Goal: Task Accomplishment & Management: Use online tool/utility

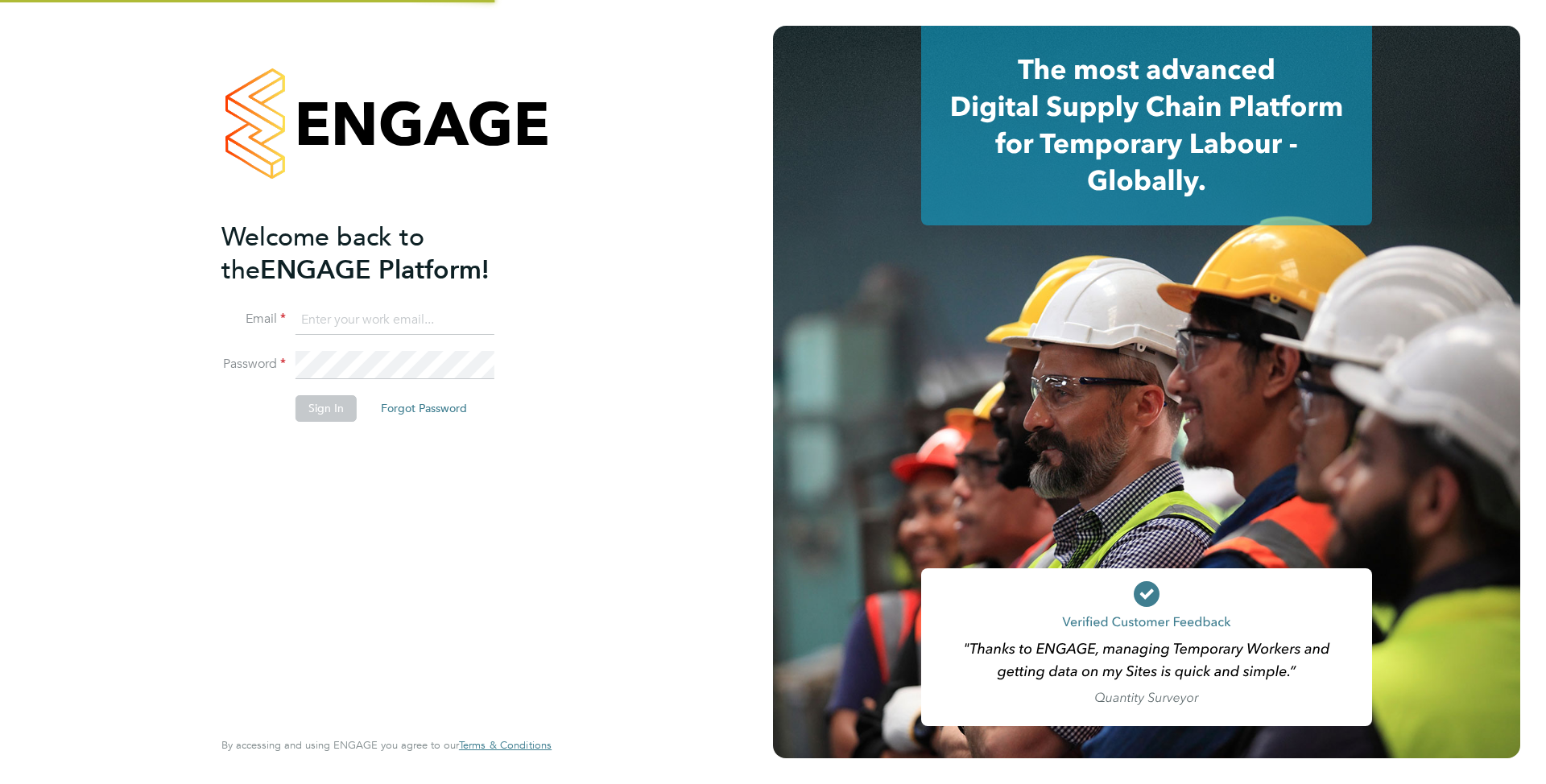
type input "[EMAIL_ADDRESS][DOMAIN_NAME]"
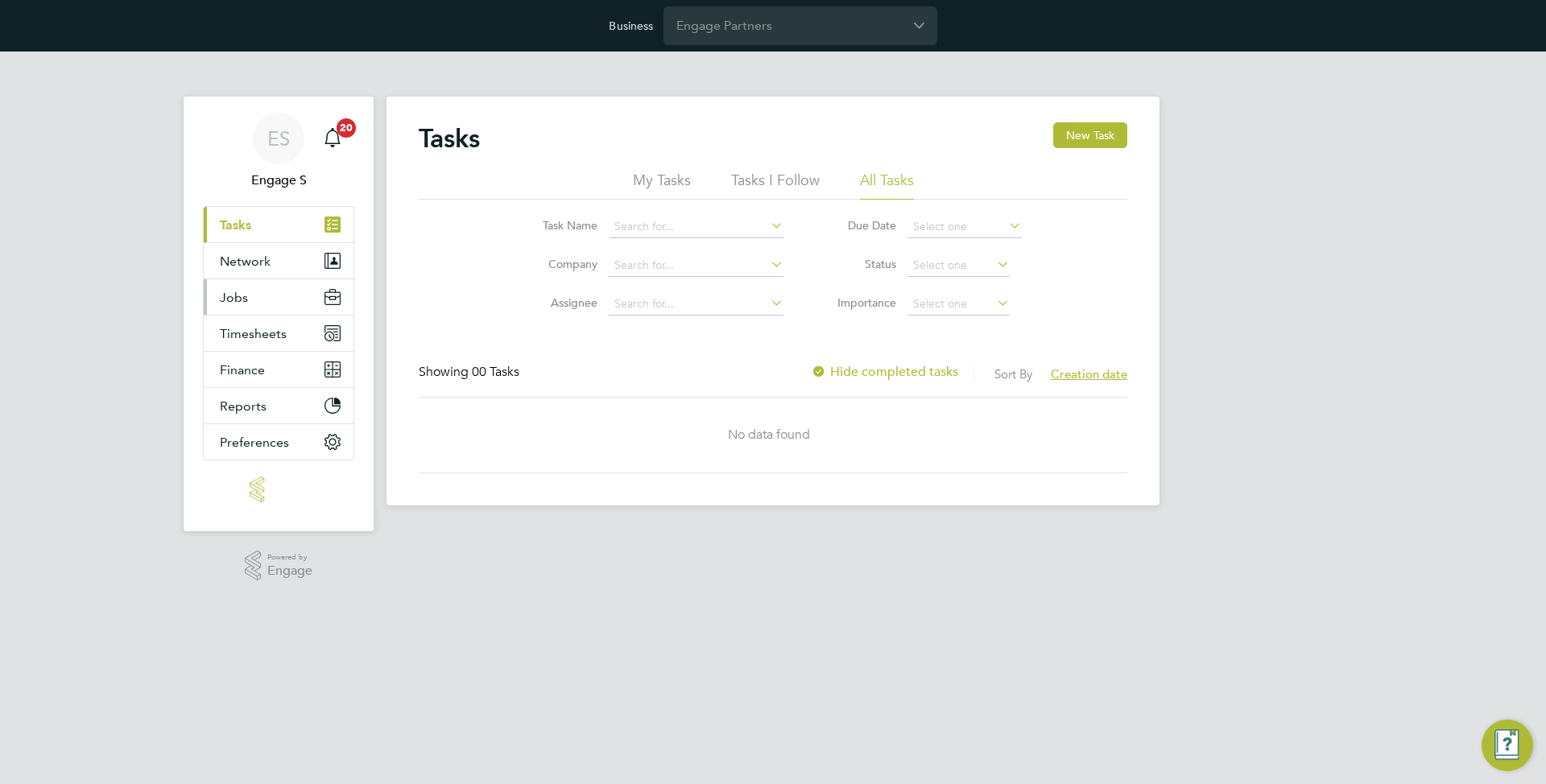
click at [218, 302] on button "Jobs" at bounding box center [278, 297] width 150 height 35
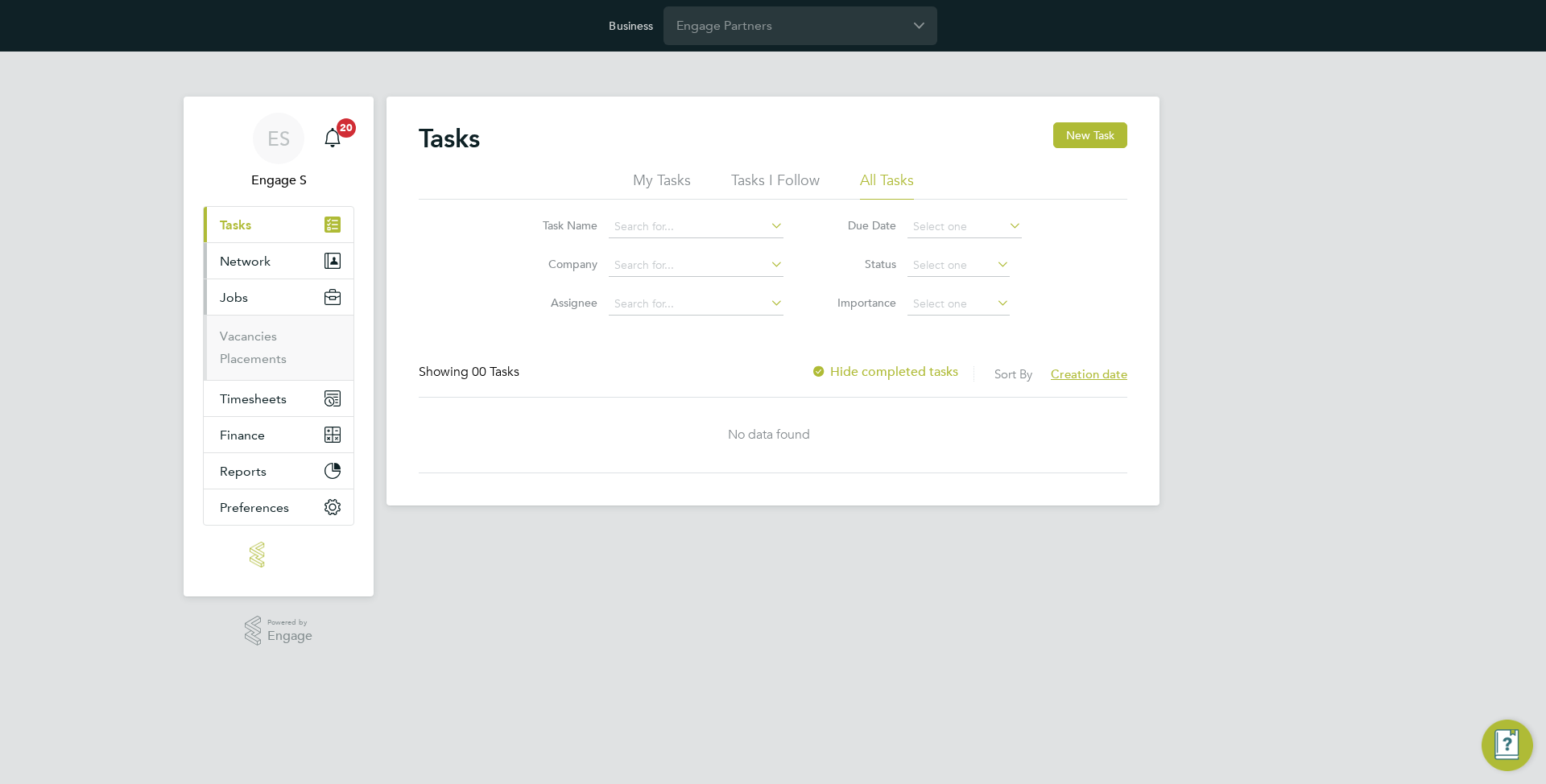
click at [242, 273] on button "Network" at bounding box center [278, 260] width 150 height 35
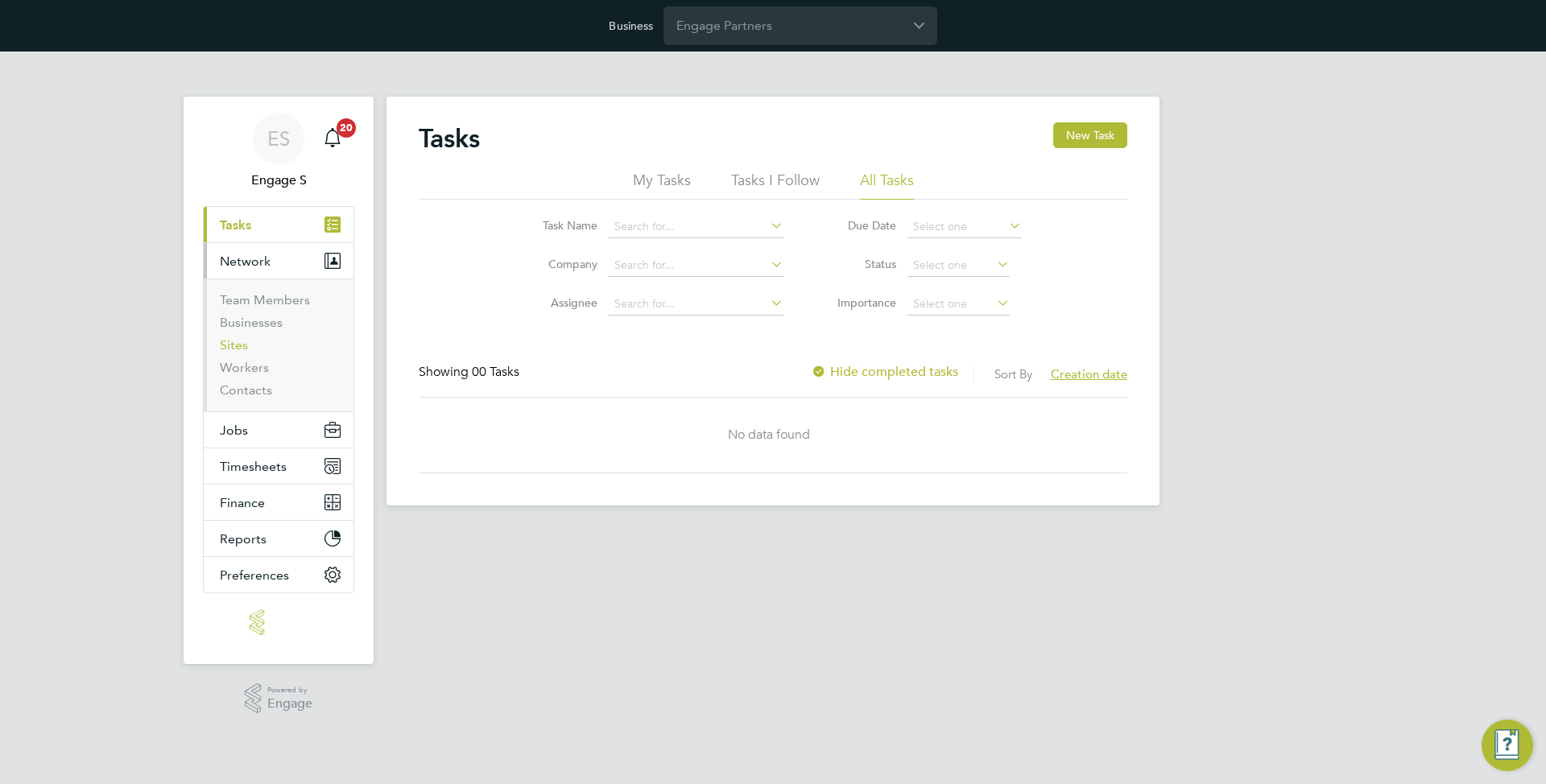
click at [241, 340] on link "Sites" at bounding box center [234, 344] width 28 height 16
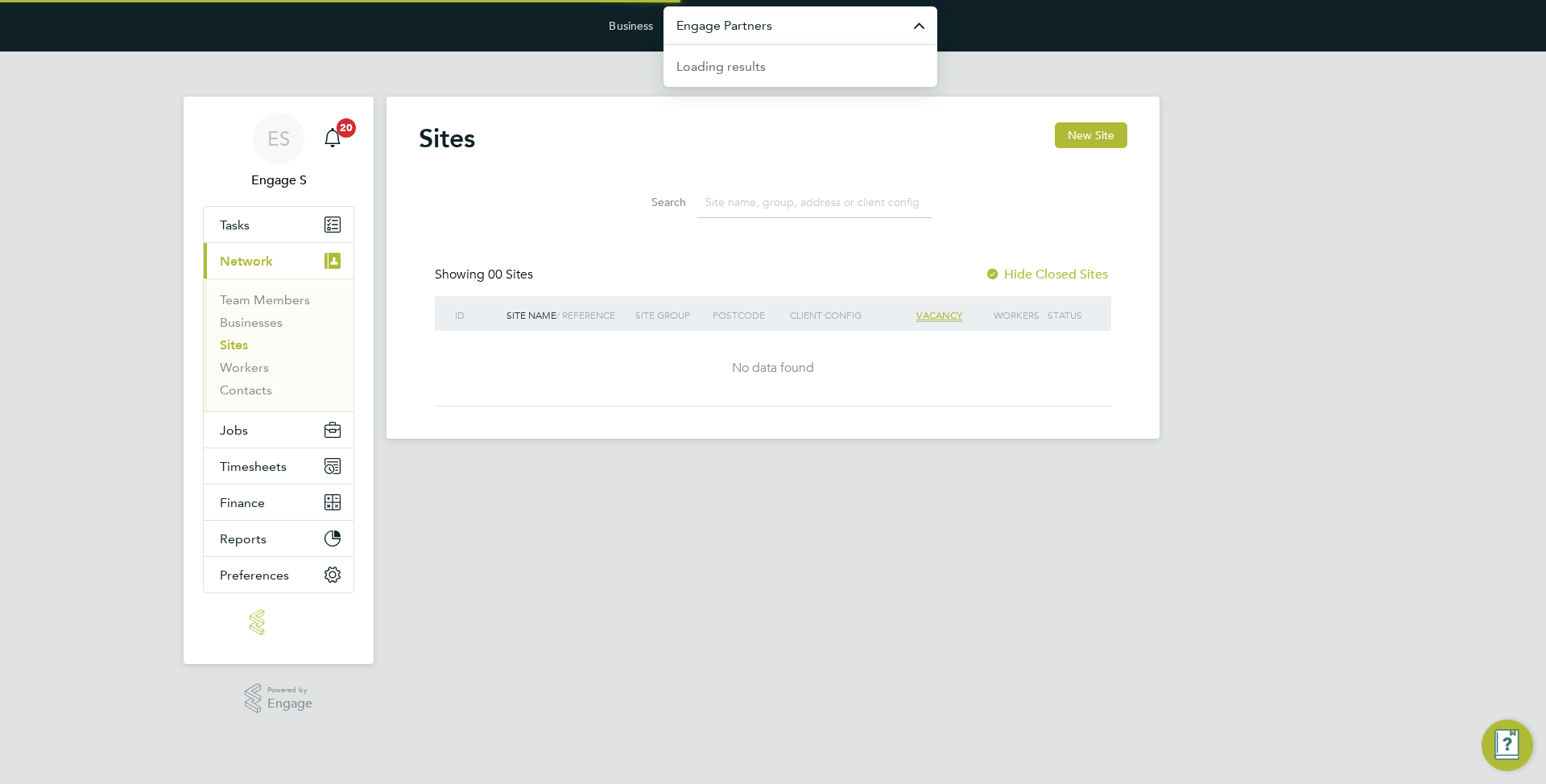
click at [837, 38] on input "Engage Partners" at bounding box center [800, 25] width 274 height 38
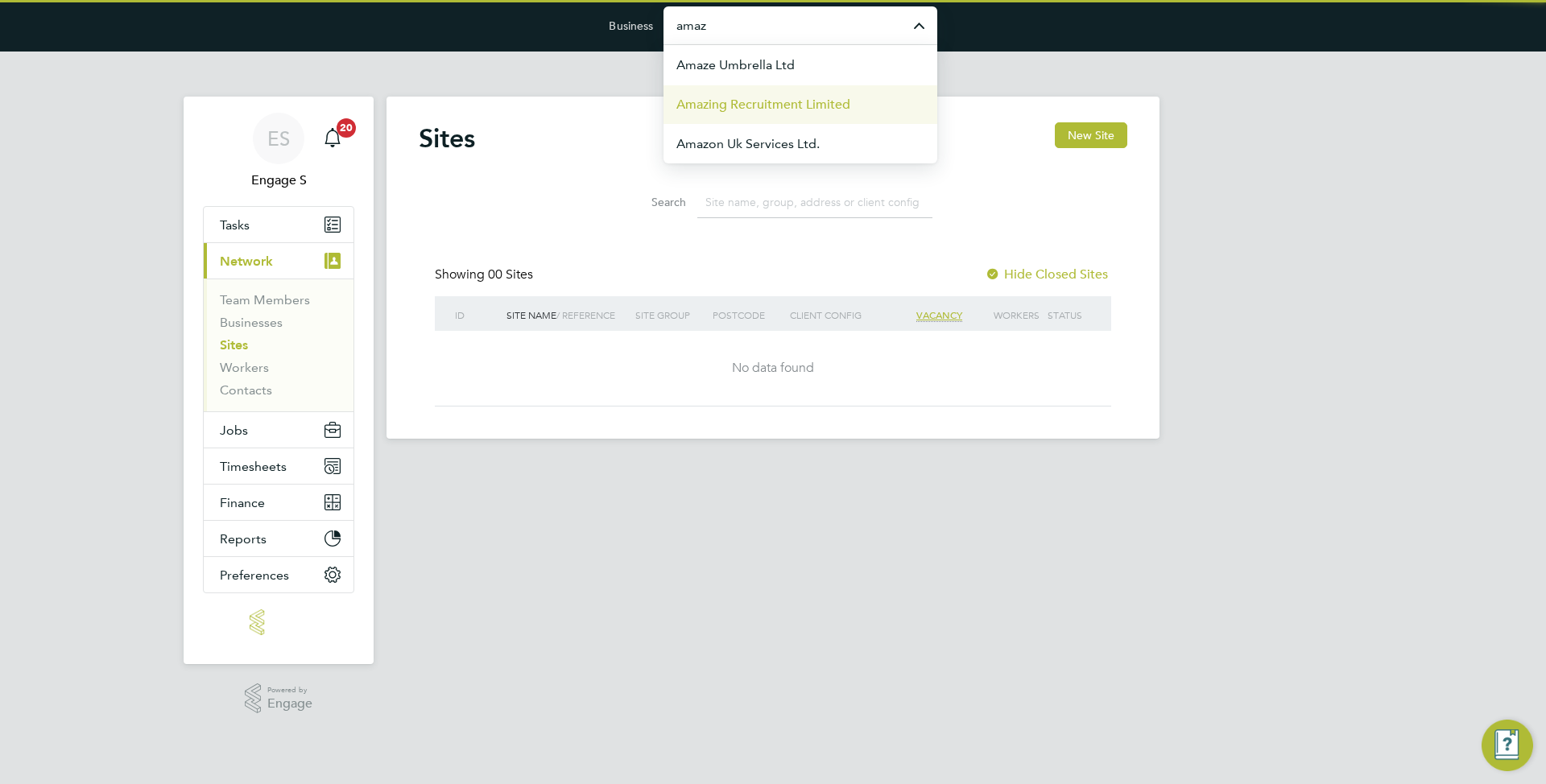
click at [835, 98] on span "Amazing Recruitment Limited" at bounding box center [764, 105] width 174 height 20
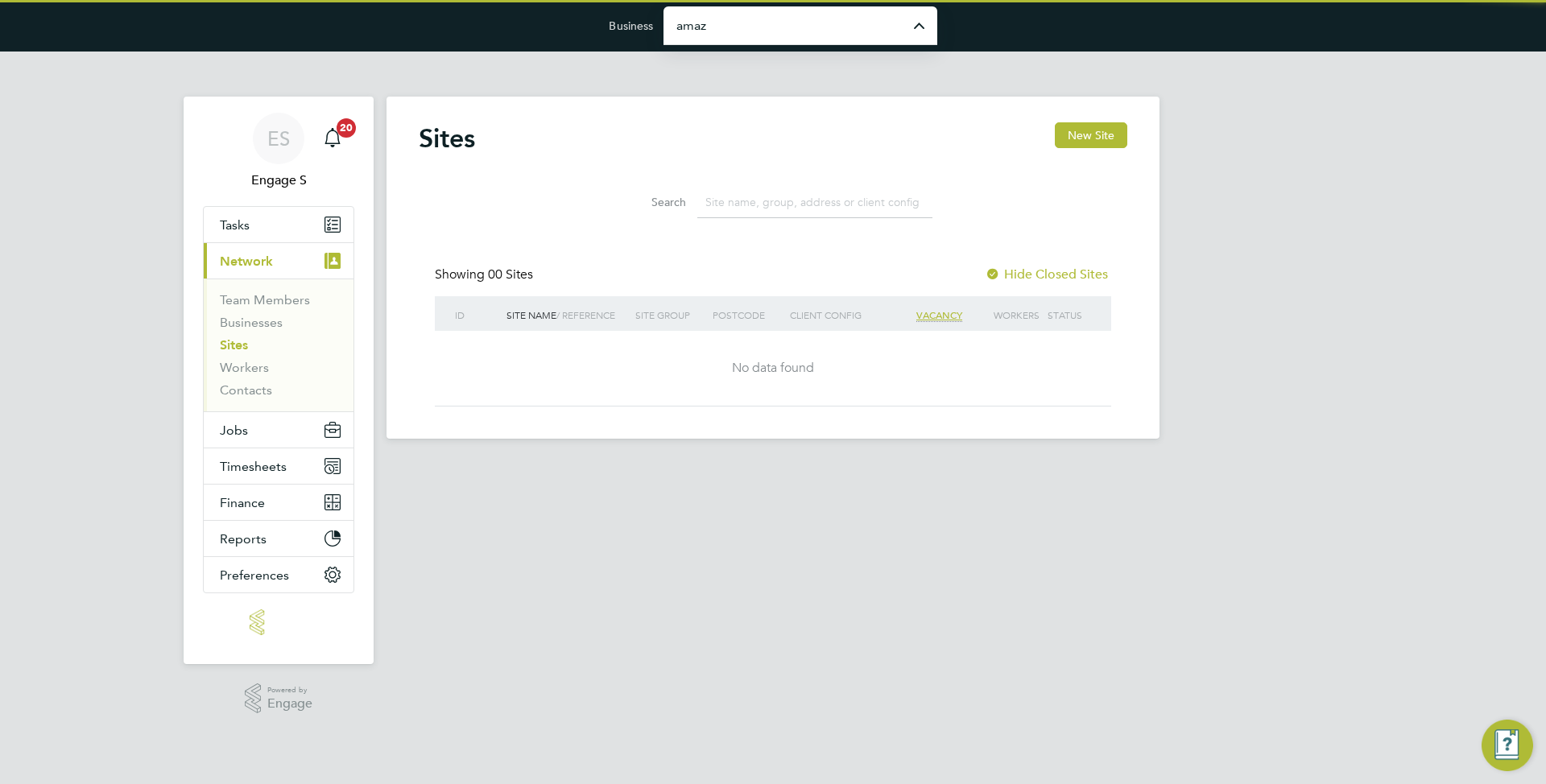
type input "Amazing Recruitment Limited"
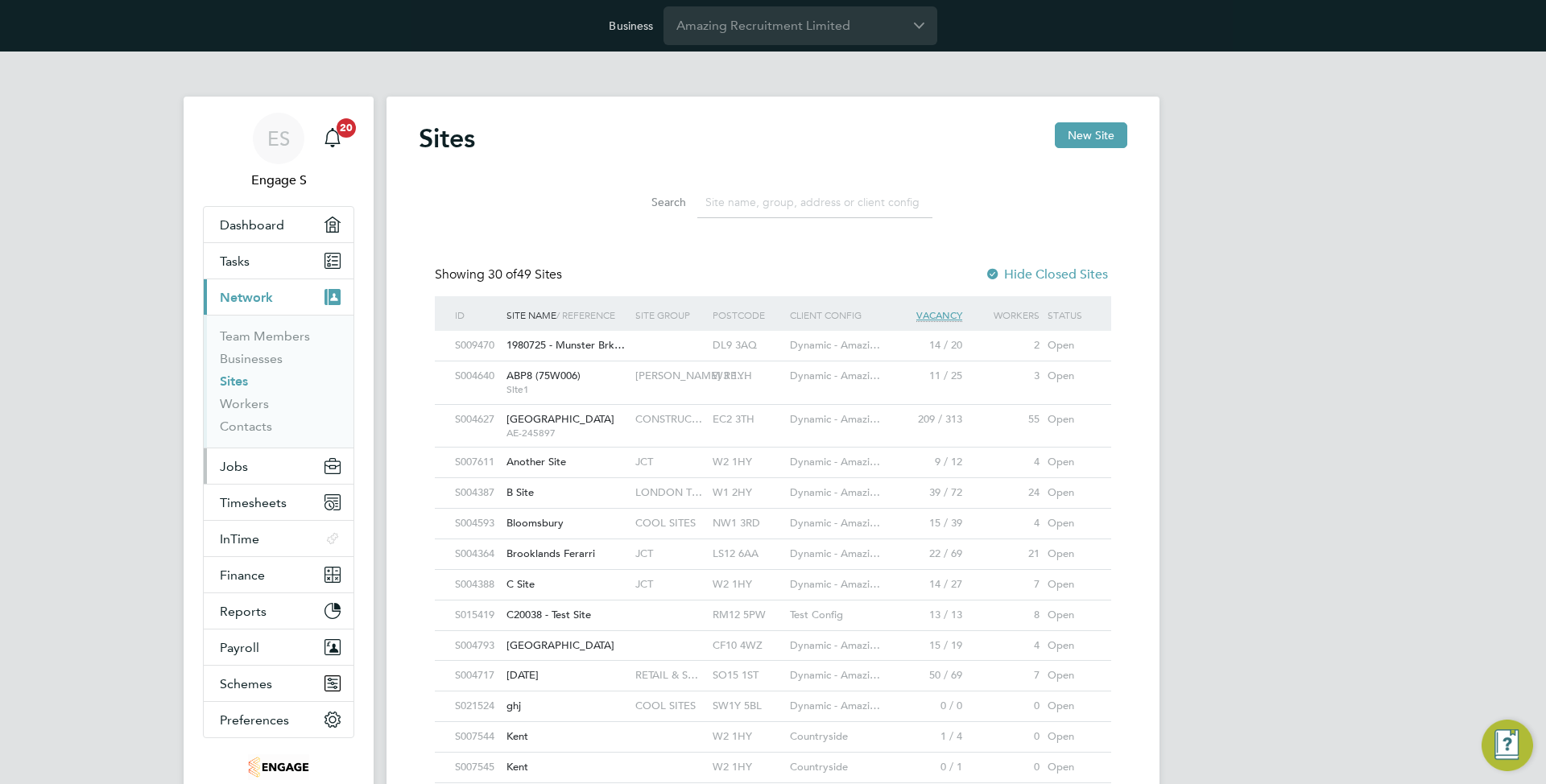
click at [266, 467] on button "Jobs" at bounding box center [278, 466] width 150 height 35
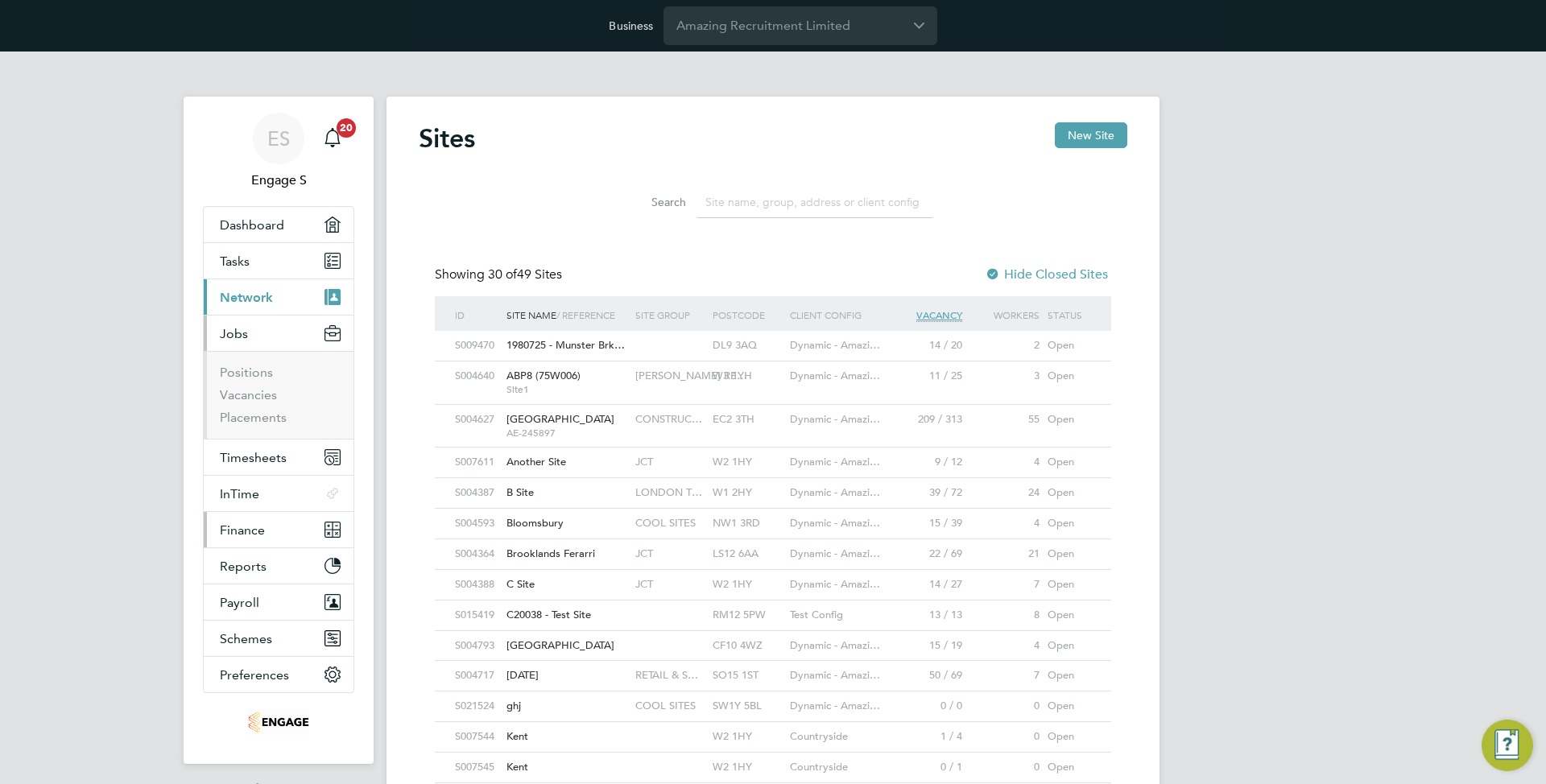
click at [247, 529] on span "Finance" at bounding box center [242, 530] width 45 height 16
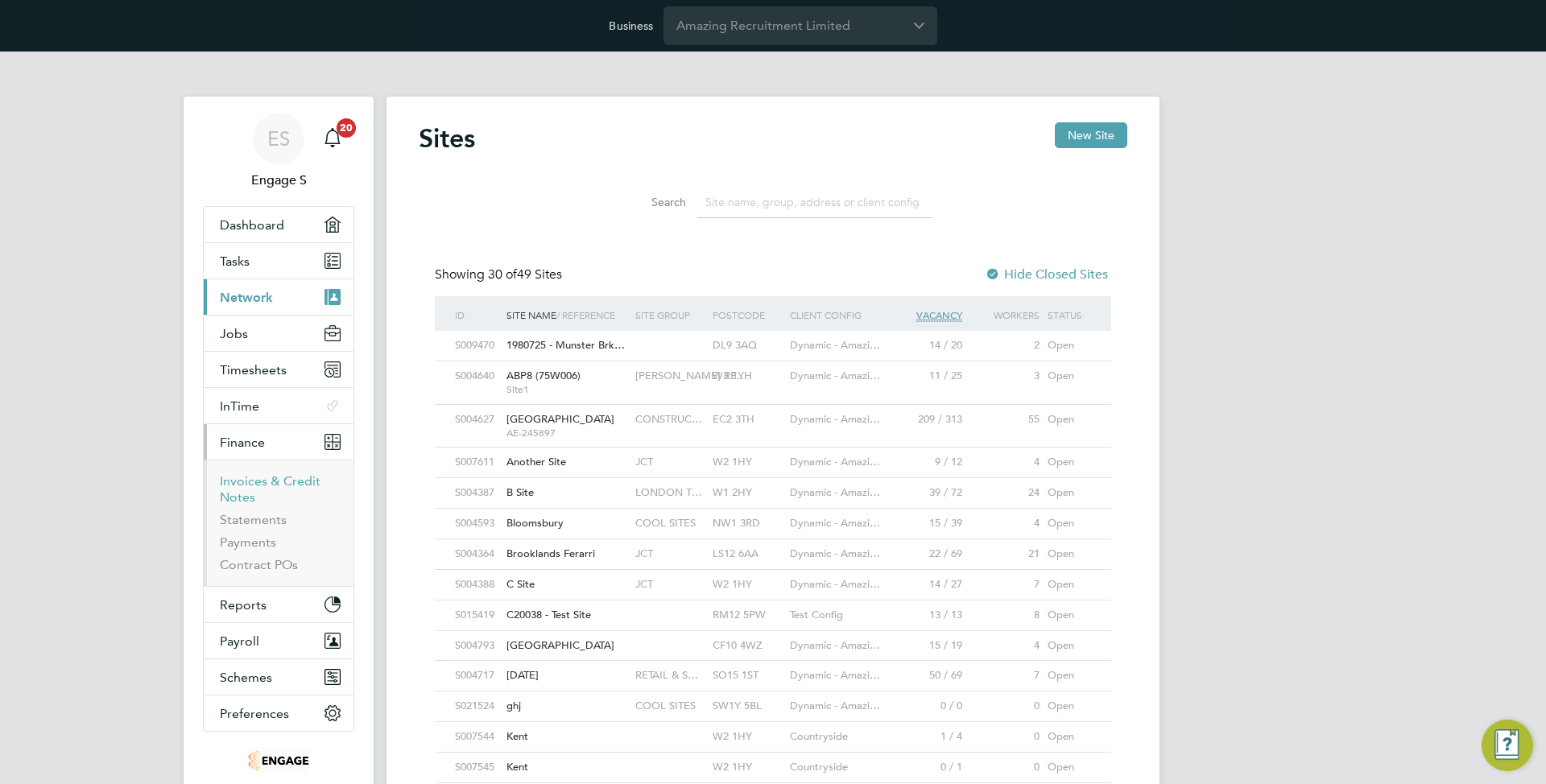
click at [267, 486] on link "Invoices & Credit Notes" at bounding box center [270, 489] width 101 height 31
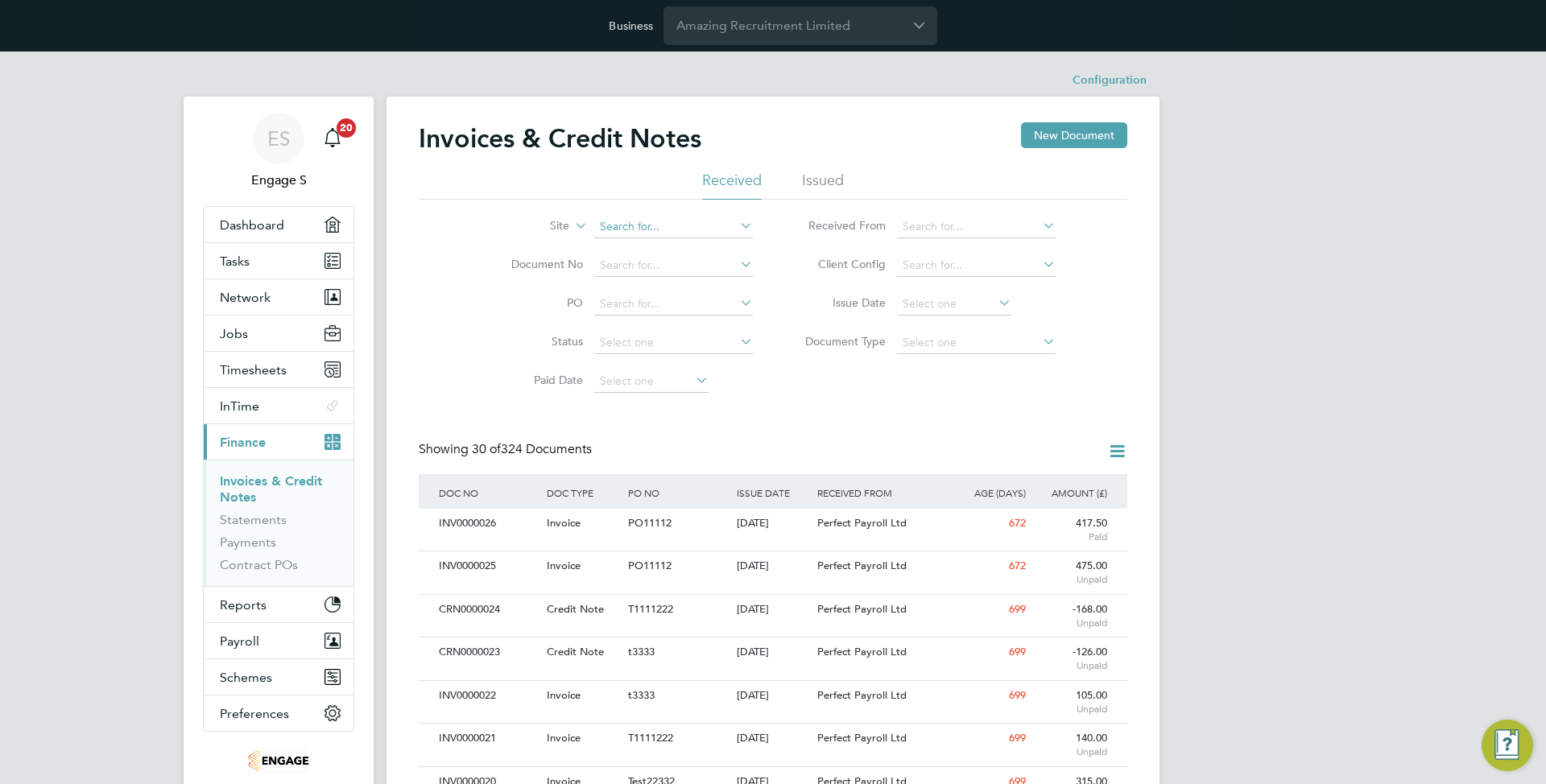
click at [637, 224] on input at bounding box center [673, 226] width 158 height 22
type input "cool s"
click at [572, 229] on icon at bounding box center [572, 221] width 0 height 15
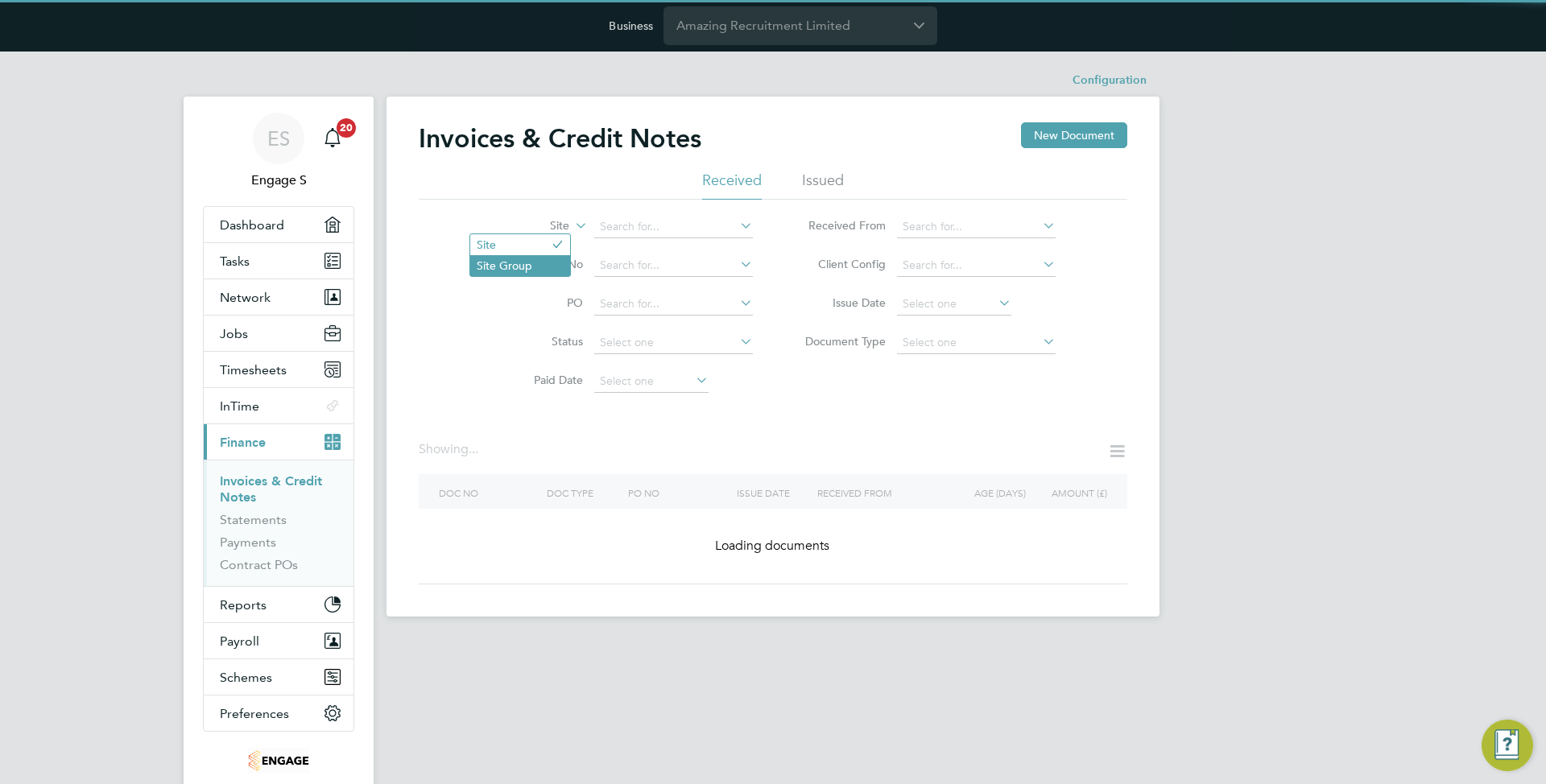
click at [549, 269] on li "Site Group" at bounding box center [520, 266] width 100 height 21
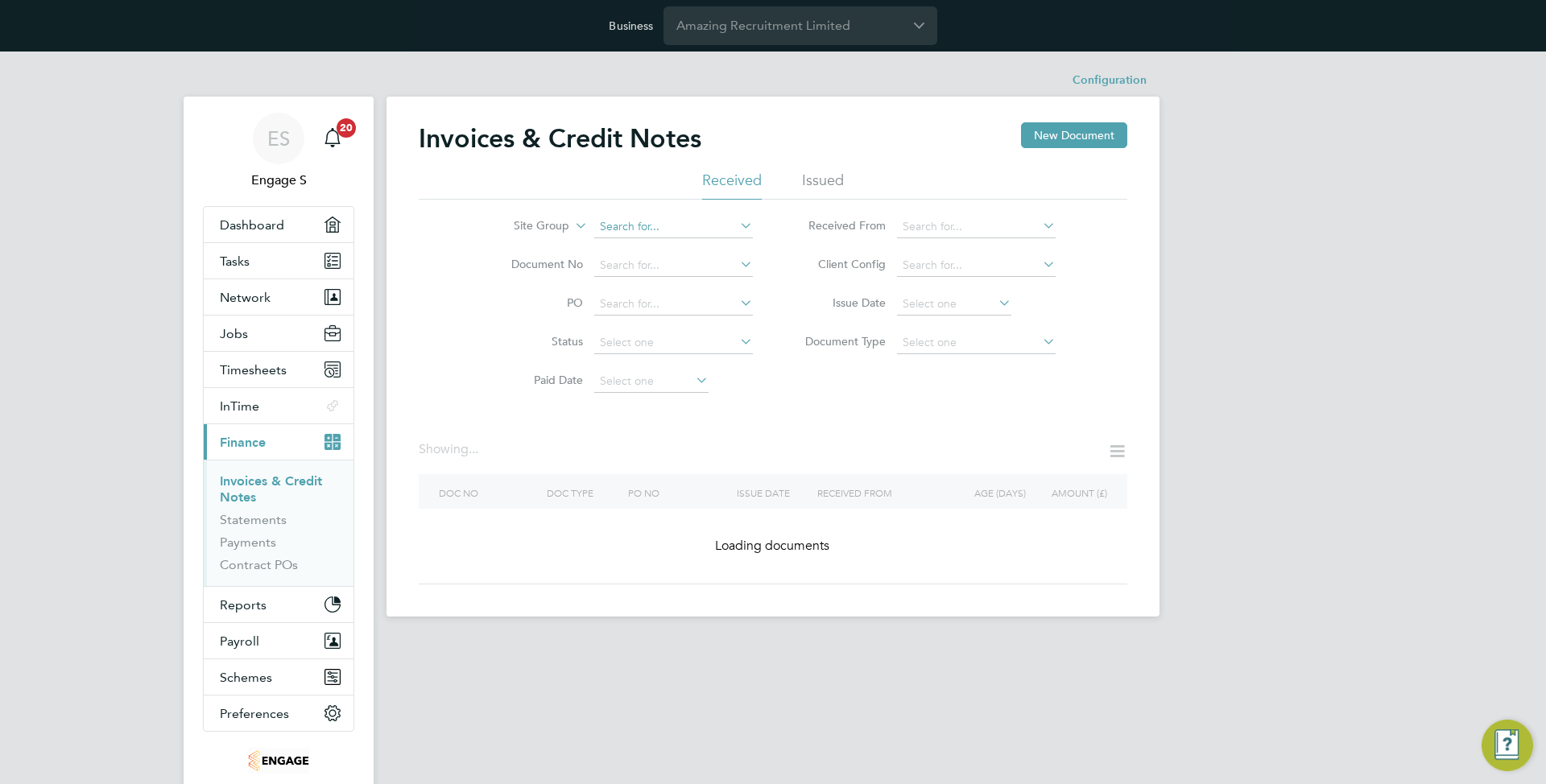
click at [648, 229] on input at bounding box center [673, 226] width 158 height 22
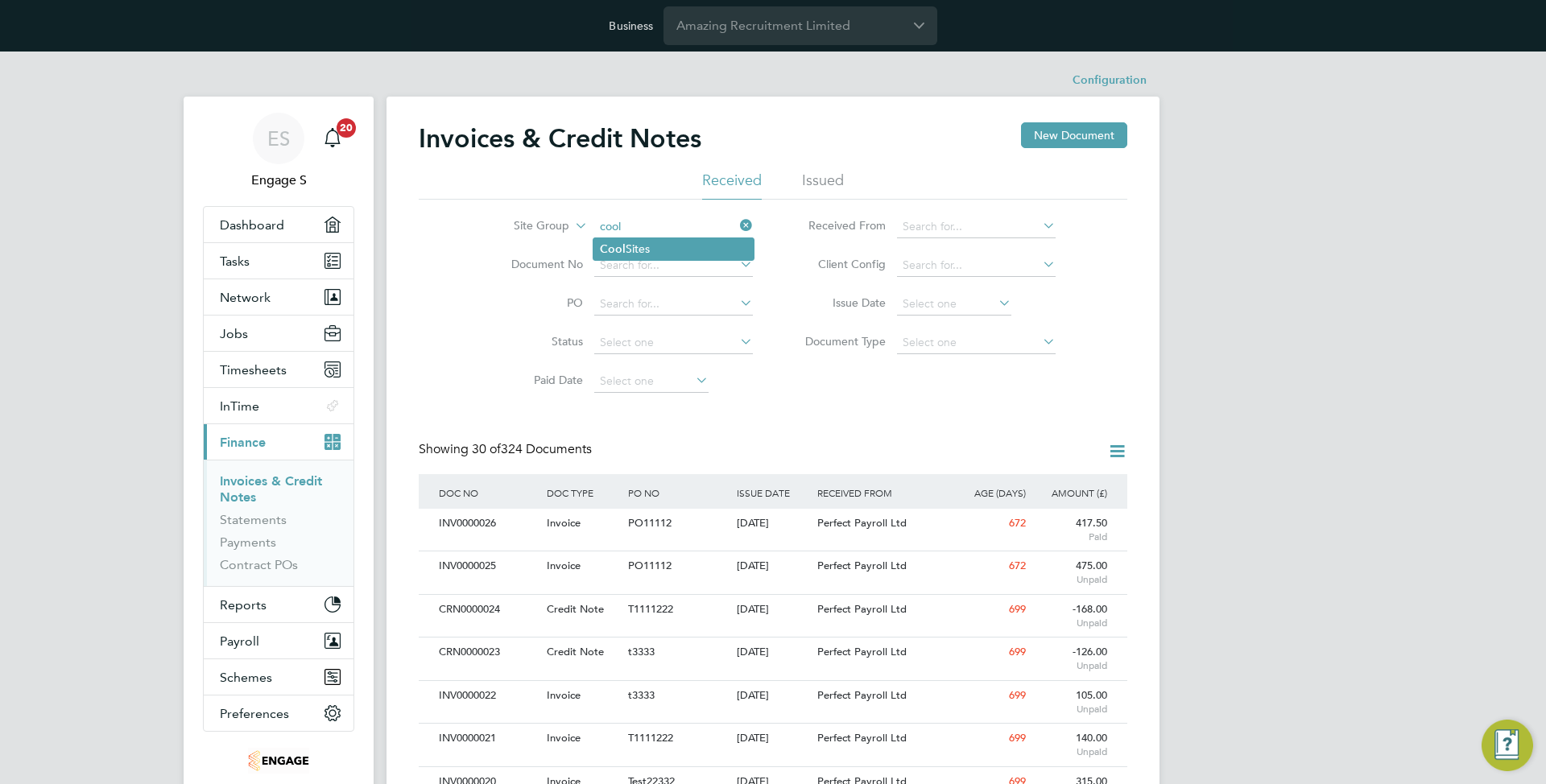
click at [677, 244] on li "Cool Sites" at bounding box center [673, 249] width 160 height 22
type input "Cool Sites"
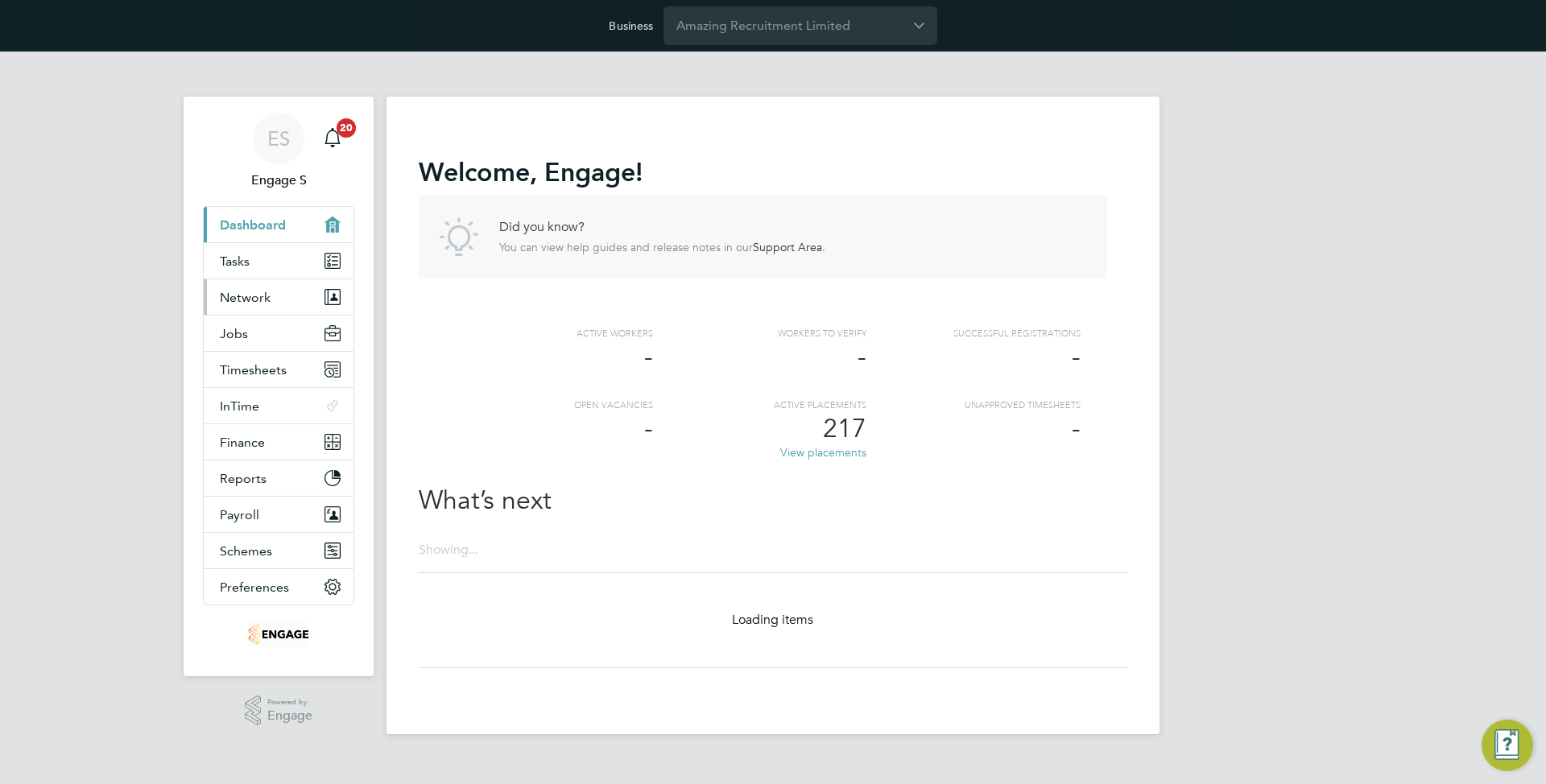
click at [287, 297] on button "Network" at bounding box center [278, 297] width 150 height 35
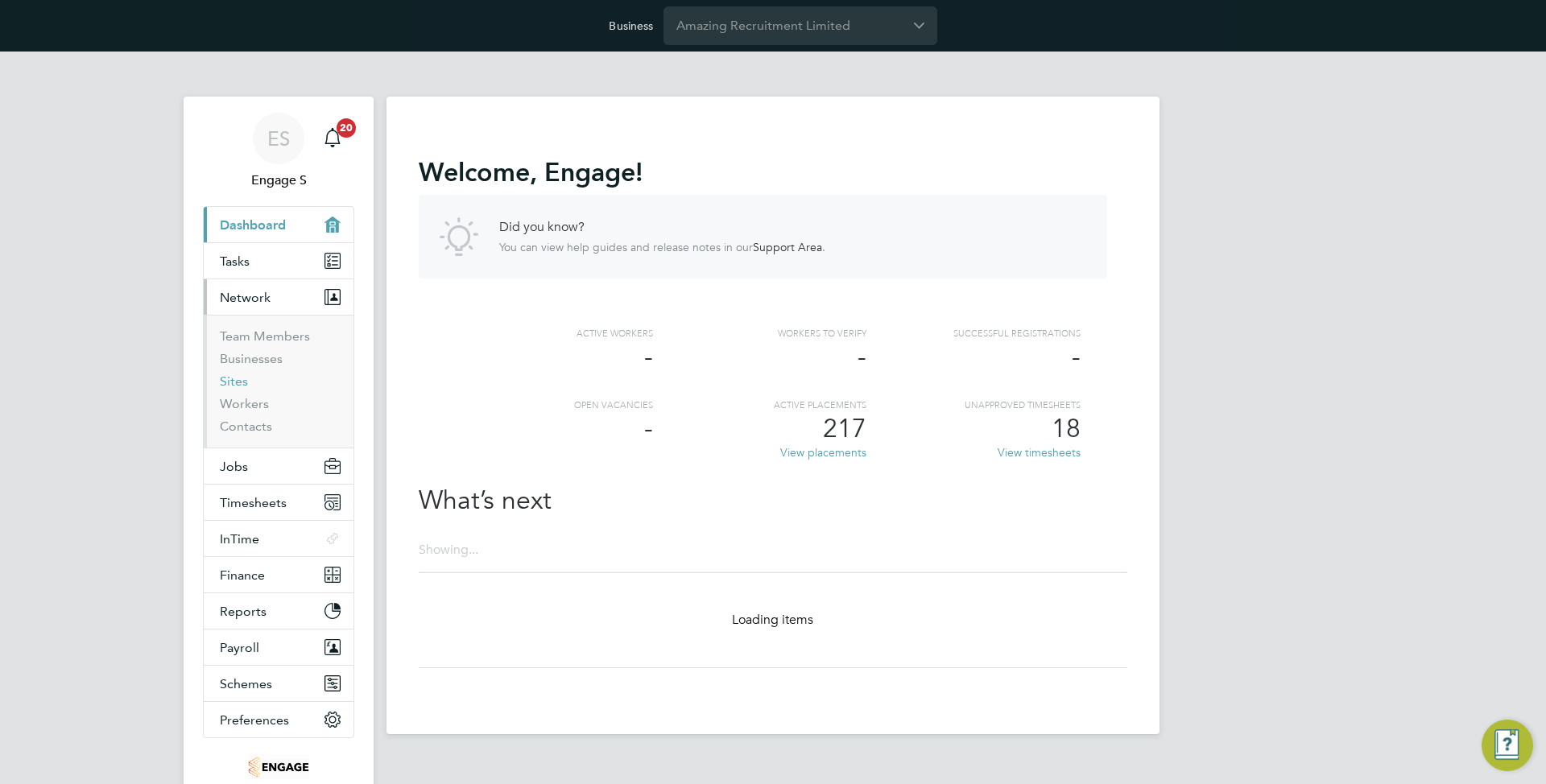
click at [244, 379] on link "Sites" at bounding box center [234, 381] width 28 height 16
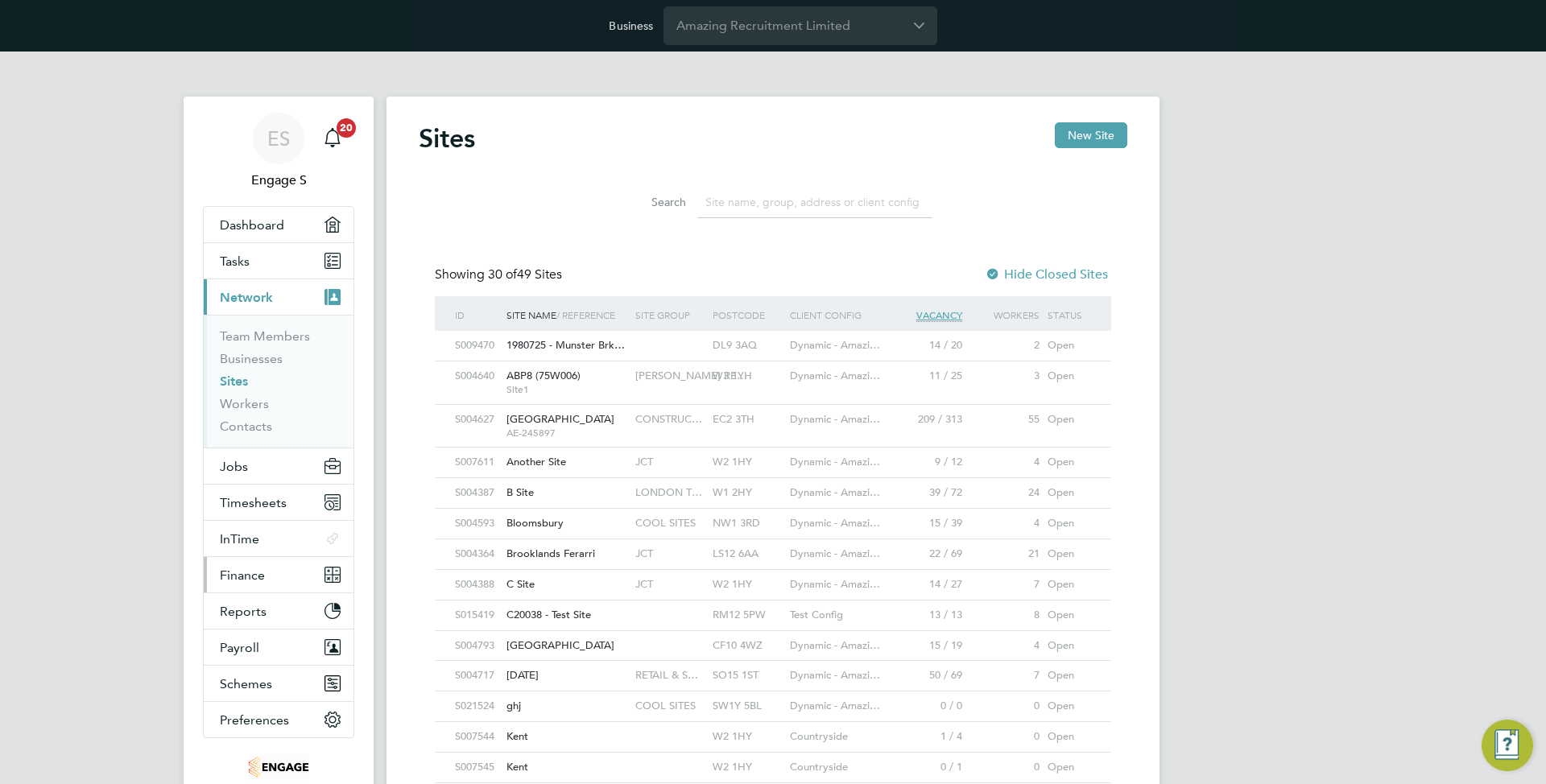
click at [265, 573] on button "Finance" at bounding box center [278, 574] width 150 height 35
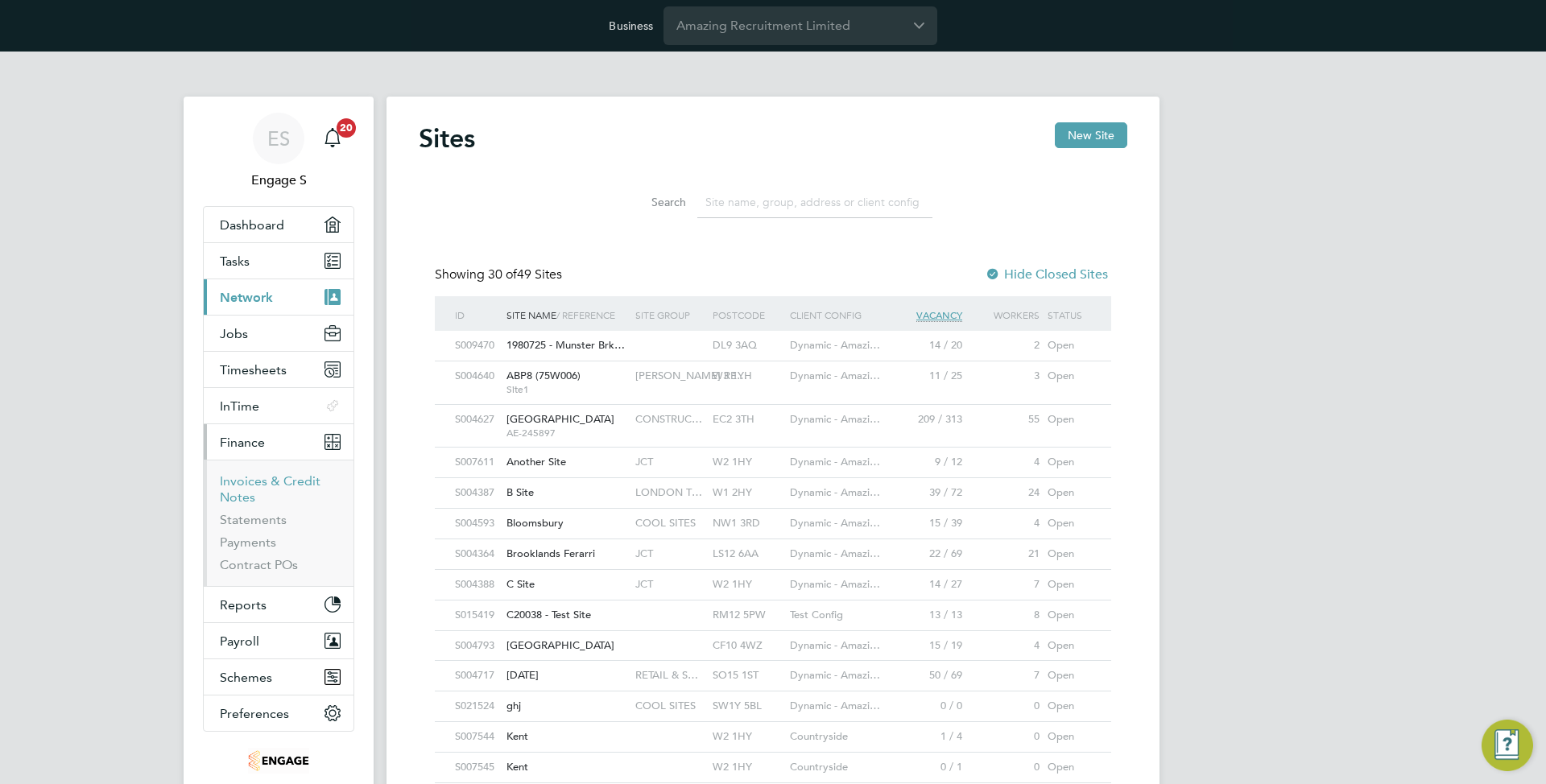
click at [265, 487] on link "Invoices & Credit Notes" at bounding box center [270, 489] width 101 height 31
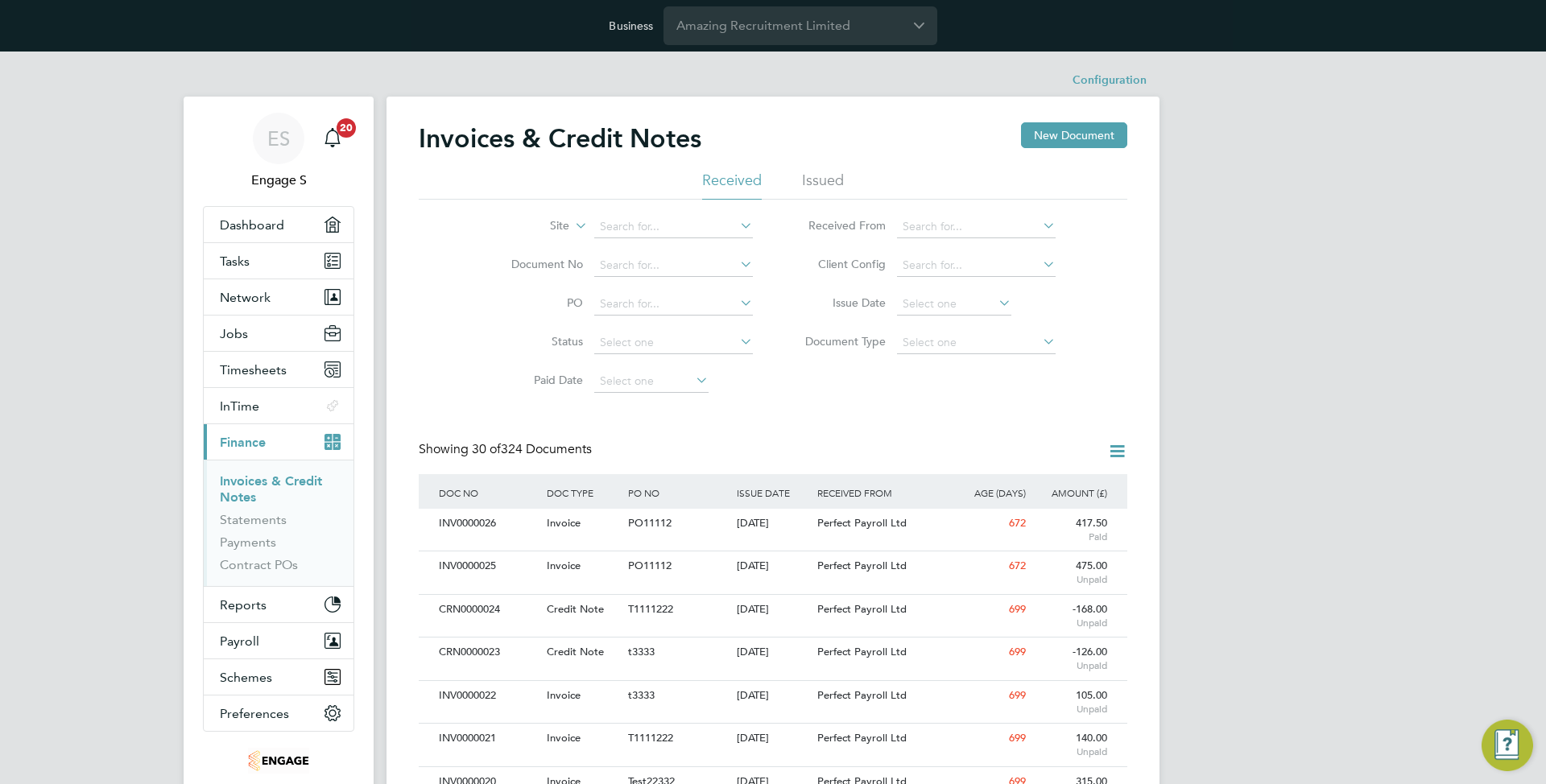
click at [572, 226] on icon at bounding box center [572, 221] width 0 height 15
click at [535, 260] on li "Site Group" at bounding box center [520, 266] width 100 height 21
click at [641, 222] on input at bounding box center [673, 226] width 158 height 22
click at [657, 246] on li "Awesome Site" at bounding box center [676, 248] width 166 height 22
type input "Awesome Site"
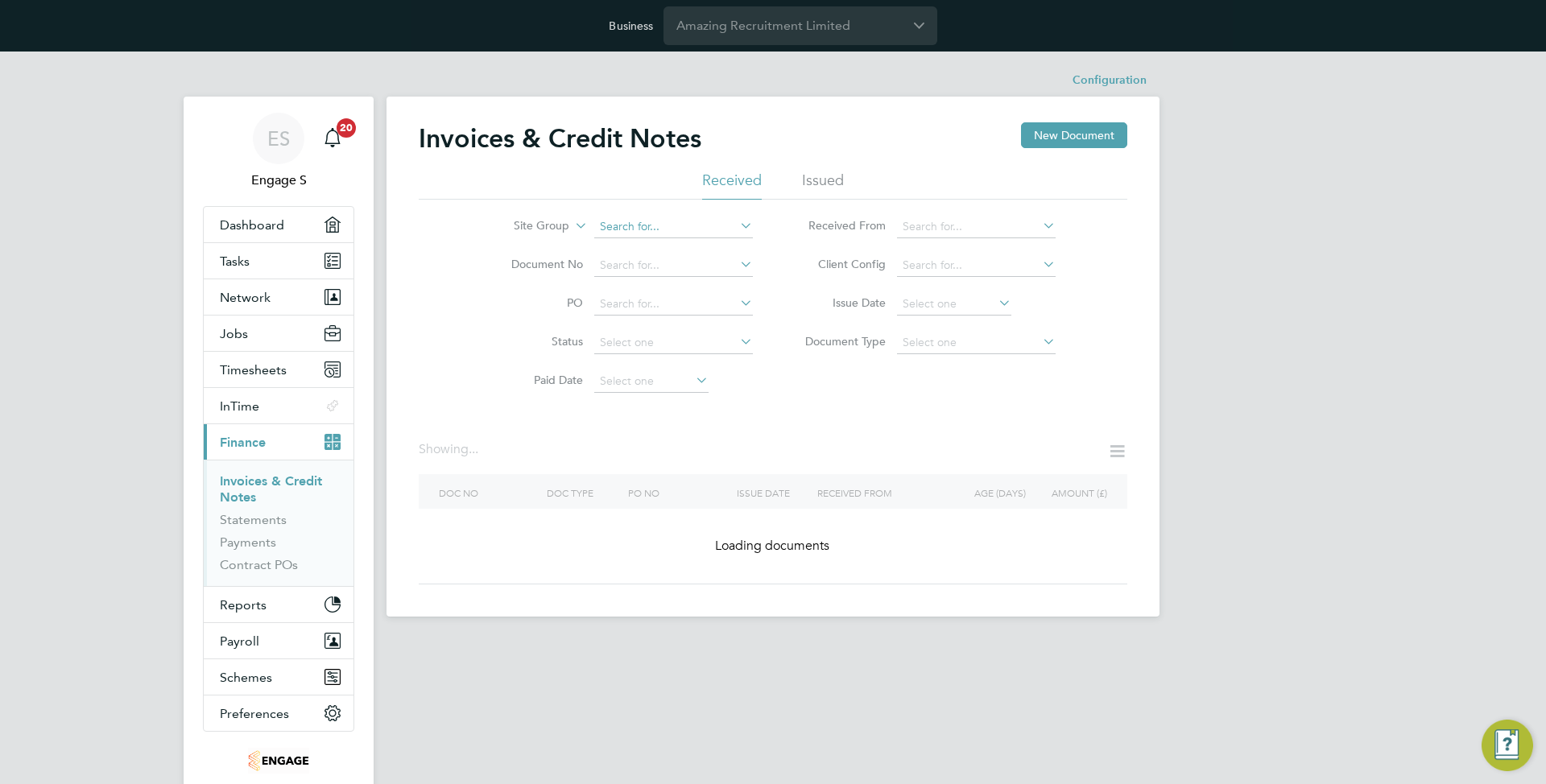
click at [668, 222] on input at bounding box center [673, 226] width 158 height 22
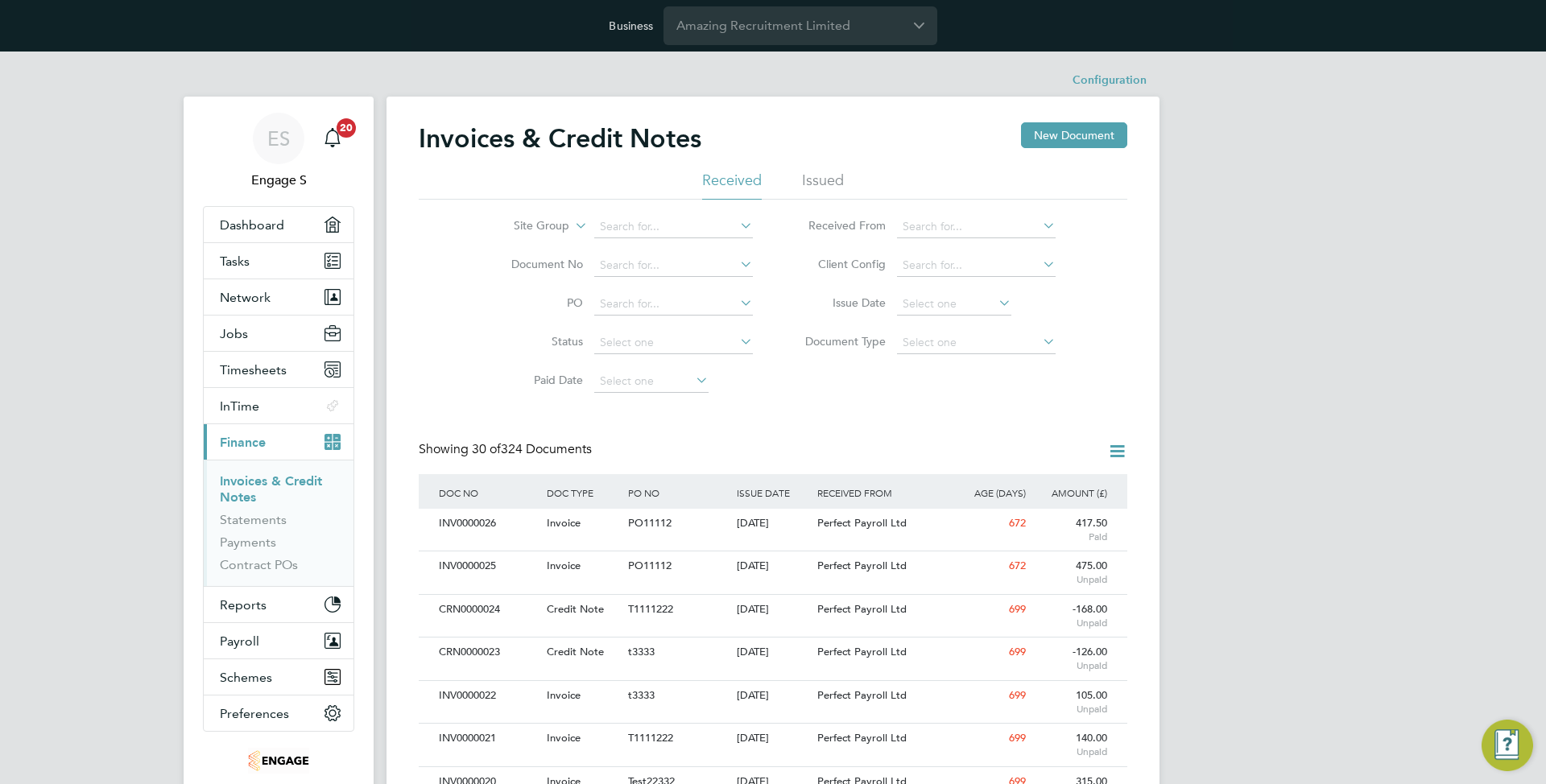
click at [667, 266] on li "Building Services" at bounding box center [676, 271] width 166 height 22
type input "Building Services"
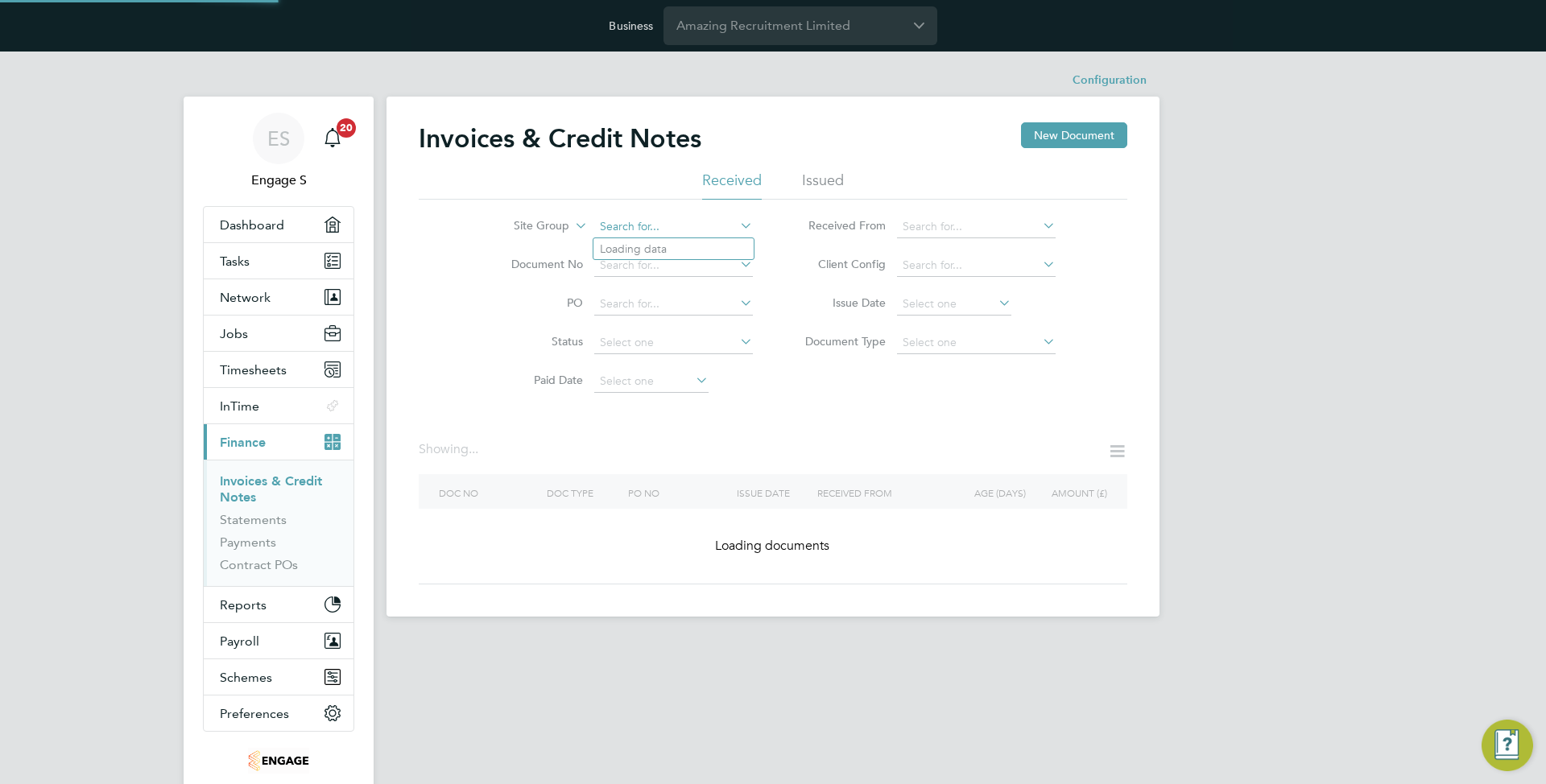
click at [668, 233] on input at bounding box center [673, 226] width 158 height 22
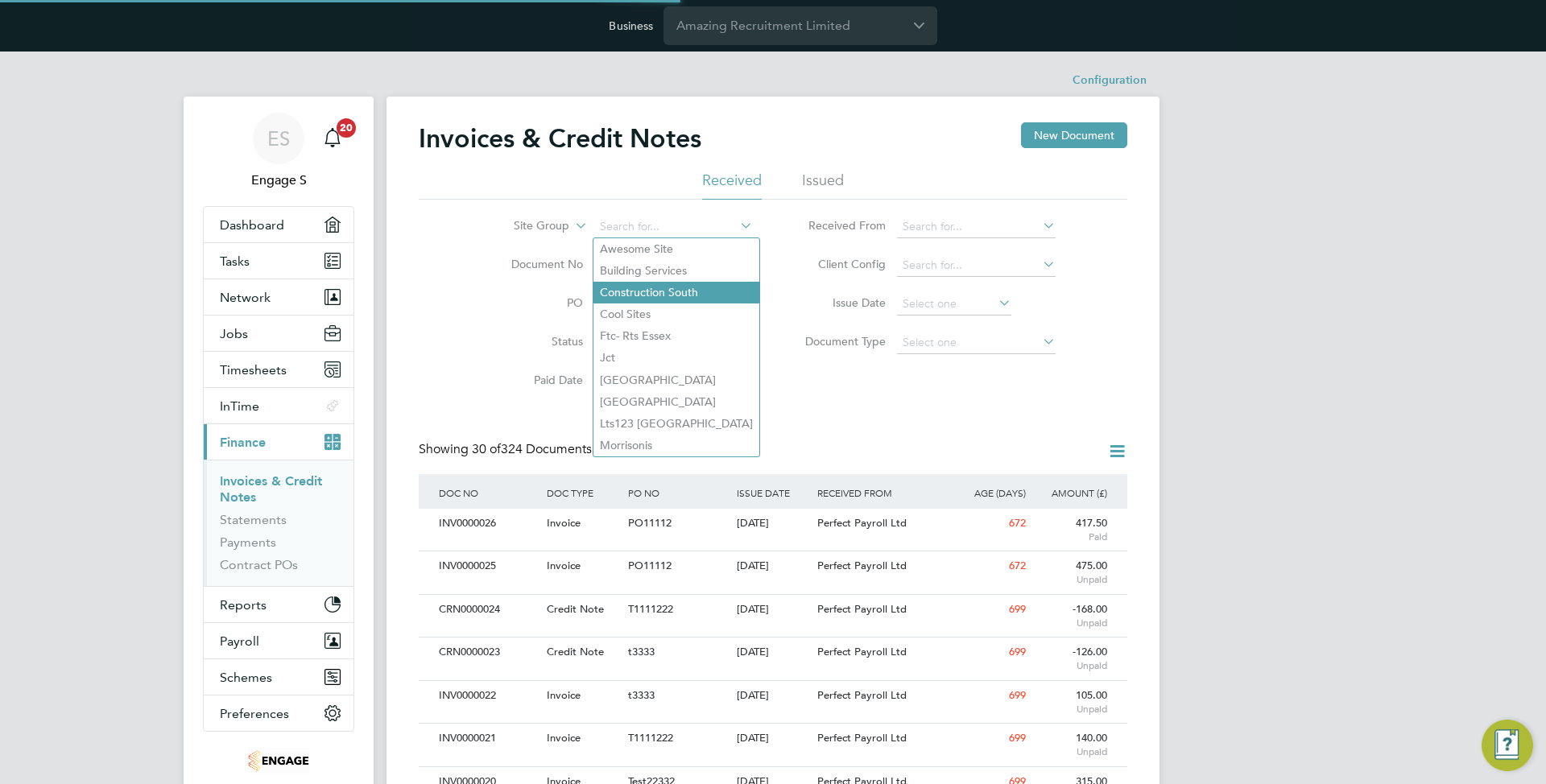
click at [656, 287] on li "Construction South" at bounding box center [676, 293] width 166 height 22
type input "Construction South"
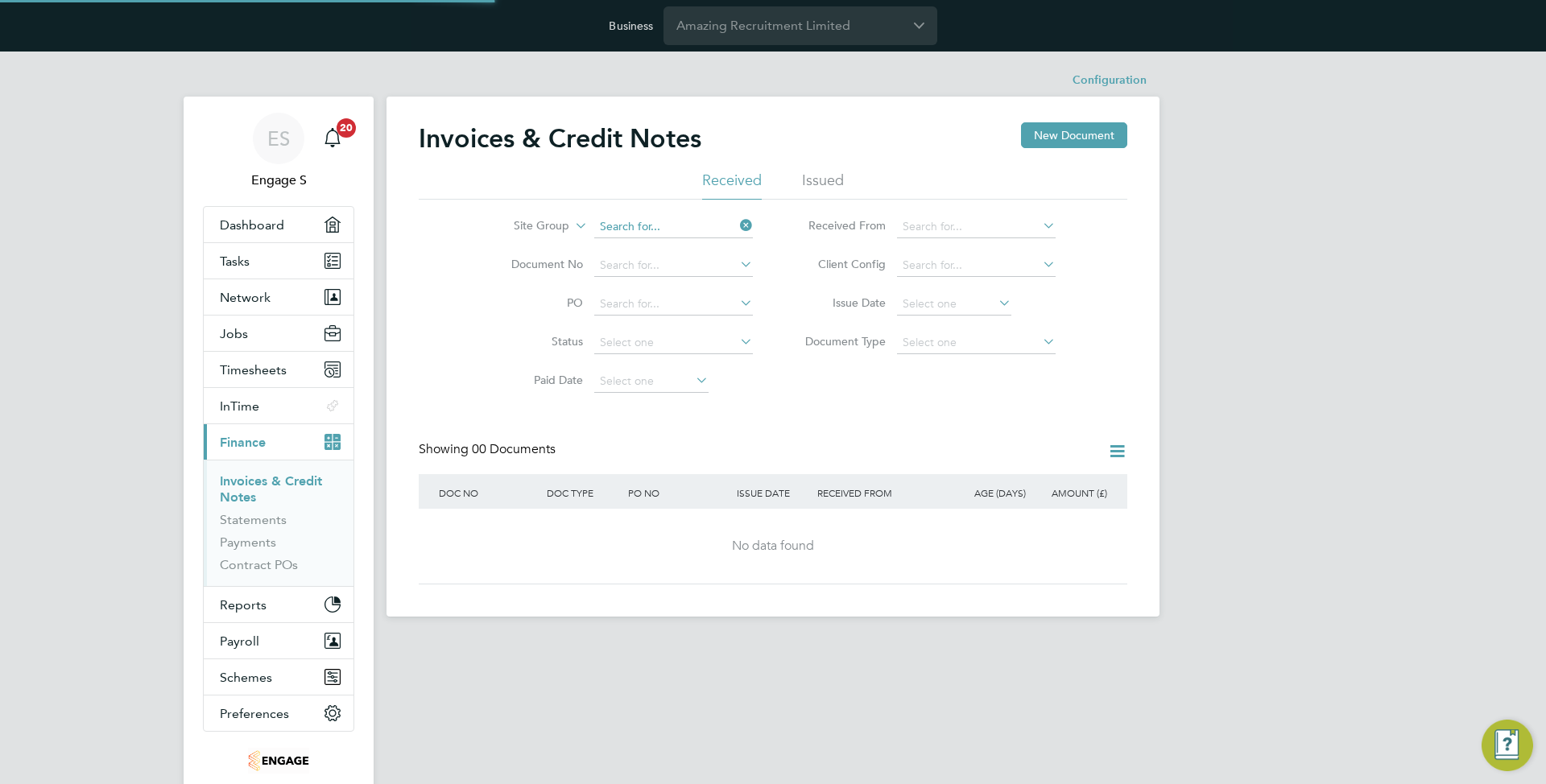
click at [664, 230] on input at bounding box center [673, 226] width 158 height 22
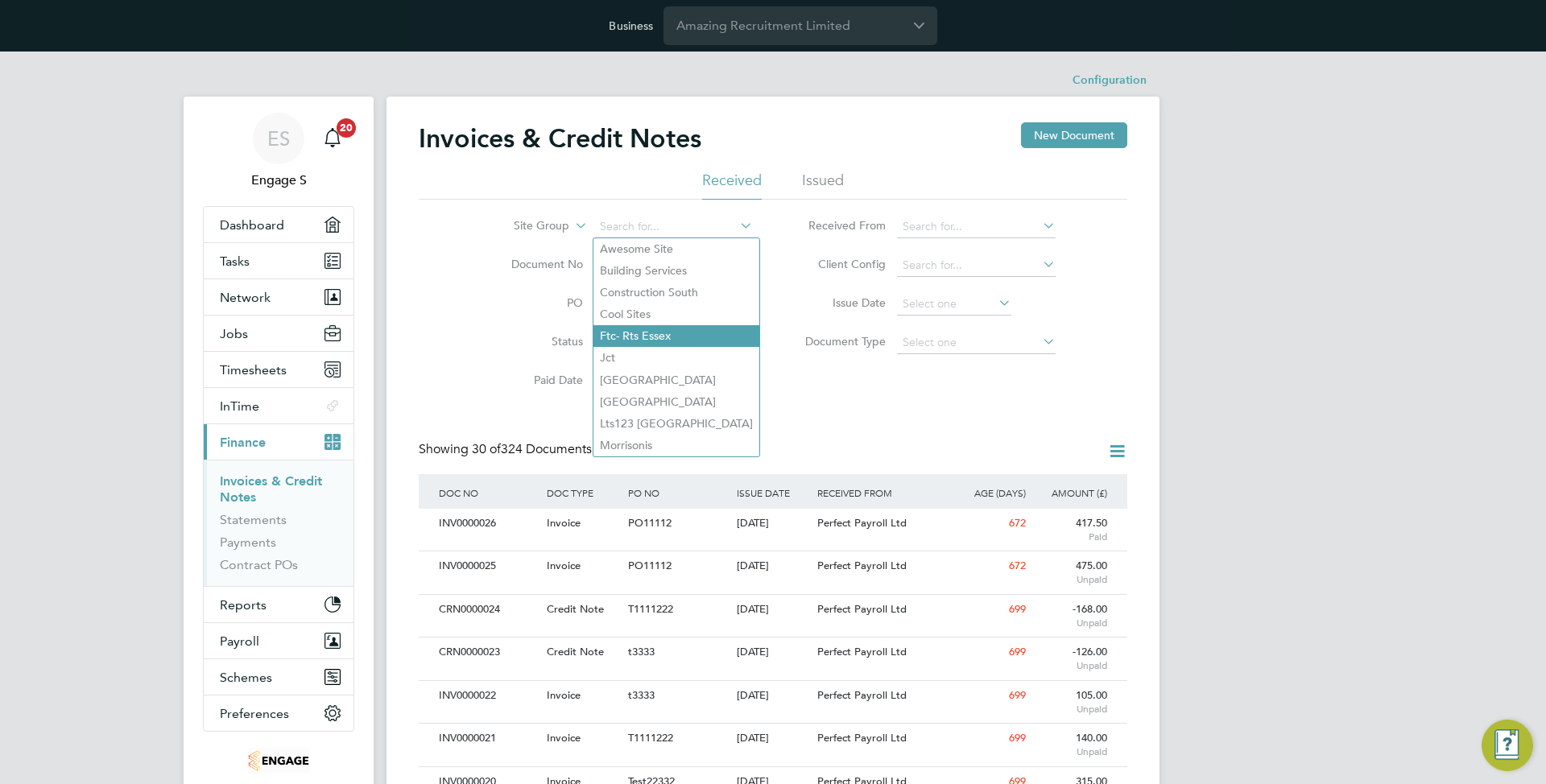
click at [652, 338] on li "Ftc- Rts Essex" at bounding box center [676, 336] width 166 height 22
type input "Ftc- Rts Essex"
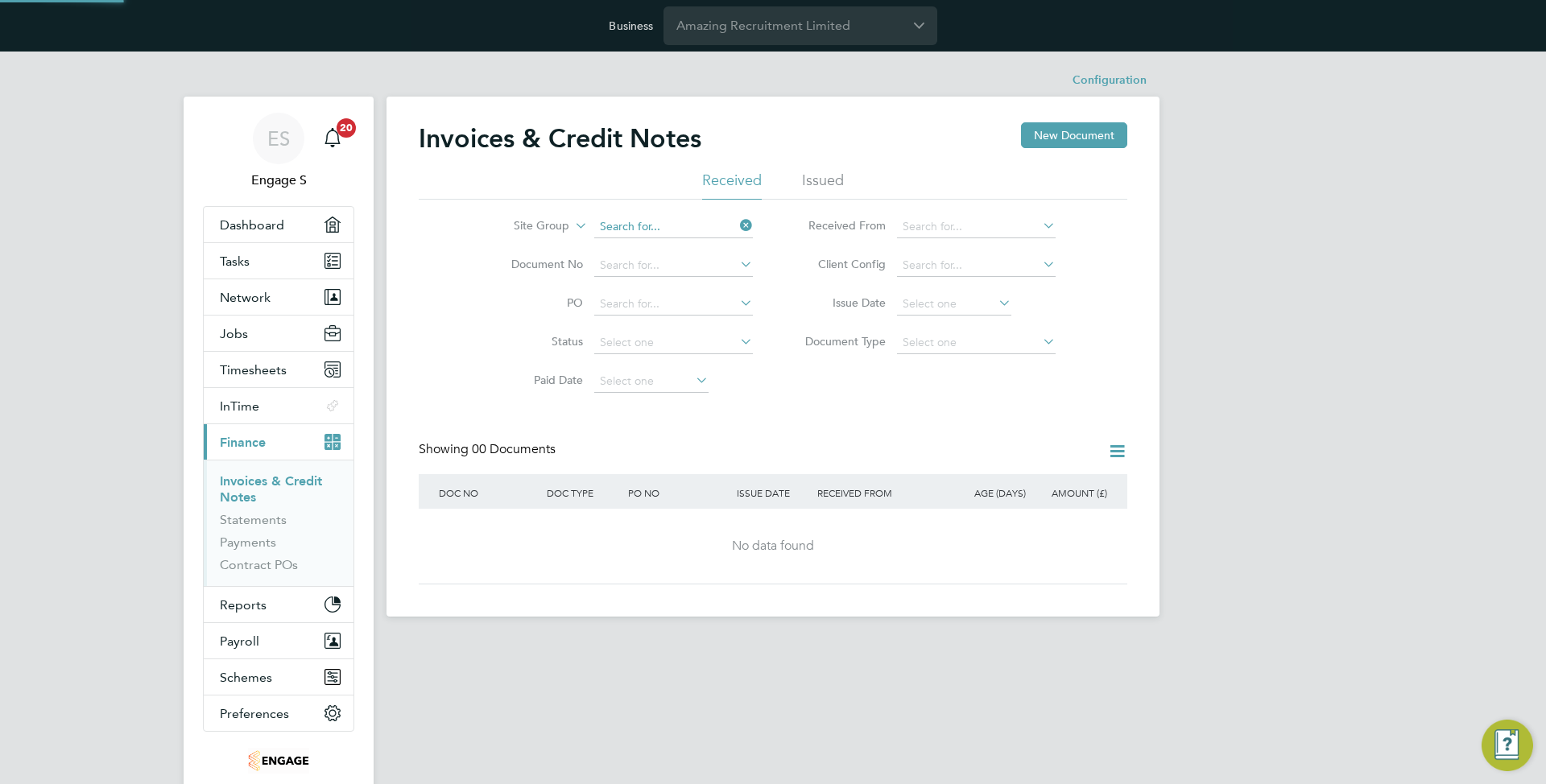
click at [641, 230] on input at bounding box center [673, 226] width 158 height 22
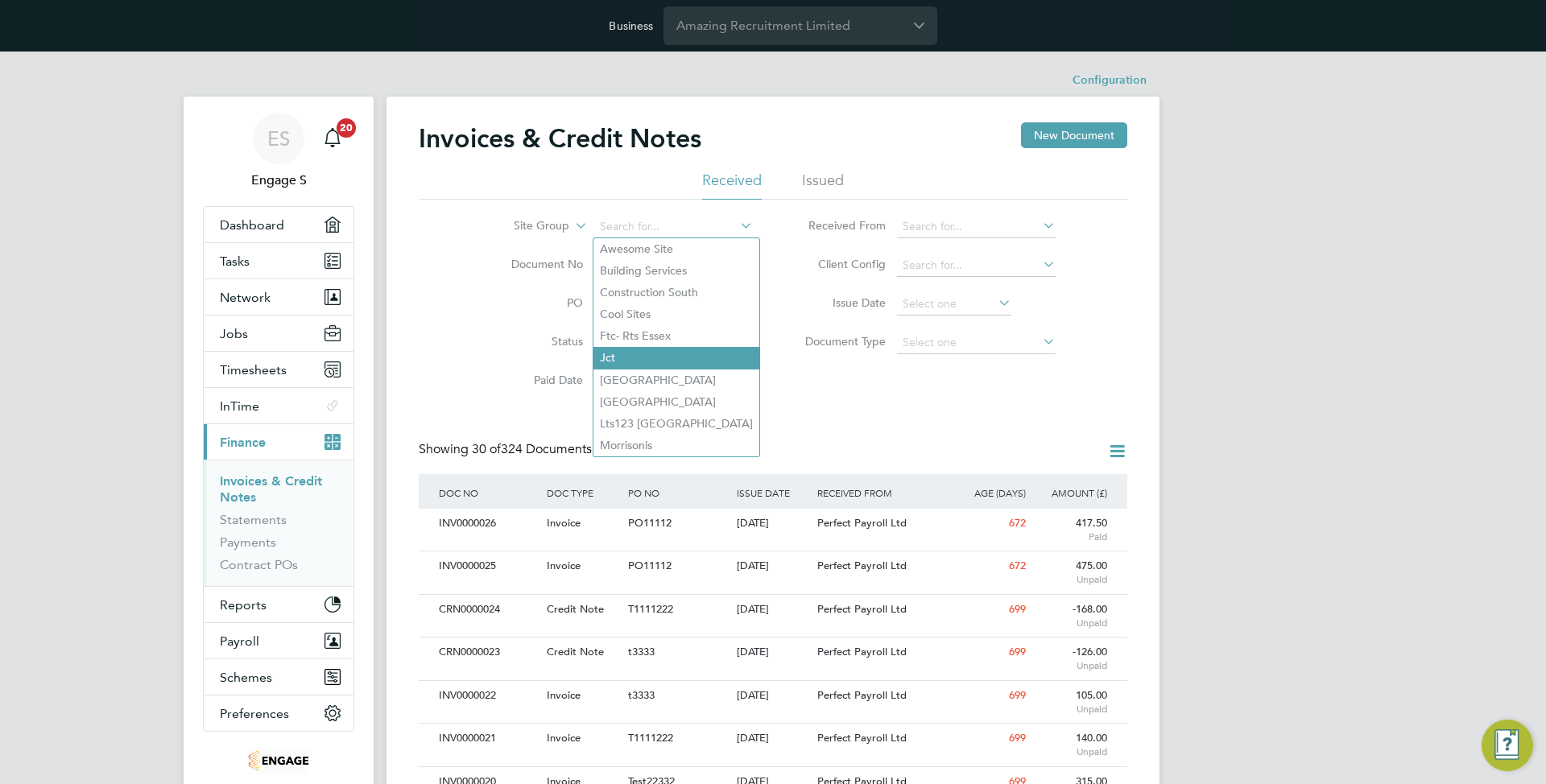
click at [647, 357] on li "Jct" at bounding box center [676, 358] width 166 height 22
type input "Jct"
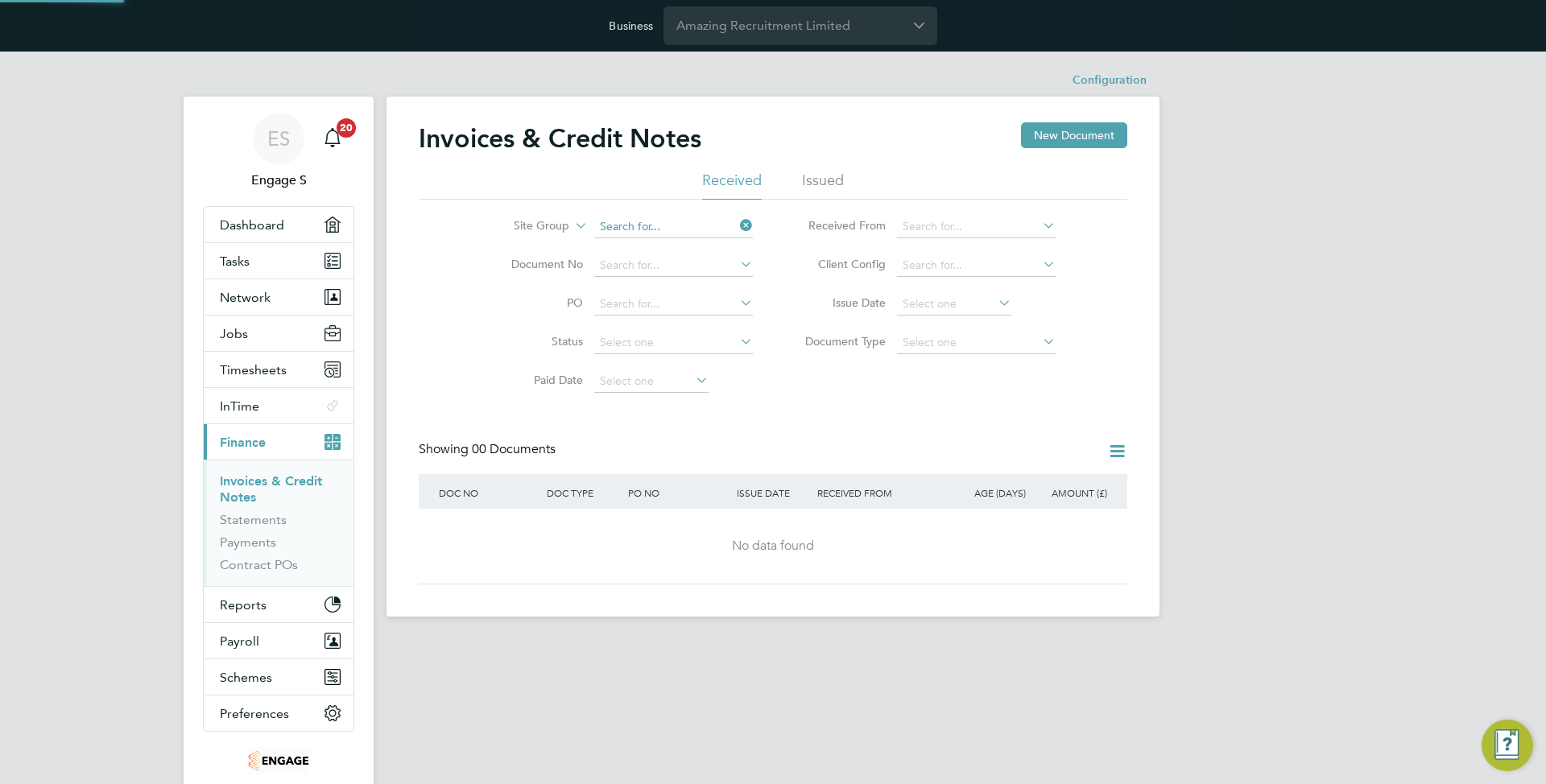
click at [651, 230] on input at bounding box center [673, 226] width 158 height 22
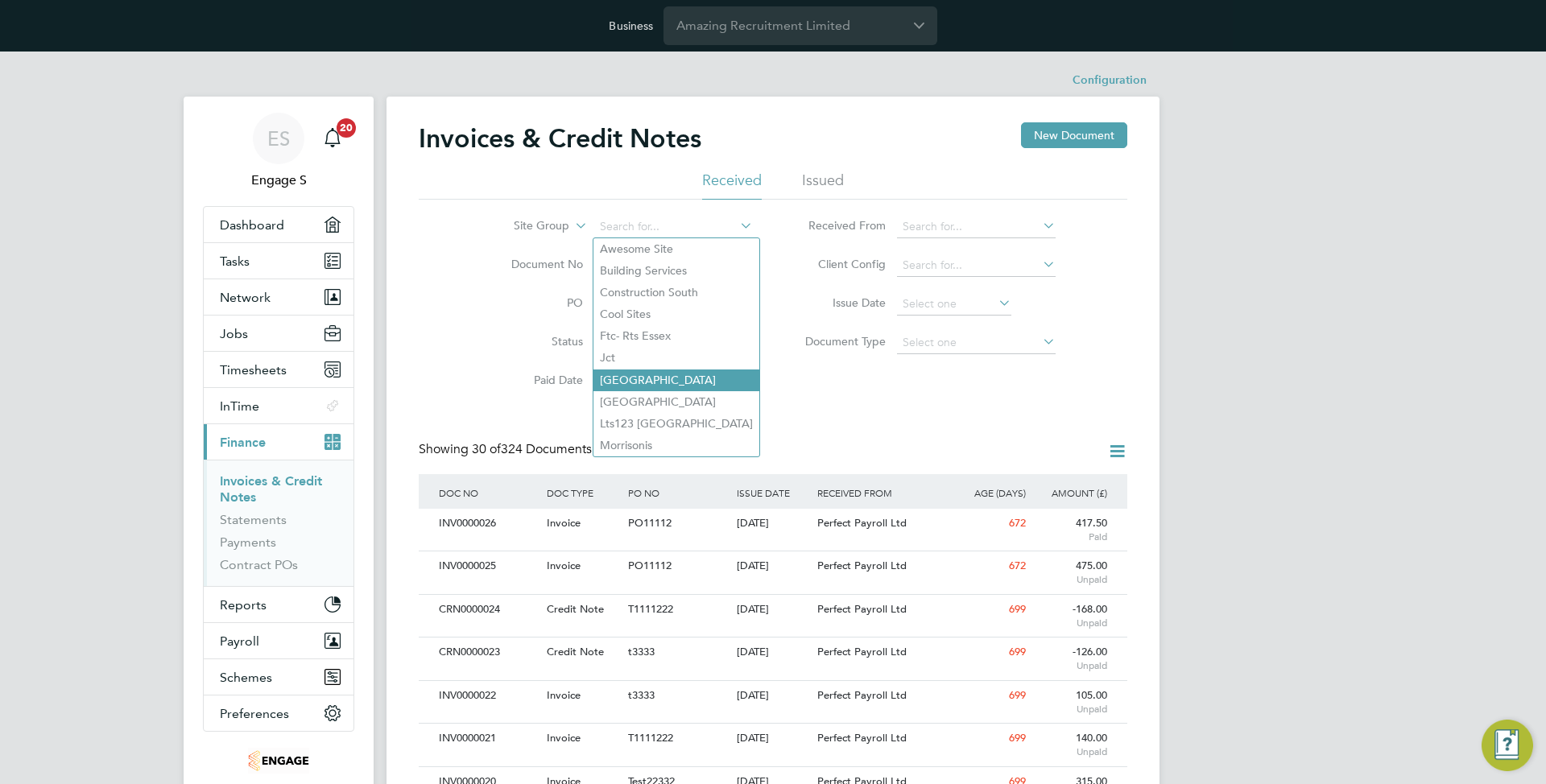
click at [661, 380] on li "[GEOGRAPHIC_DATA]" at bounding box center [676, 381] width 166 height 22
type input "[GEOGRAPHIC_DATA]"
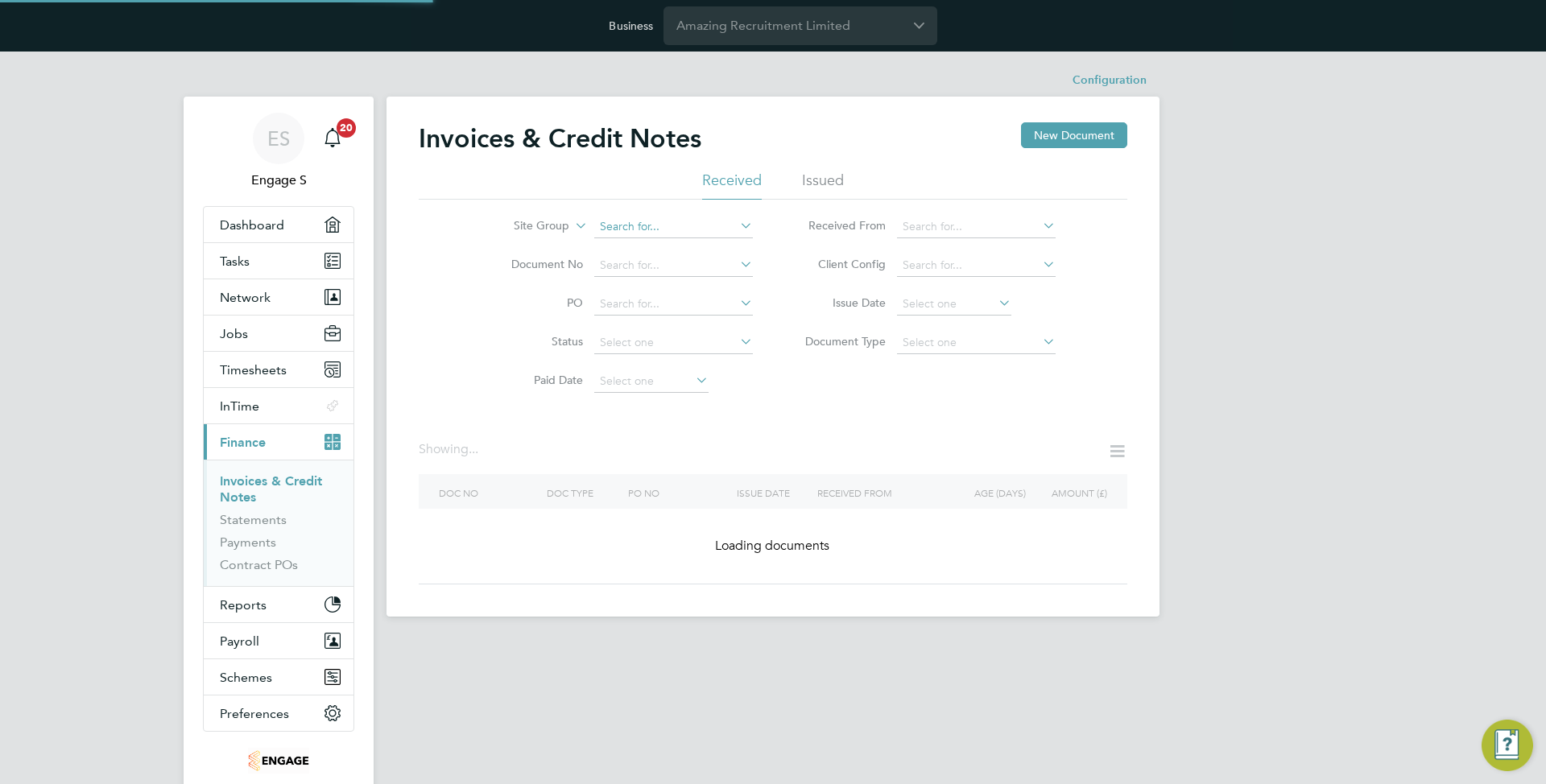
click at [676, 231] on input at bounding box center [673, 226] width 158 height 22
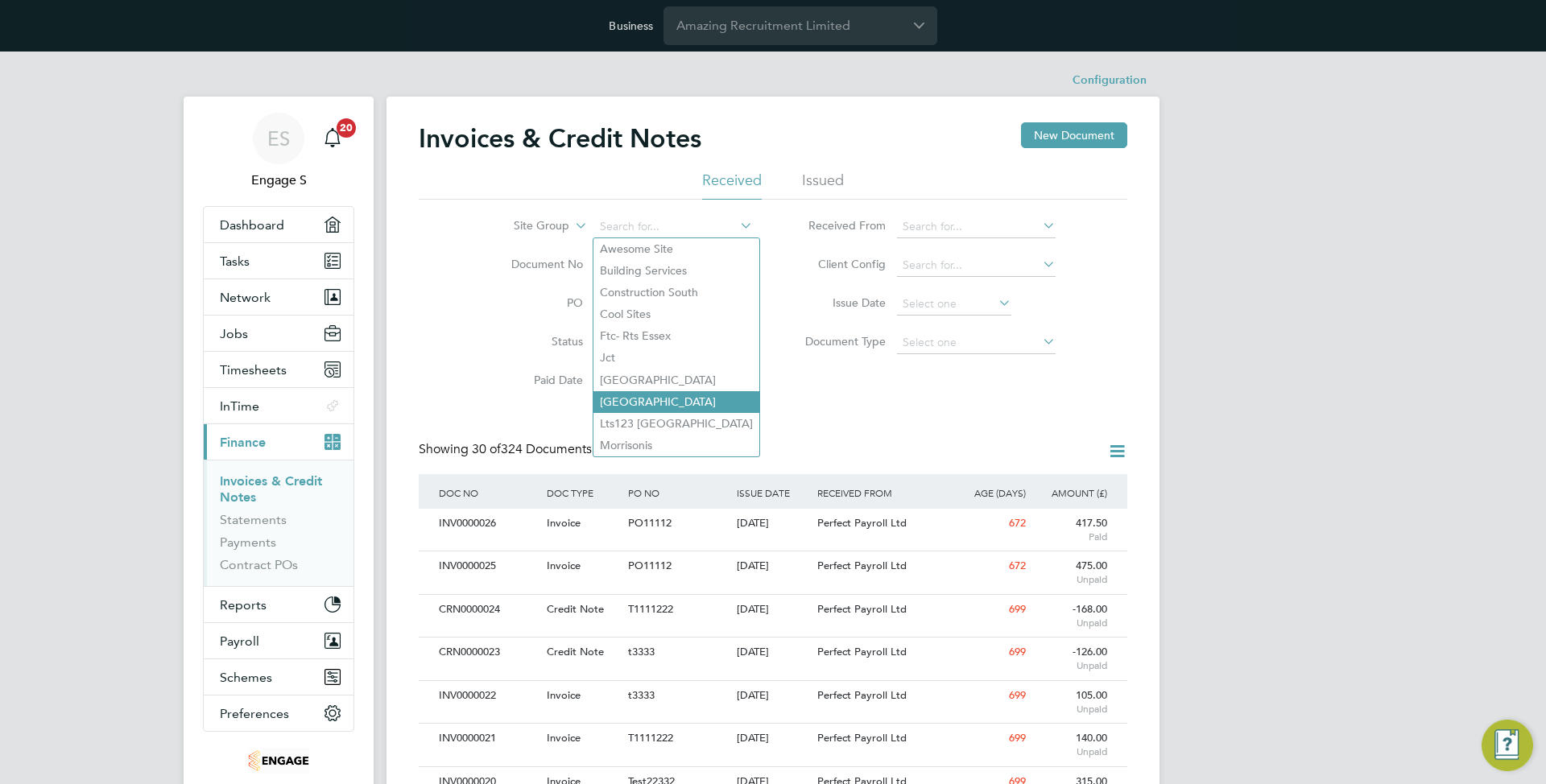
click at [659, 397] on li "[GEOGRAPHIC_DATA]" at bounding box center [676, 402] width 166 height 22
type input "[GEOGRAPHIC_DATA]"
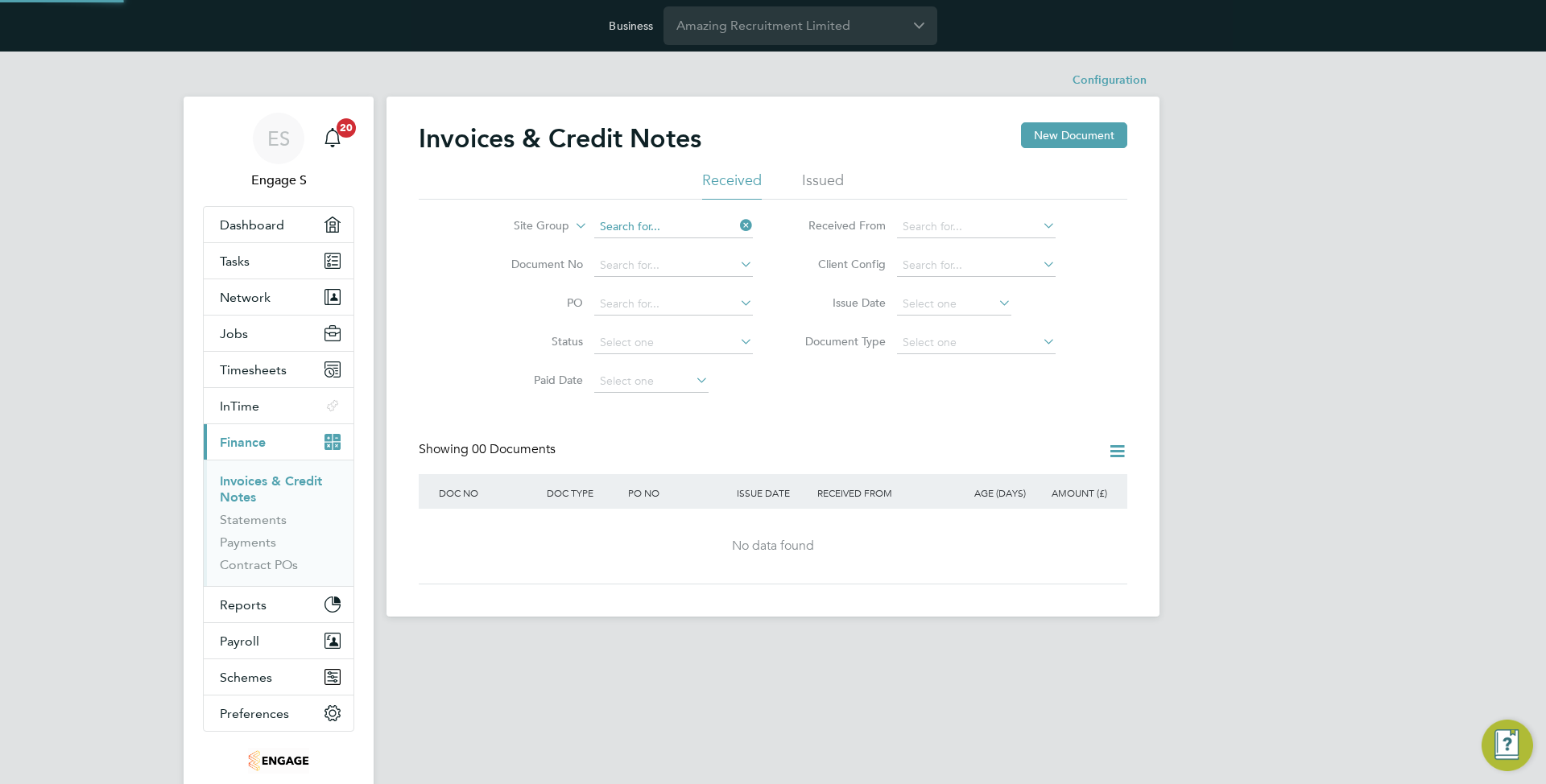
click at [683, 226] on input at bounding box center [673, 226] width 158 height 22
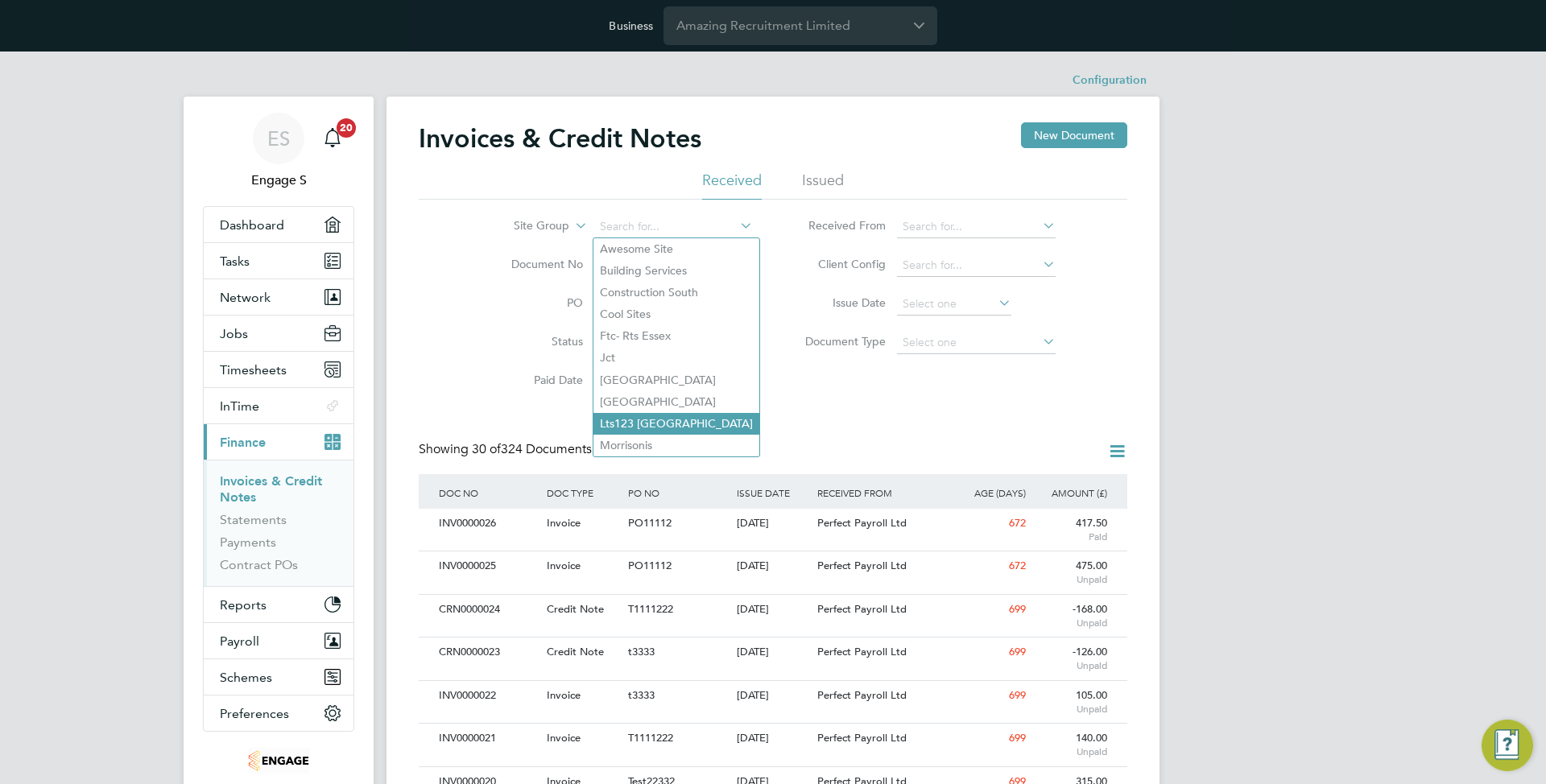
click at [665, 418] on li "Lts123 [GEOGRAPHIC_DATA]" at bounding box center [676, 424] width 166 height 22
type input "Lts123 [GEOGRAPHIC_DATA]"
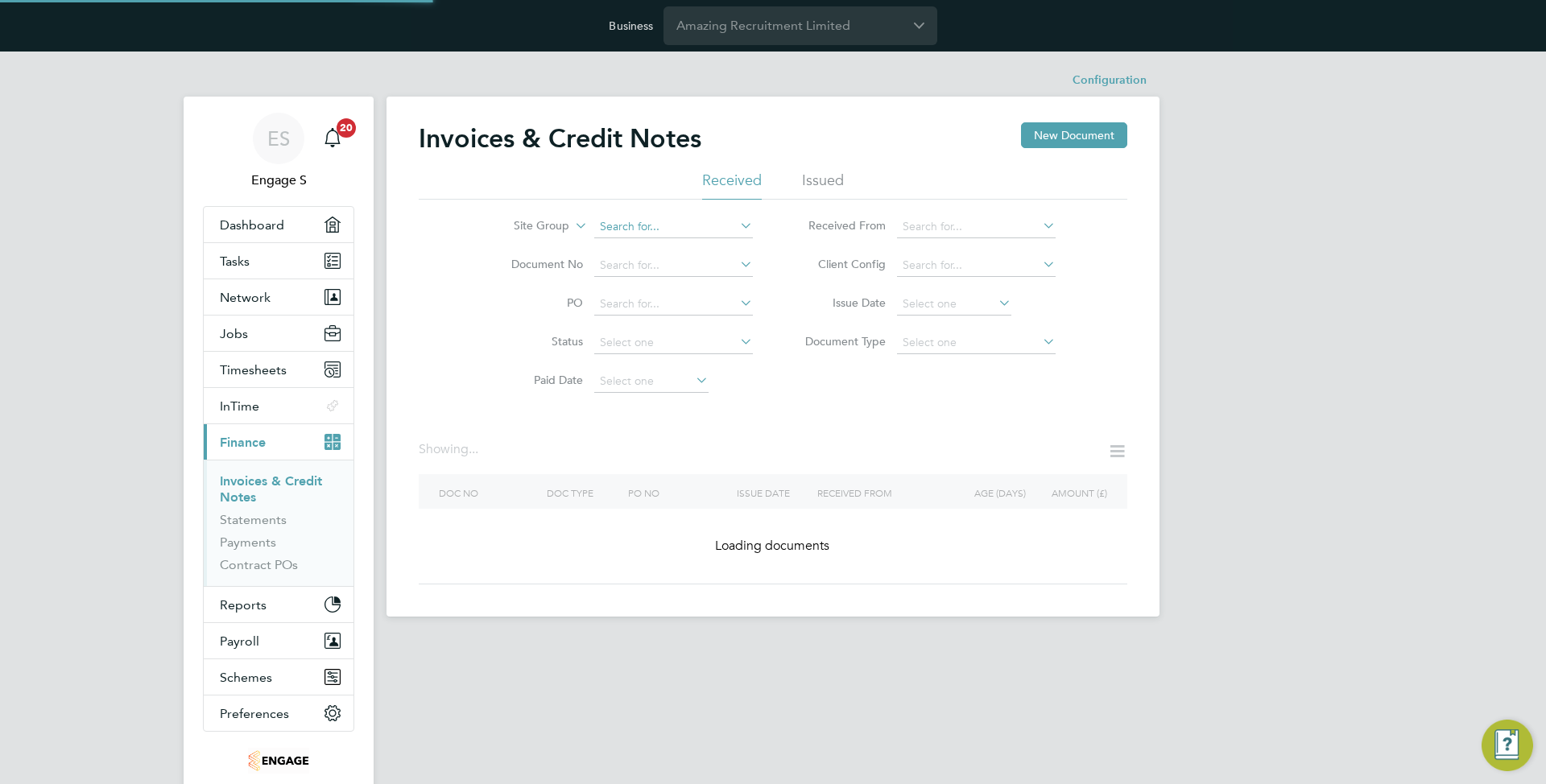
click at [657, 229] on input at bounding box center [673, 226] width 158 height 22
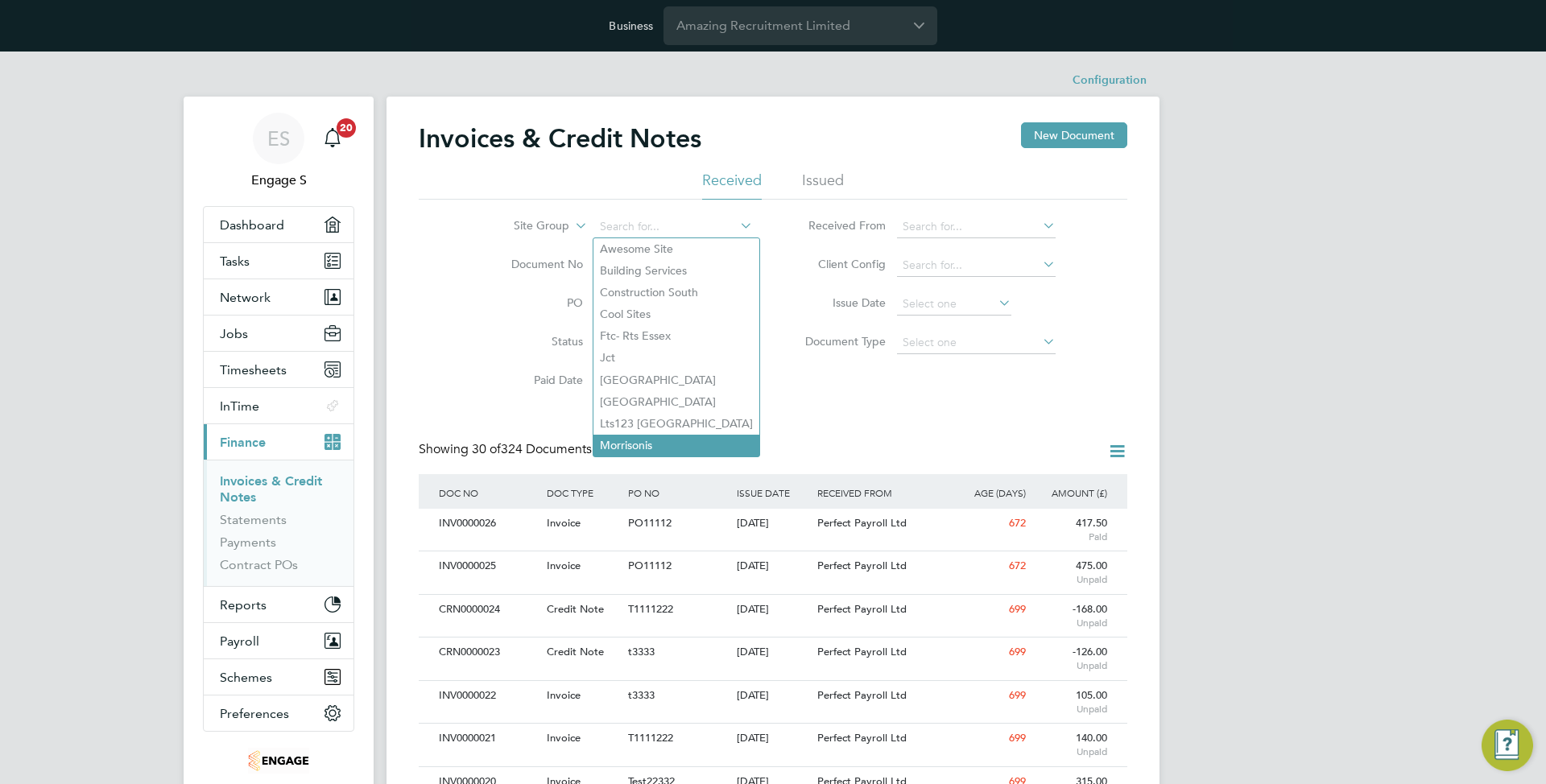
click at [650, 436] on li "Morrisonis" at bounding box center [676, 445] width 166 height 22
type input "Morrisonis"
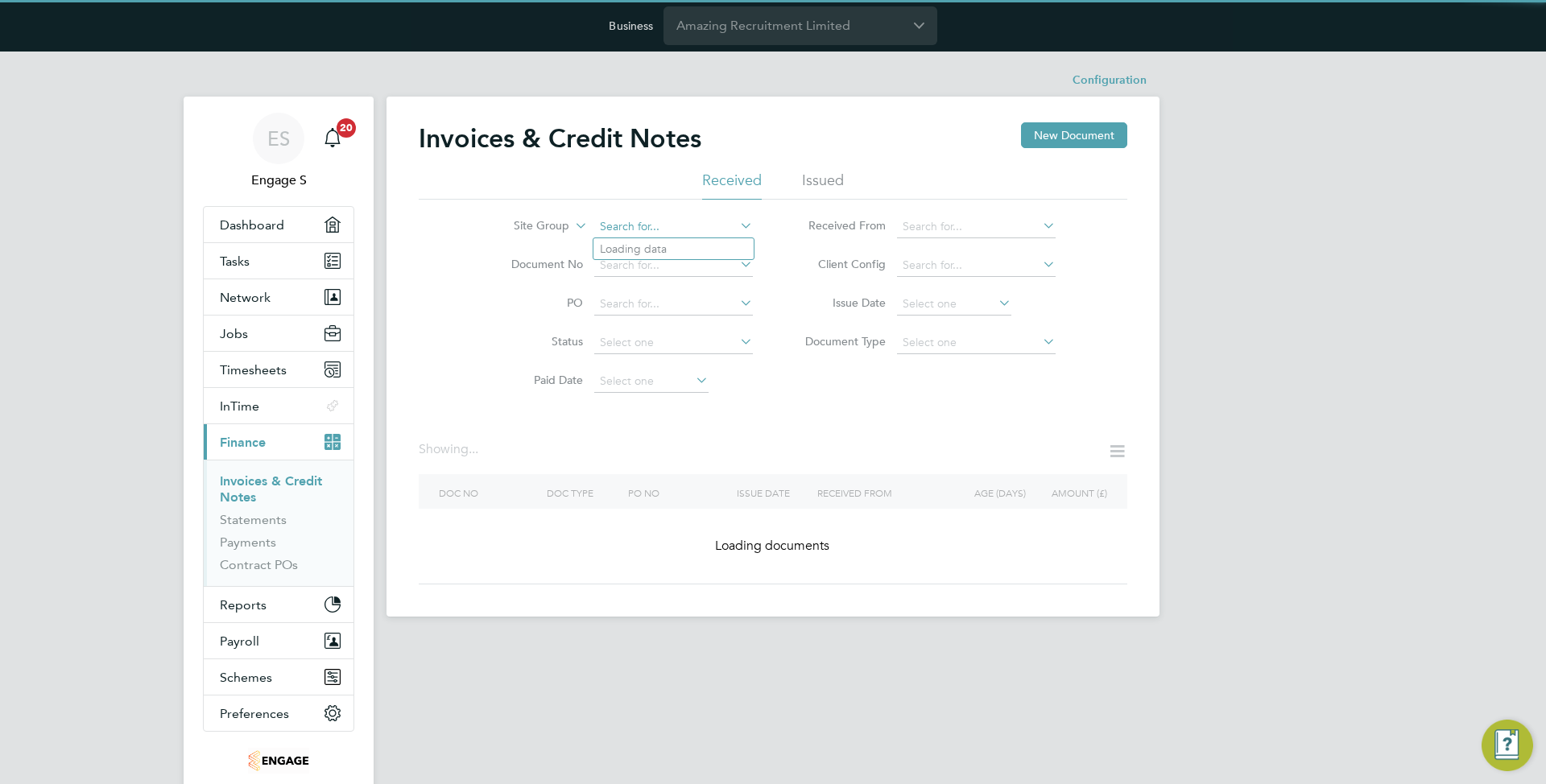
click at [658, 226] on input at bounding box center [673, 226] width 158 height 22
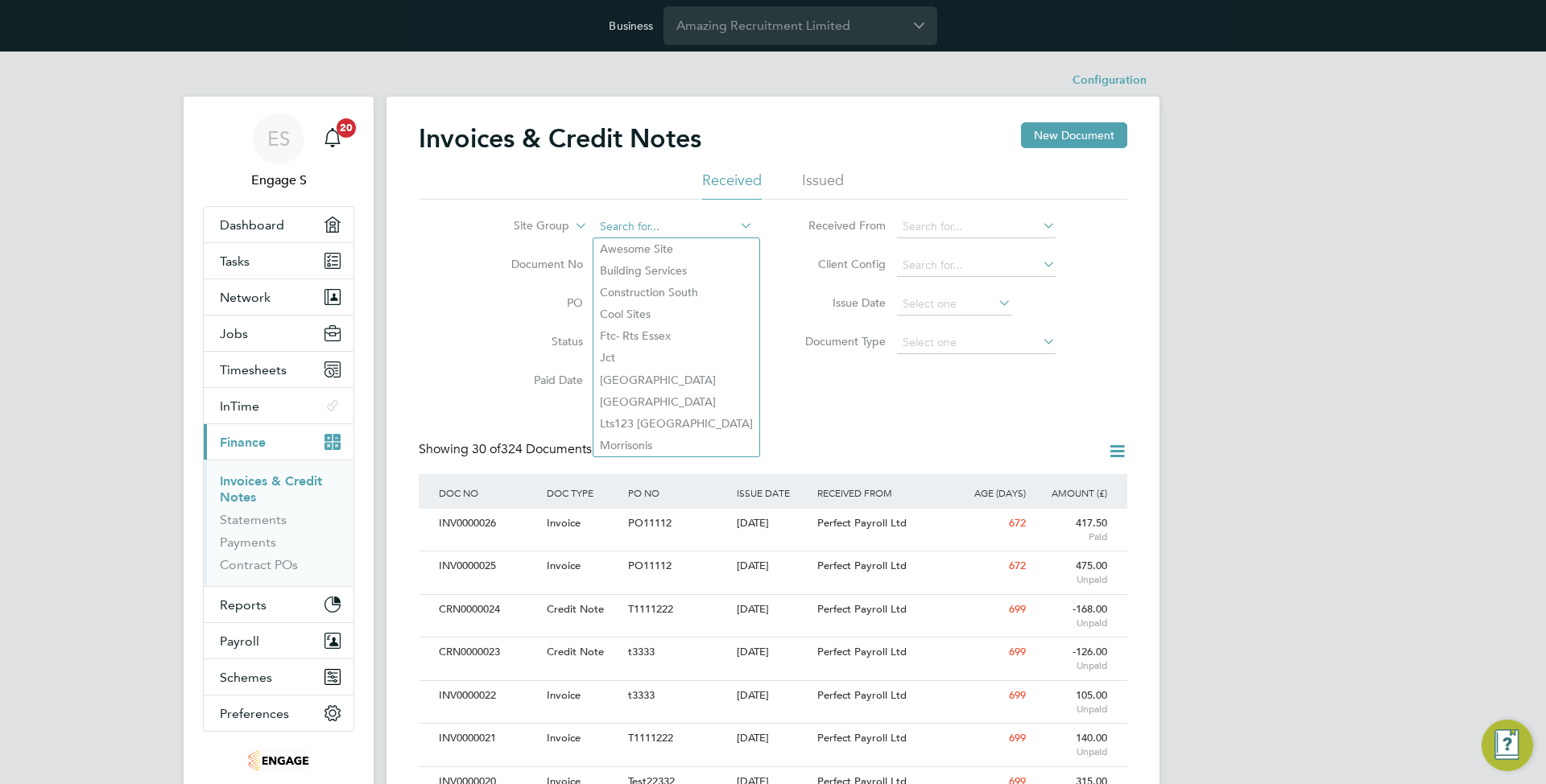
type input "m"
click at [688, 353] on li "[PERSON_NAME] Regio n al Office" at bounding box center [687, 358] width 189 height 22
type input "[PERSON_NAME] Regional Office"
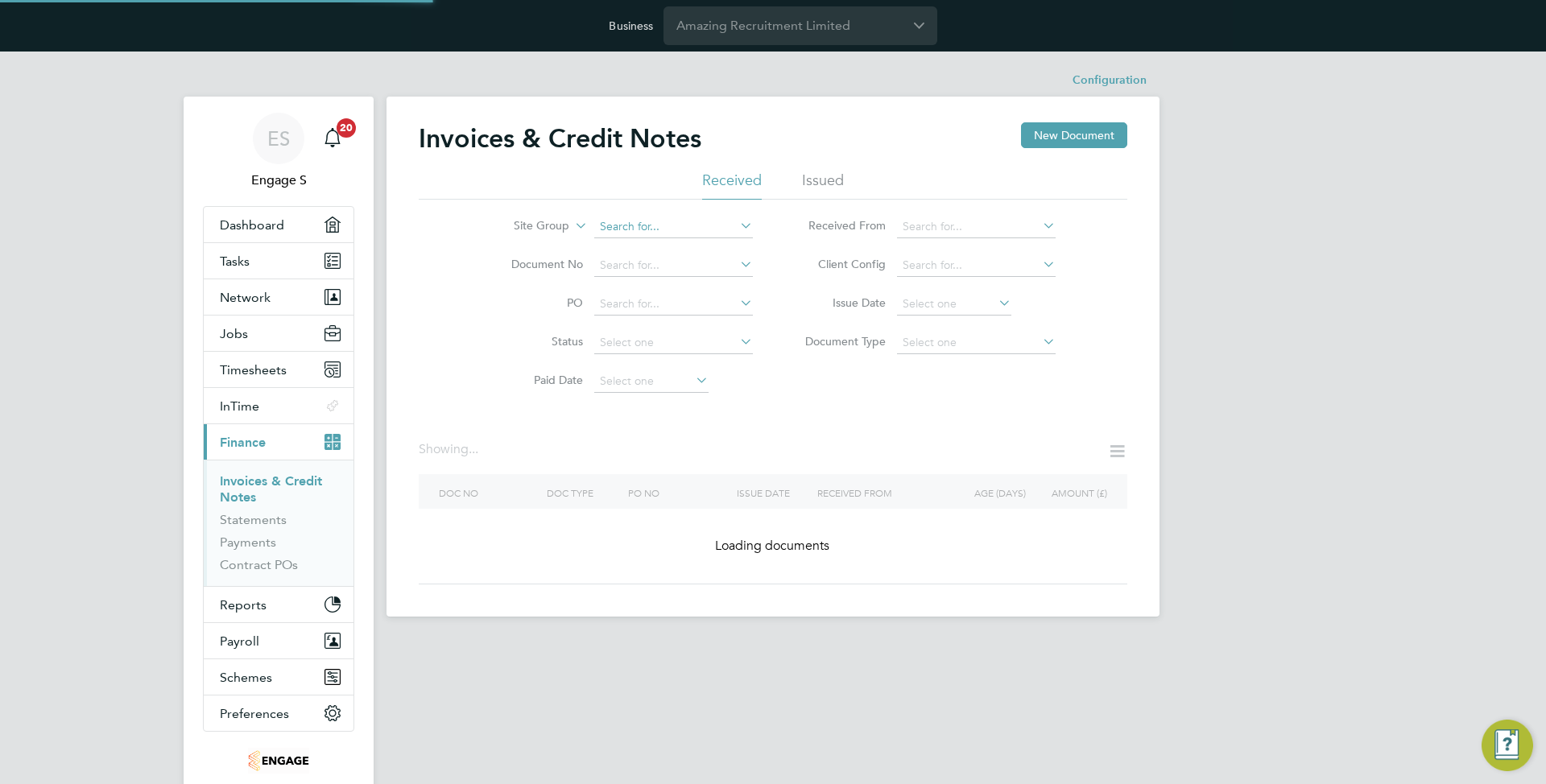
click at [645, 227] on input at bounding box center [673, 226] width 158 height 22
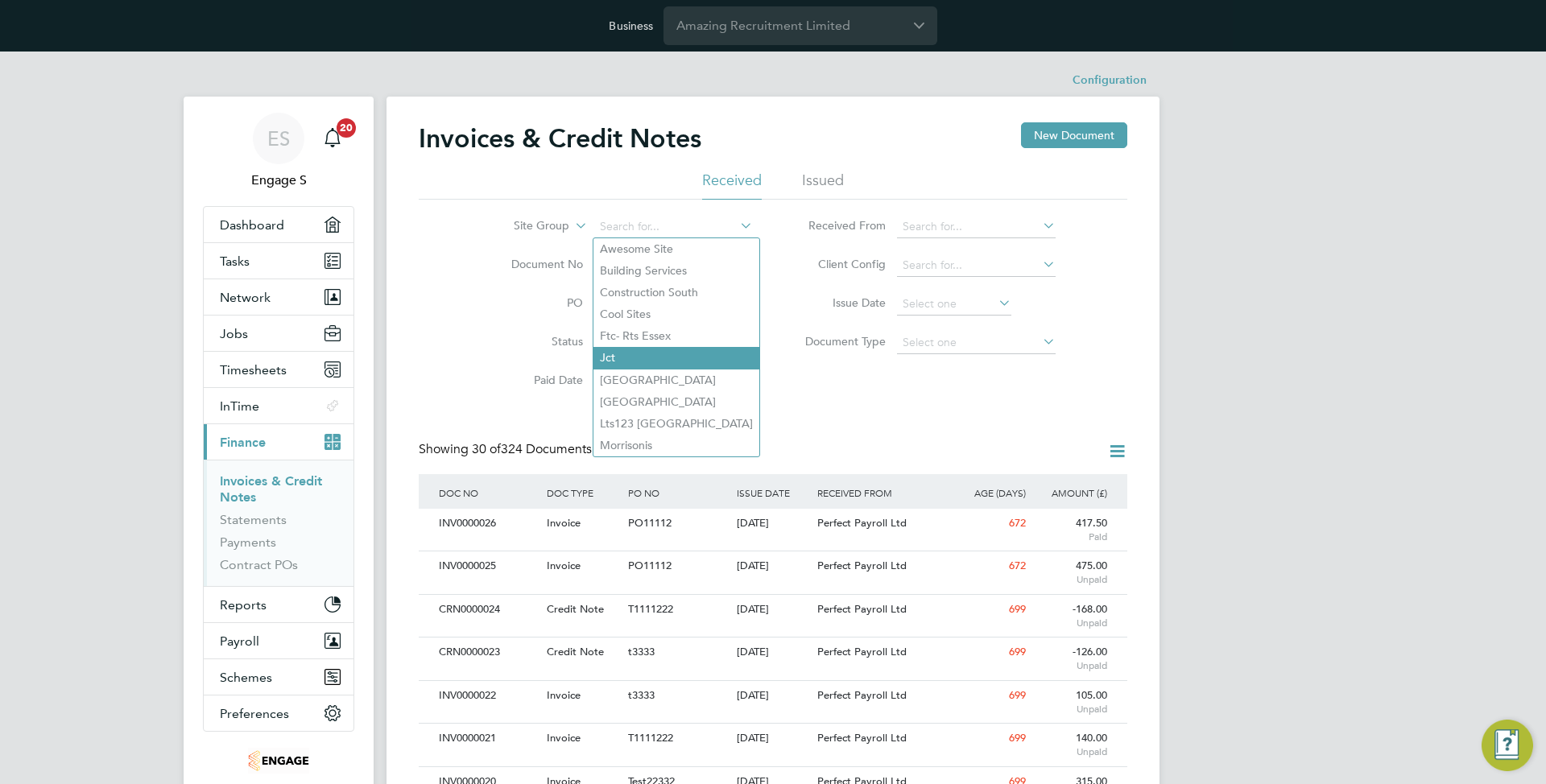
type input "n"
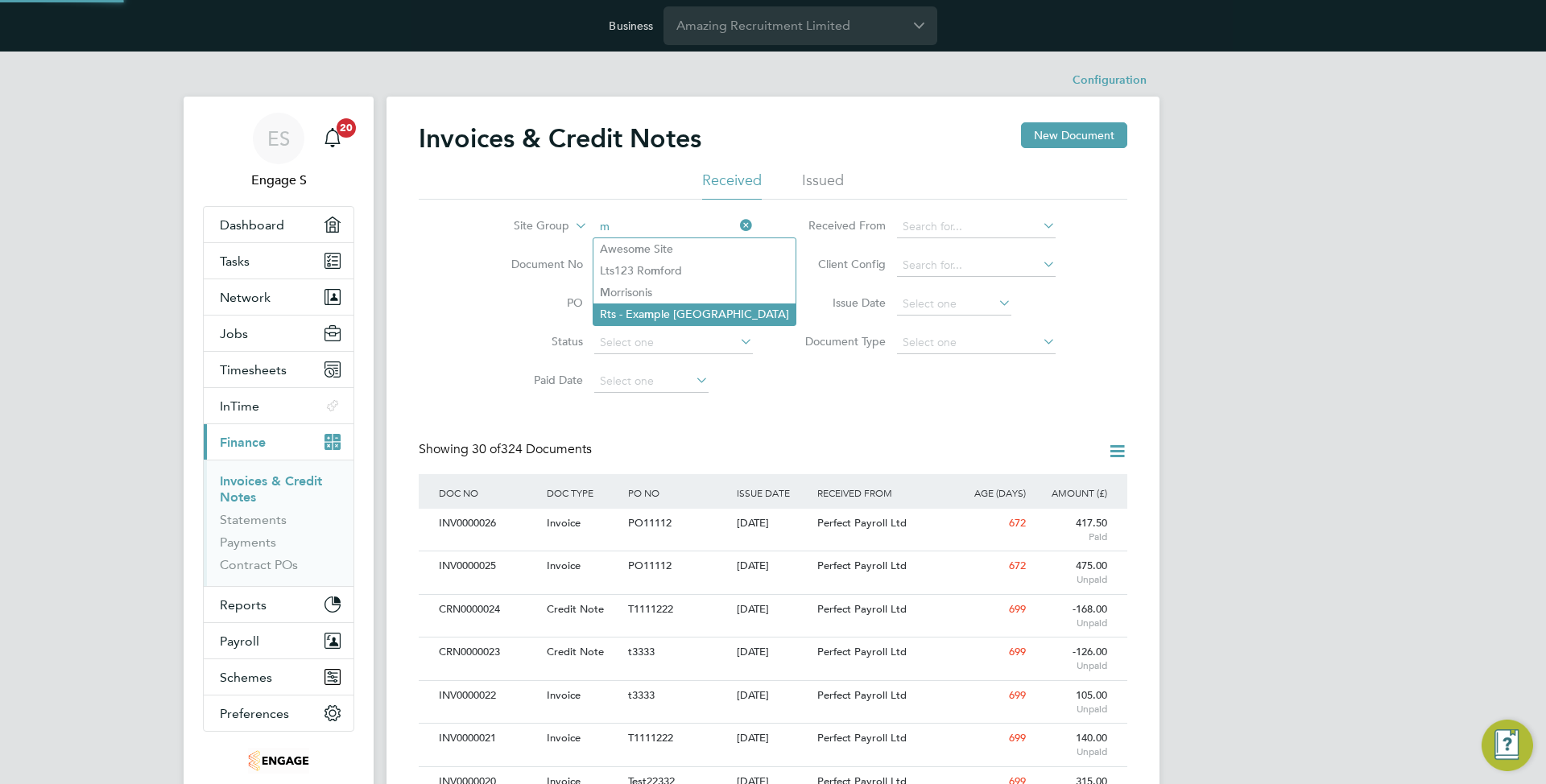
click at [668, 315] on li "Rts - Exa m ple Essex" at bounding box center [694, 314] width 202 height 22
type input "Rts - Example [GEOGRAPHIC_DATA]"
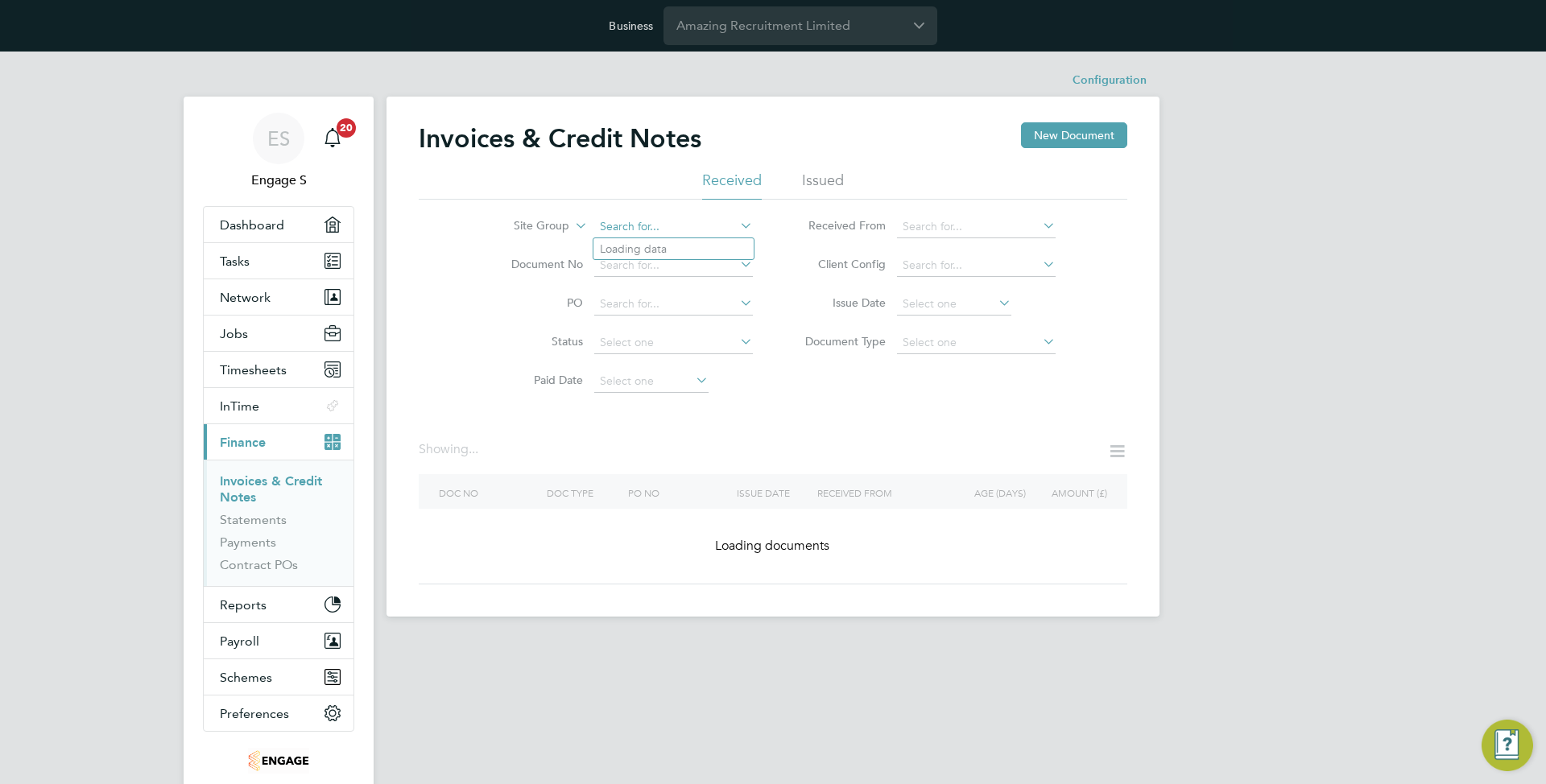
click at [666, 230] on input at bounding box center [673, 226] width 158 height 22
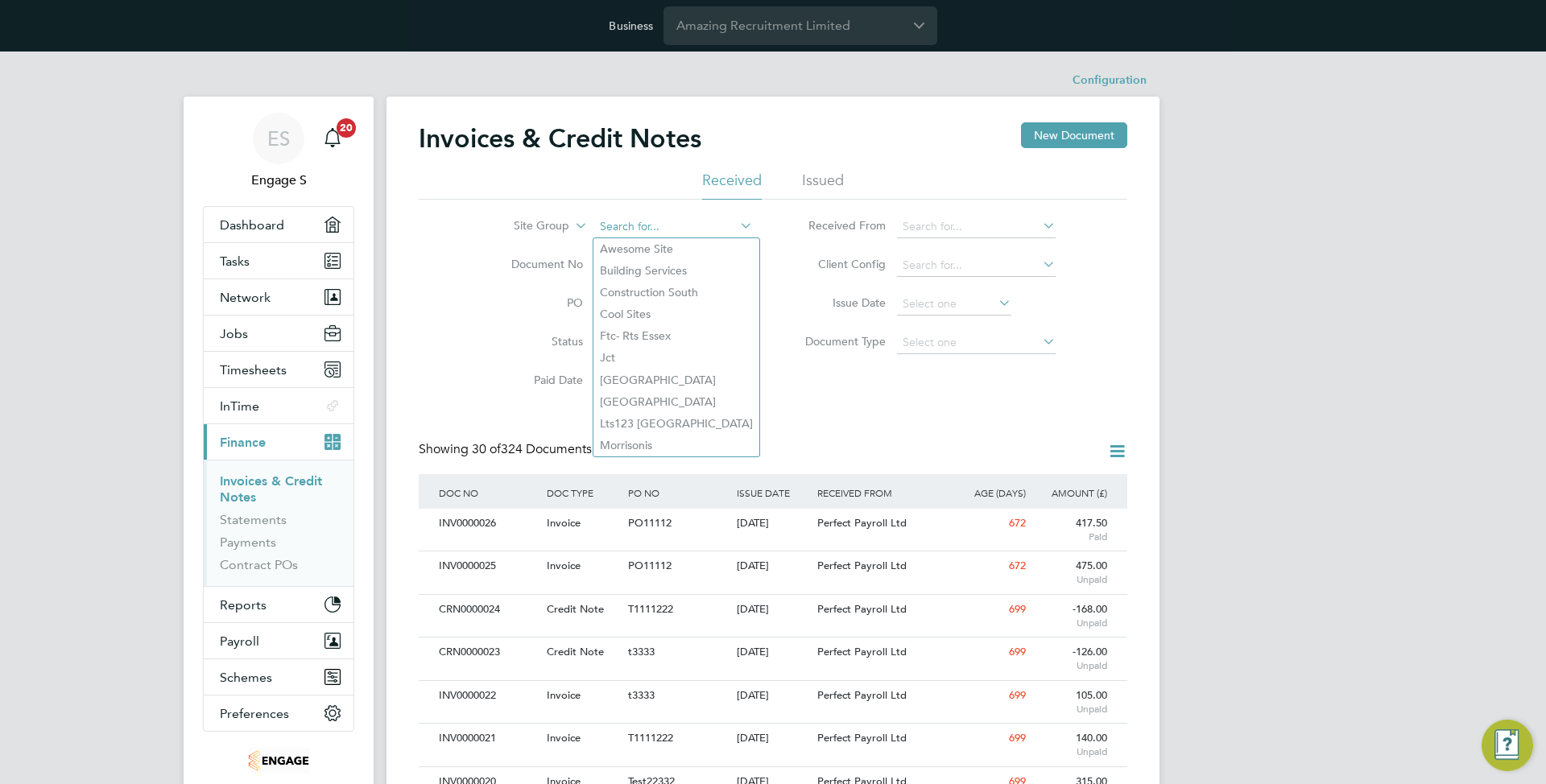
type input "p"
click at [658, 414] on li "Retail & S o uth" at bounding box center [673, 424] width 160 height 22
type input "Retail & South"
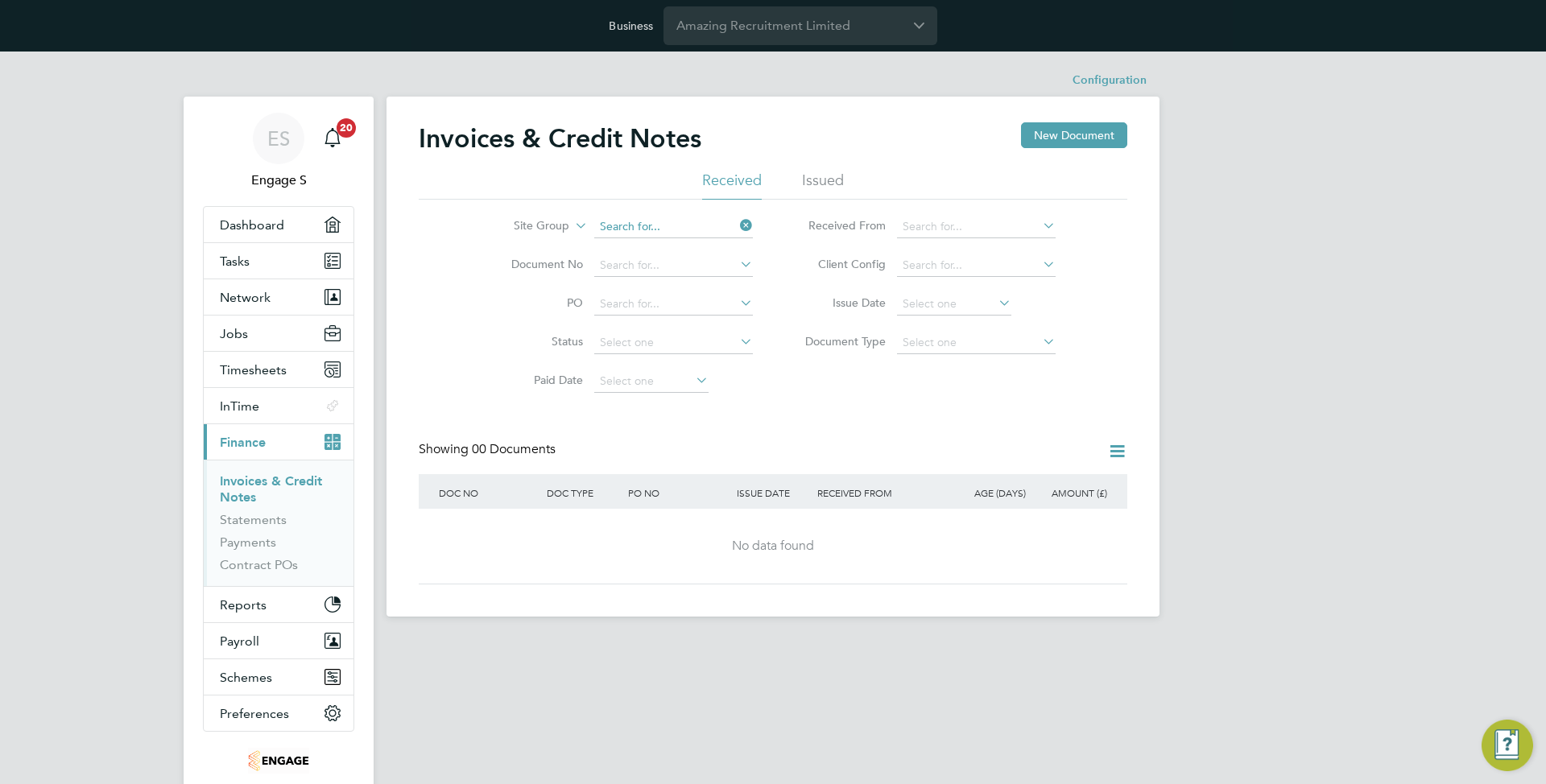
click at [639, 219] on input at bounding box center [673, 226] width 158 height 22
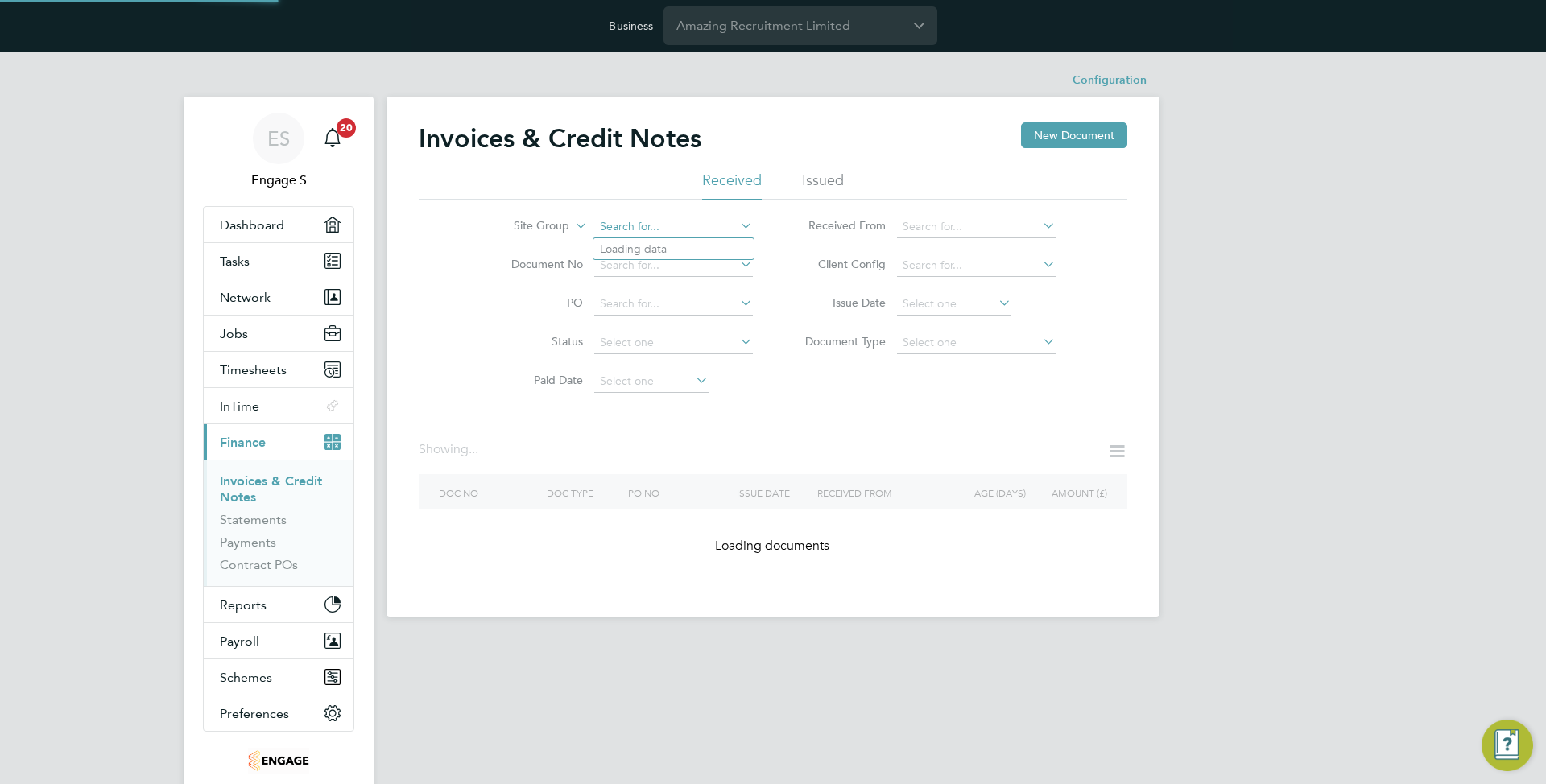
type input "p"
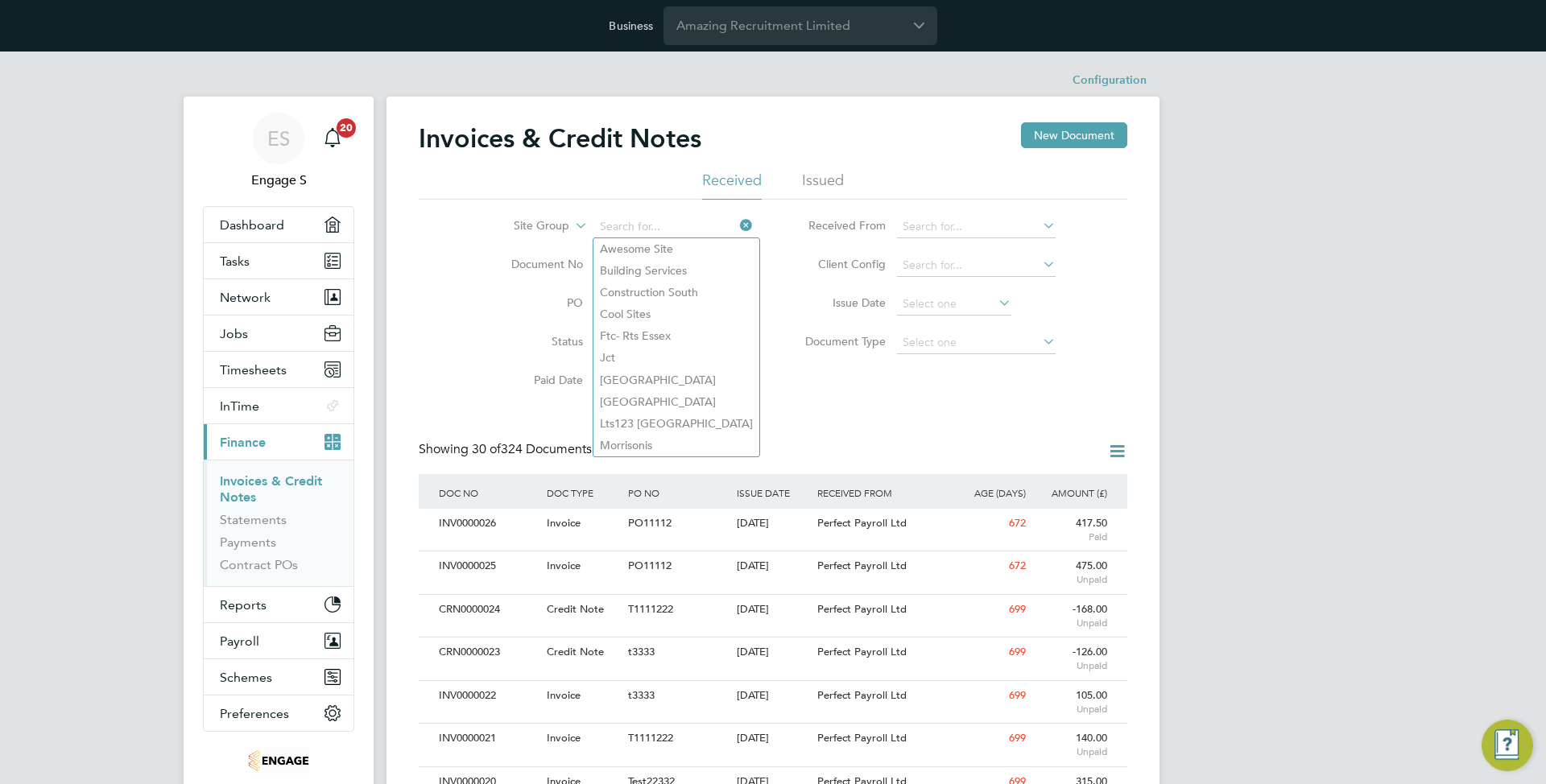
type input "q"
click at [681, 437] on li "Wc- R ts Essex" at bounding box center [694, 445] width 202 height 22
type input "Wc- Rts Essex"
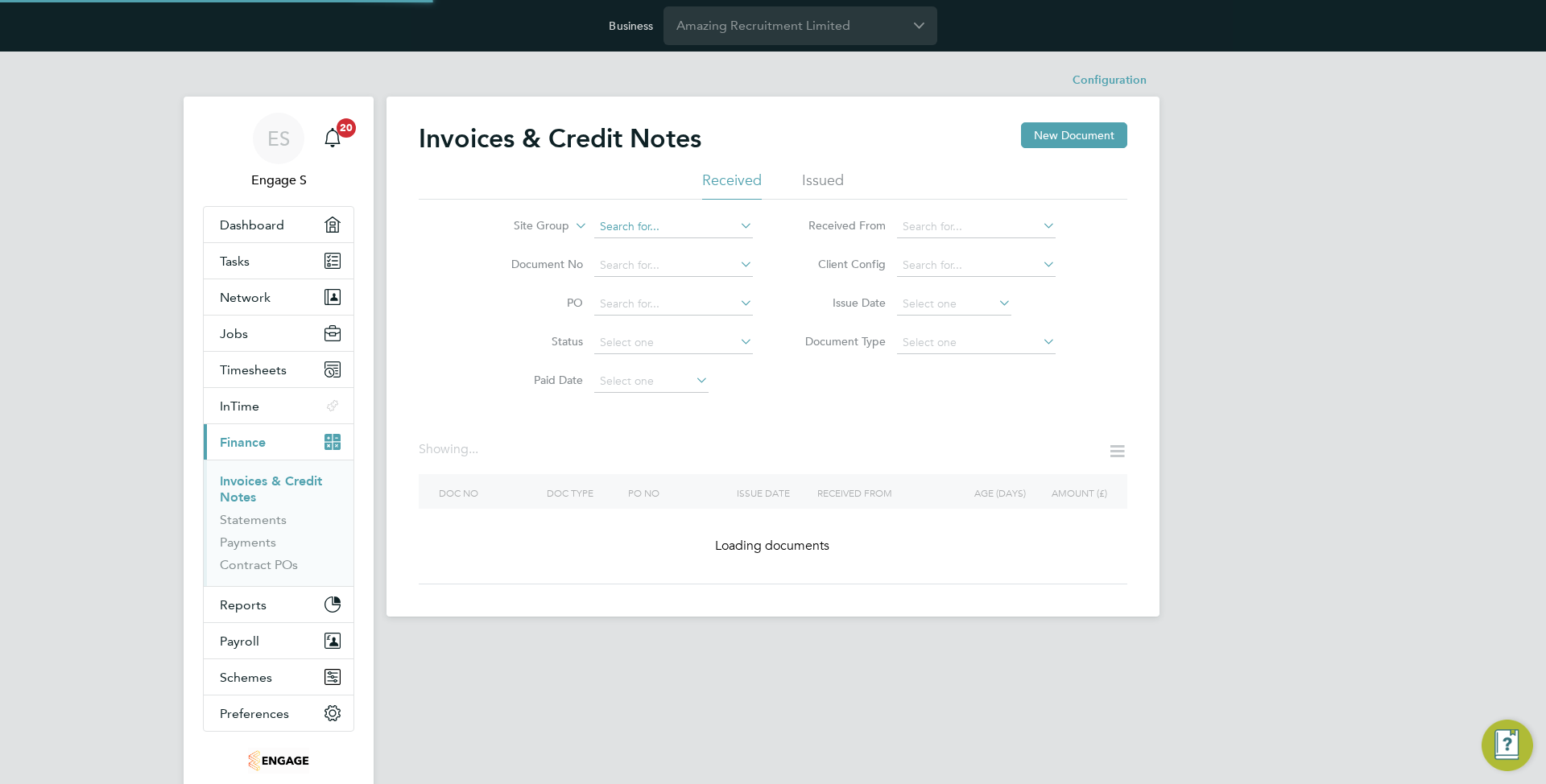
click at [628, 228] on input at bounding box center [673, 226] width 158 height 22
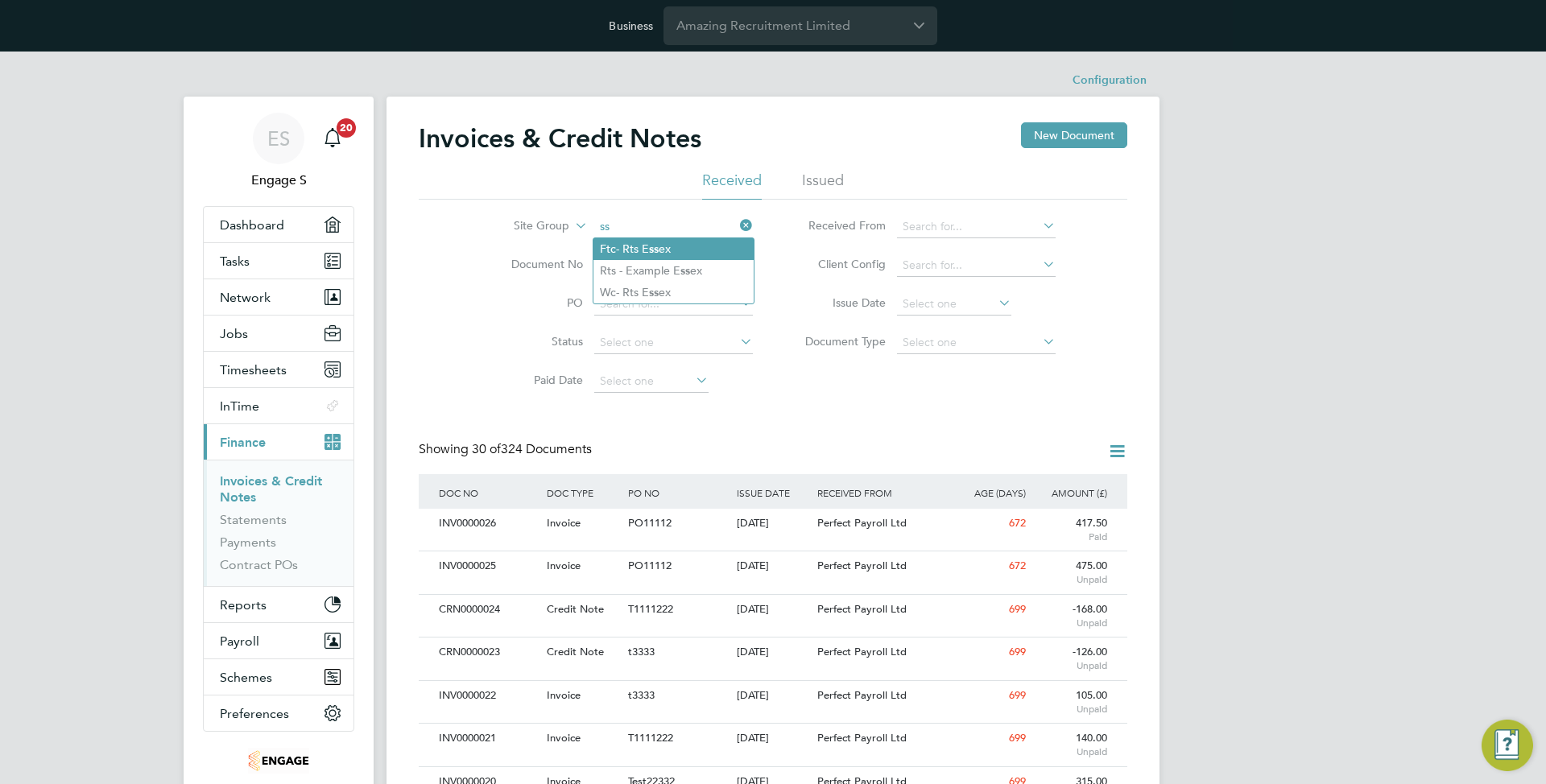
click at [709, 255] on li "Ftc- Rts E ss ex" at bounding box center [673, 249] width 160 height 22
type input "Ftc- Rts Essex"
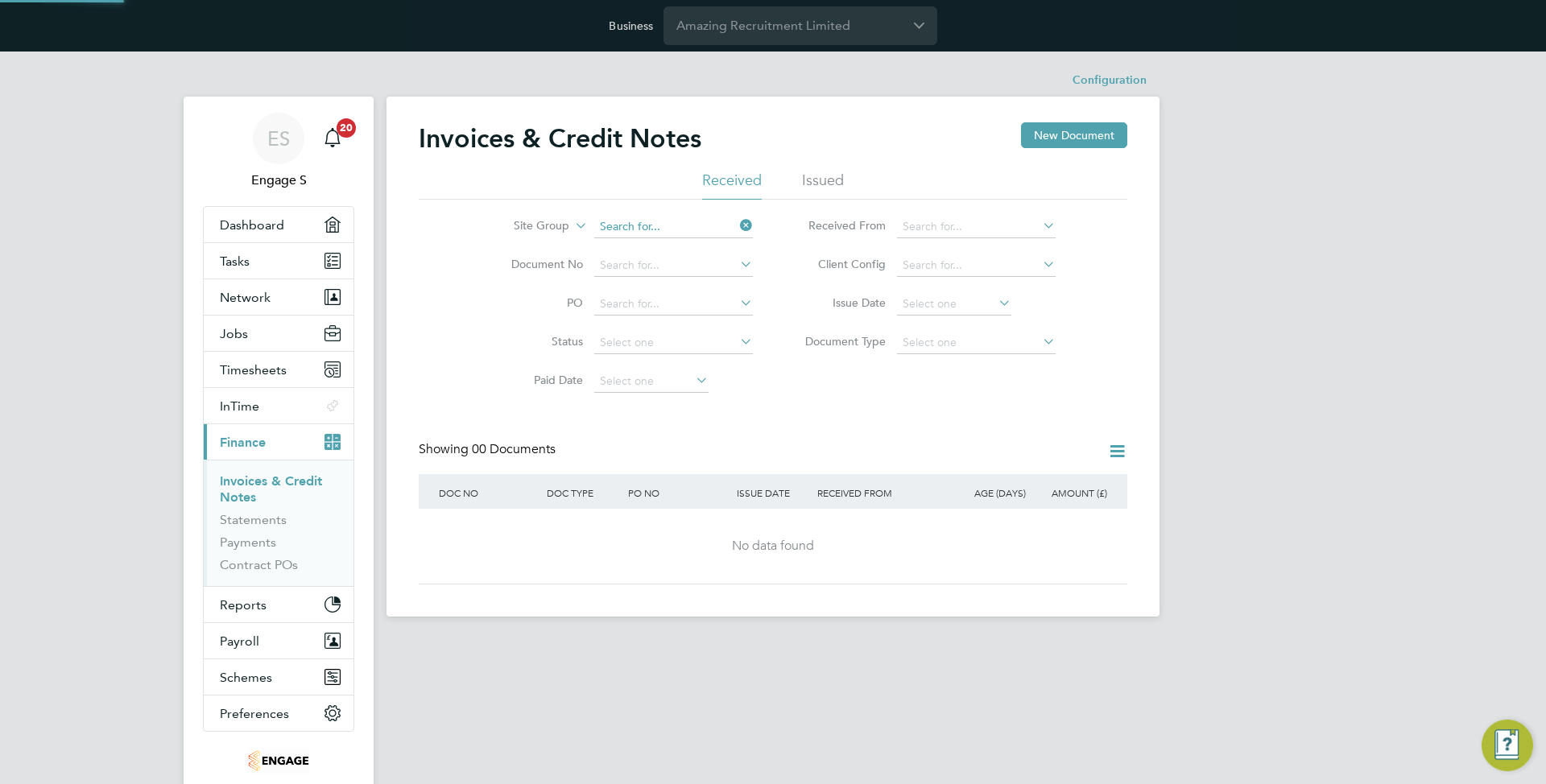
click at [681, 230] on input at bounding box center [673, 226] width 158 height 22
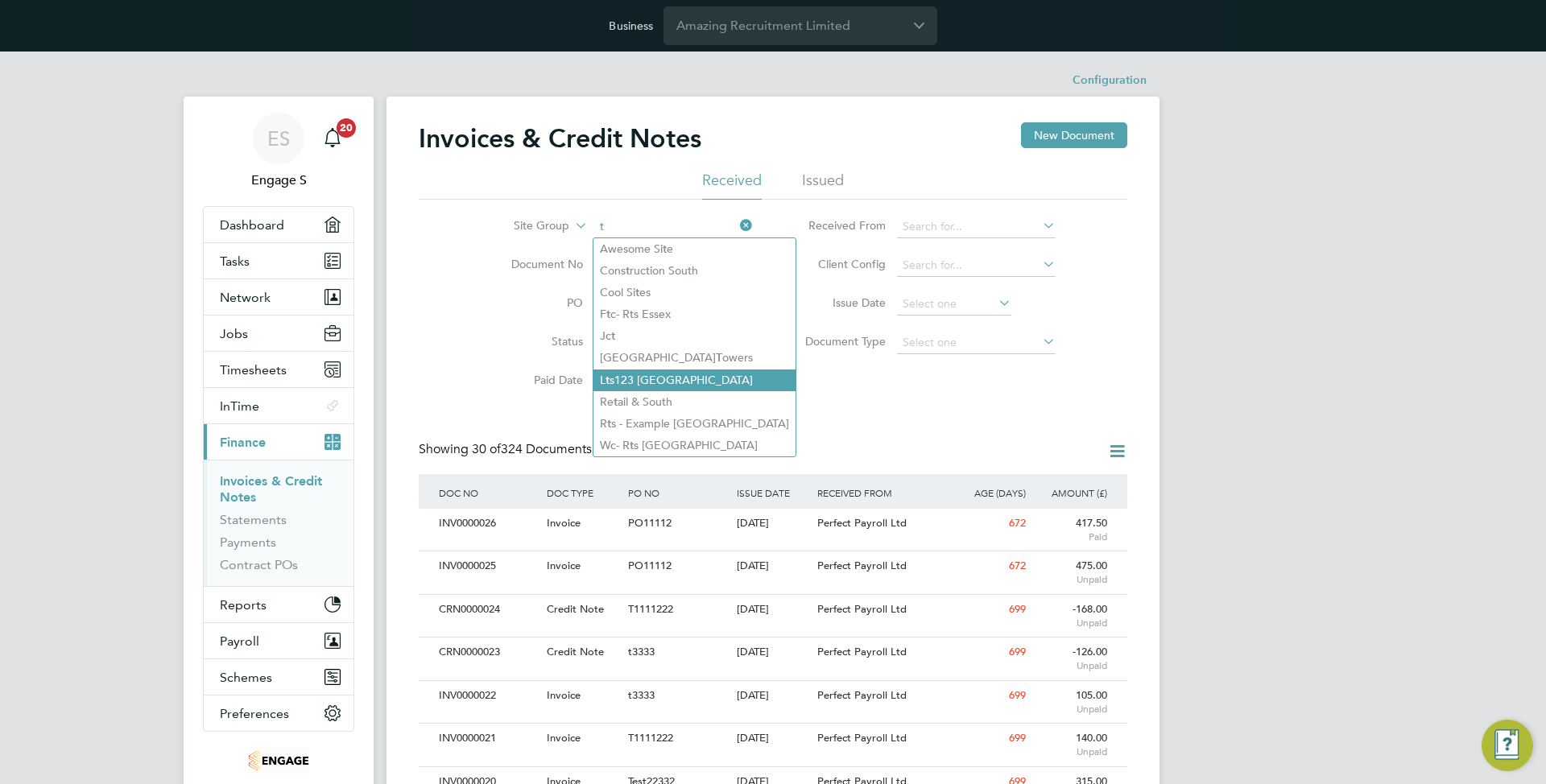
click at [694, 381] on li "L t s123 [GEOGRAPHIC_DATA]" at bounding box center [694, 381] width 202 height 22
type input "Lts123 [GEOGRAPHIC_DATA]"
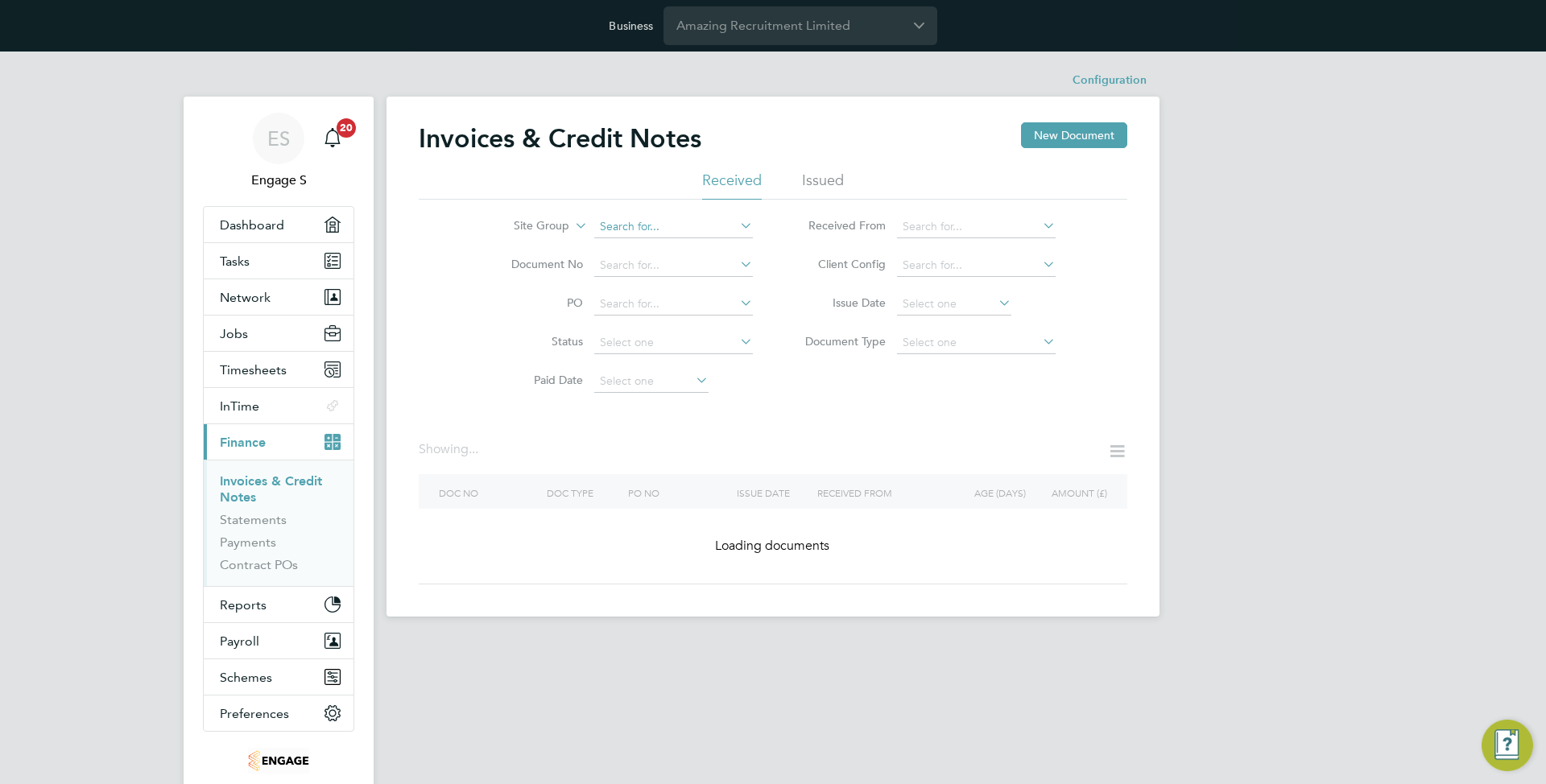
click at [653, 229] on input at bounding box center [673, 226] width 158 height 22
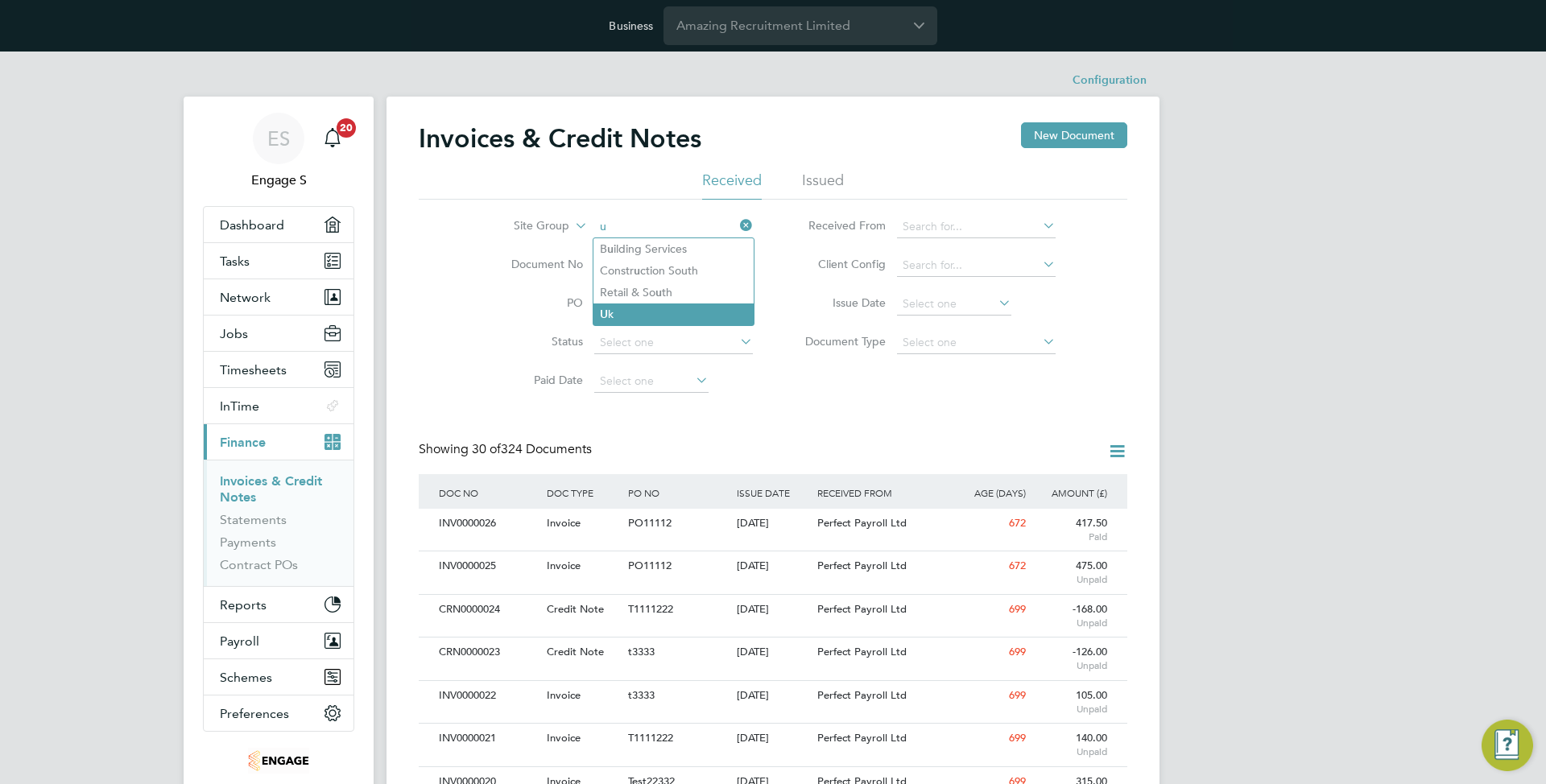
click at [660, 310] on li "U k" at bounding box center [673, 314] width 160 height 22
type input "Uk"
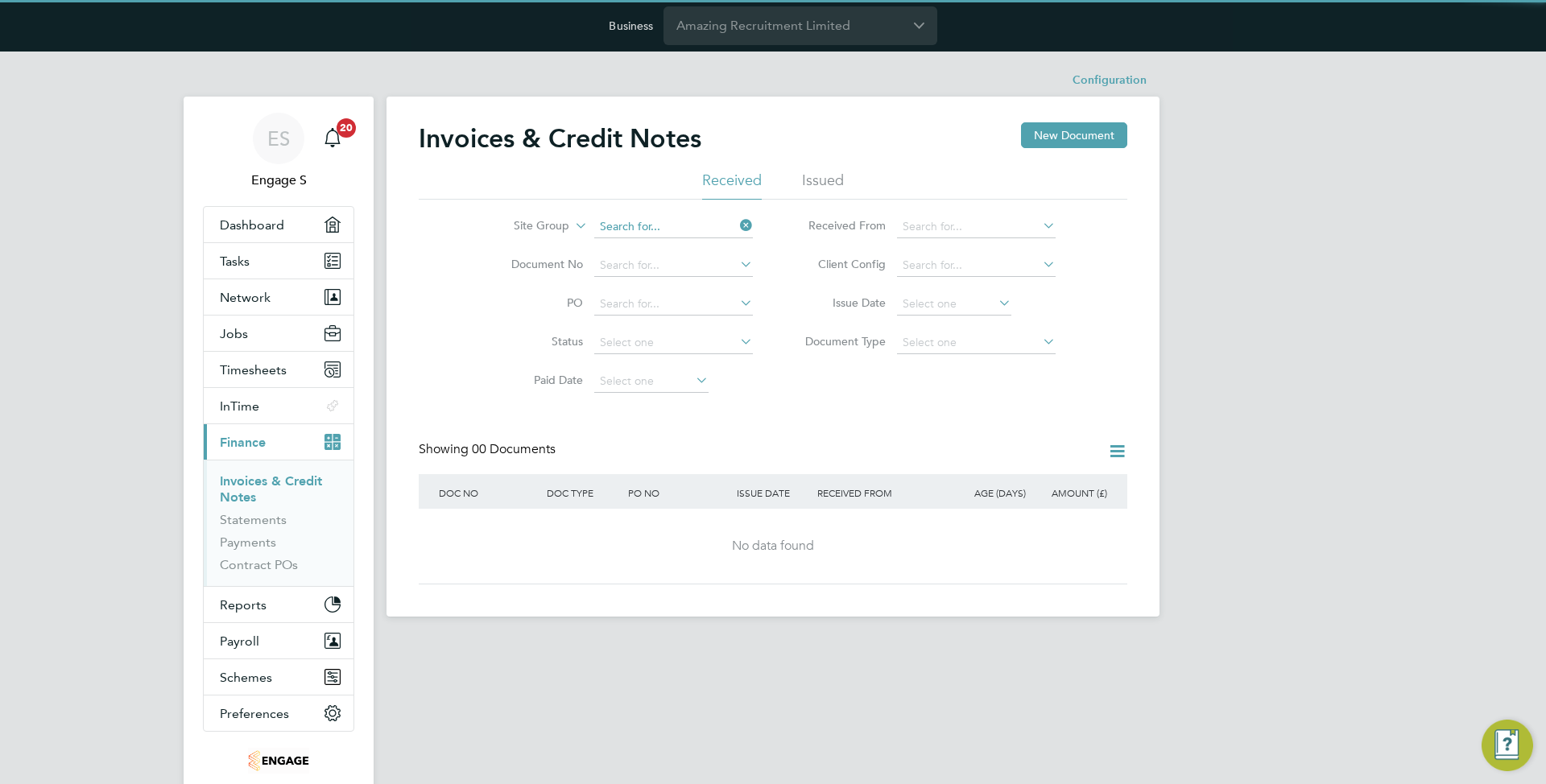
click at [647, 227] on input at bounding box center [673, 226] width 158 height 22
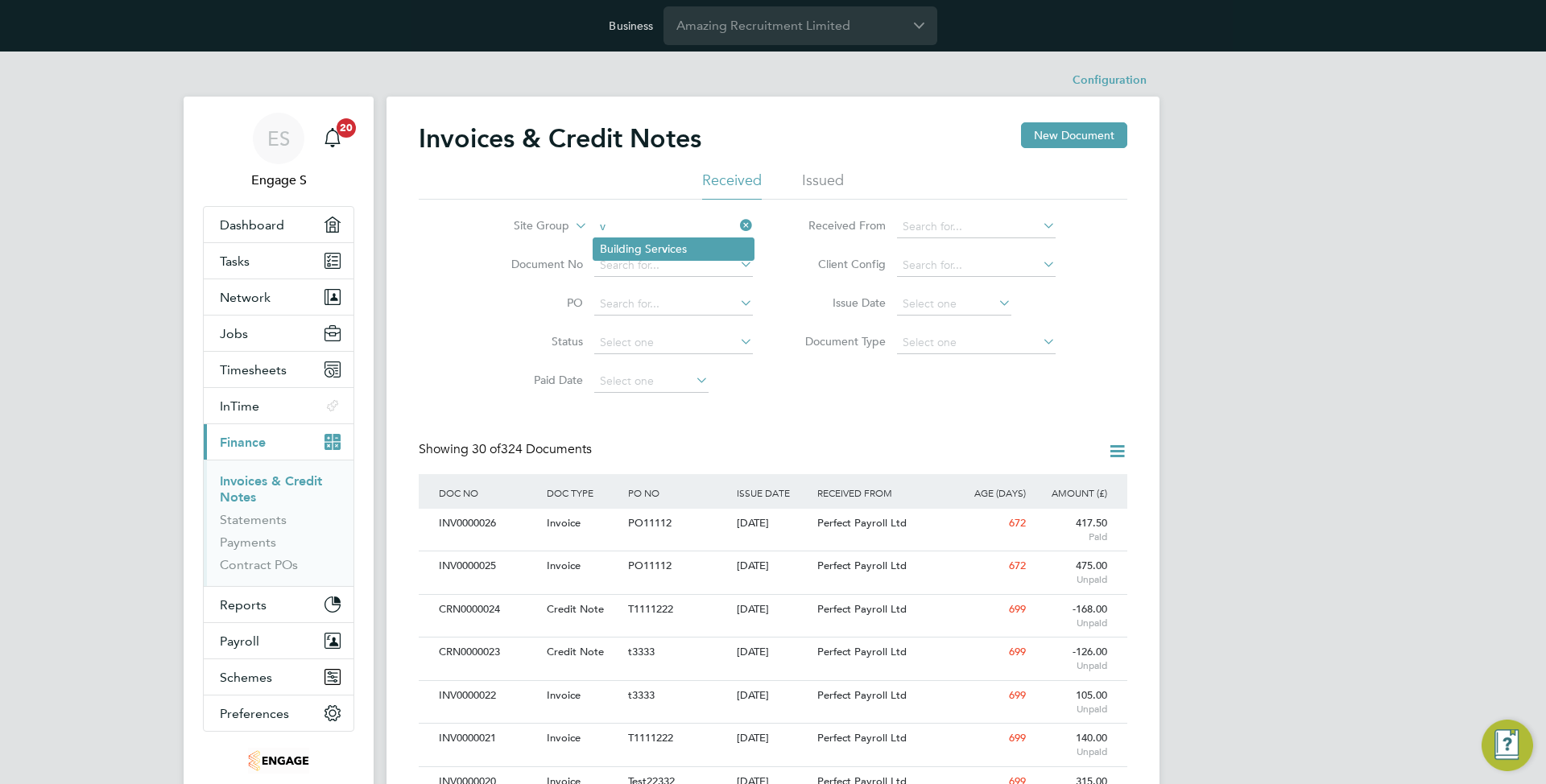
click at [662, 248] on b "v" at bounding box center [664, 248] width 6 height 14
type input "Building Services"
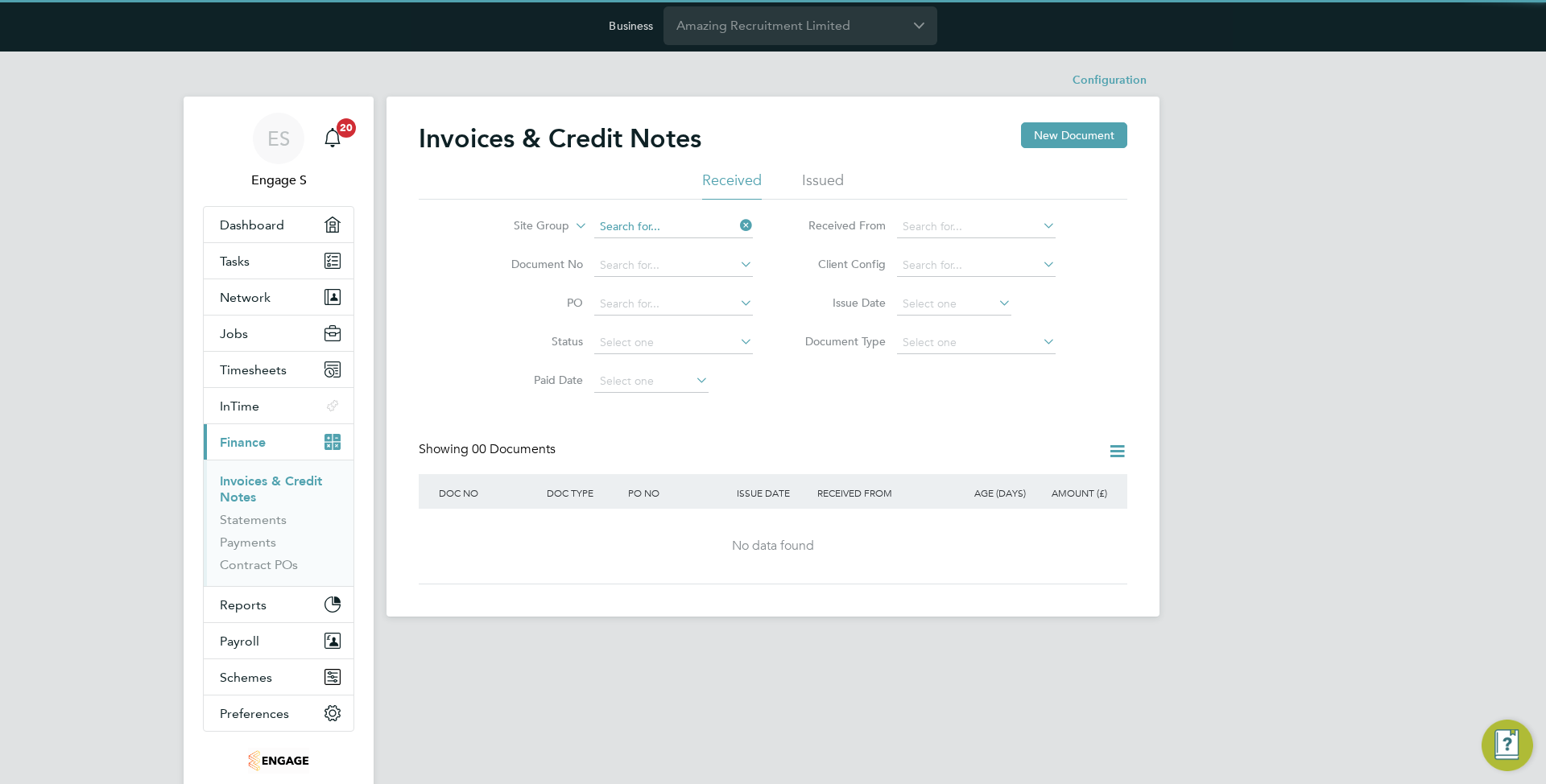
click at [655, 234] on input at bounding box center [673, 226] width 158 height 22
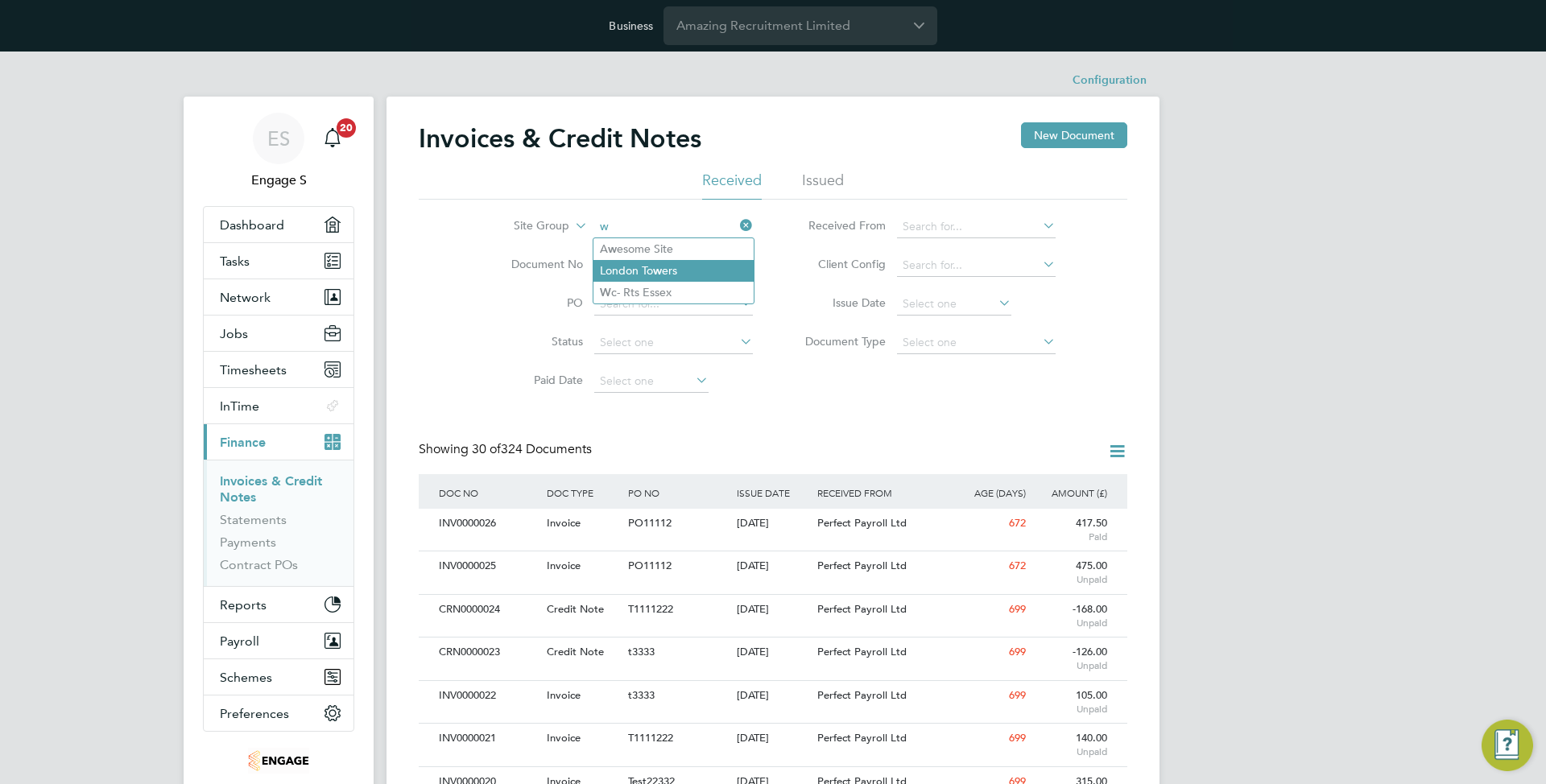
click at [664, 284] on li "W c- Rts Essex" at bounding box center [673, 293] width 160 height 22
type input "Wc- Rts Essex"
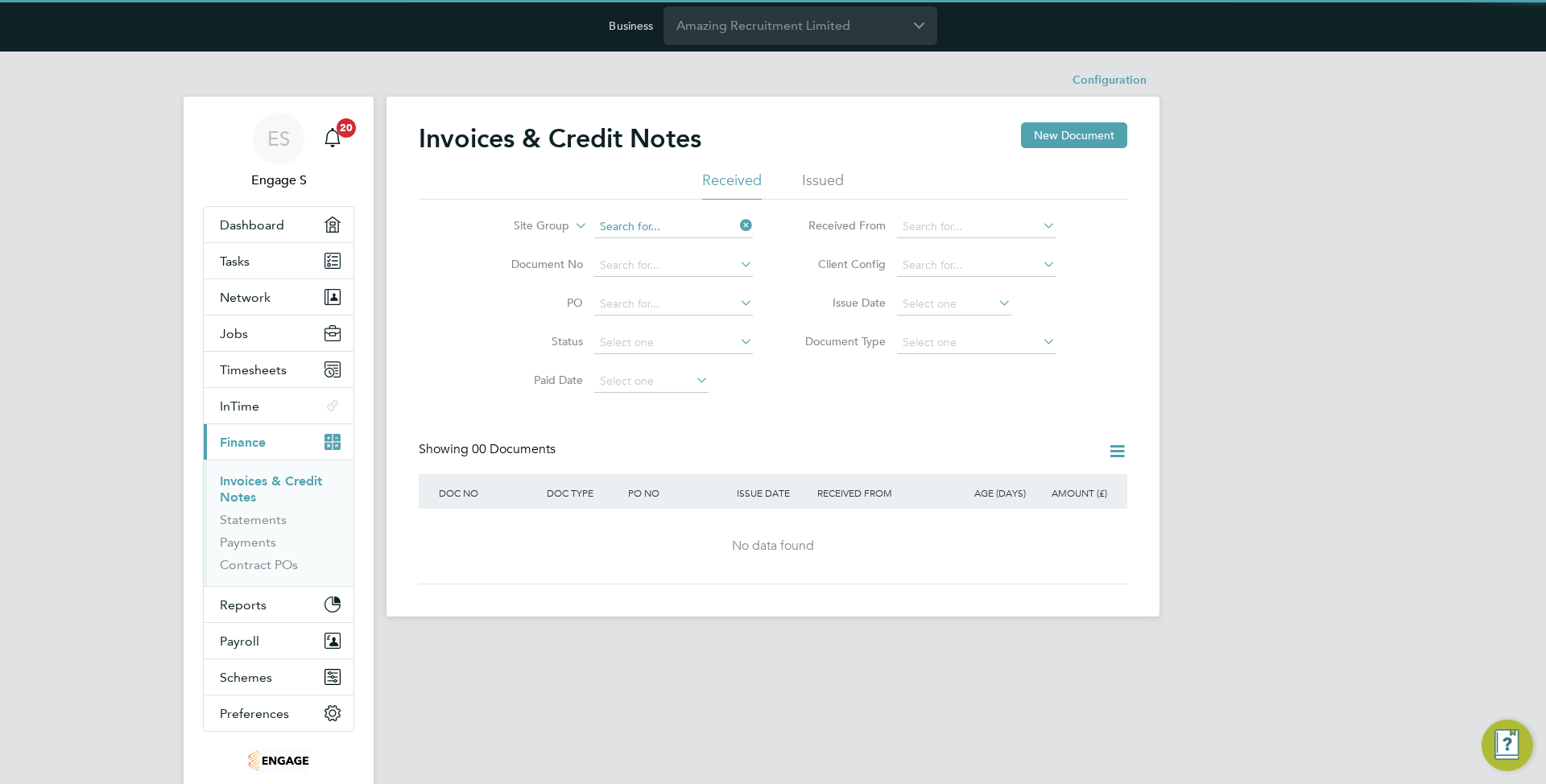
click at [654, 229] on input at bounding box center [673, 226] width 158 height 22
type input "x"
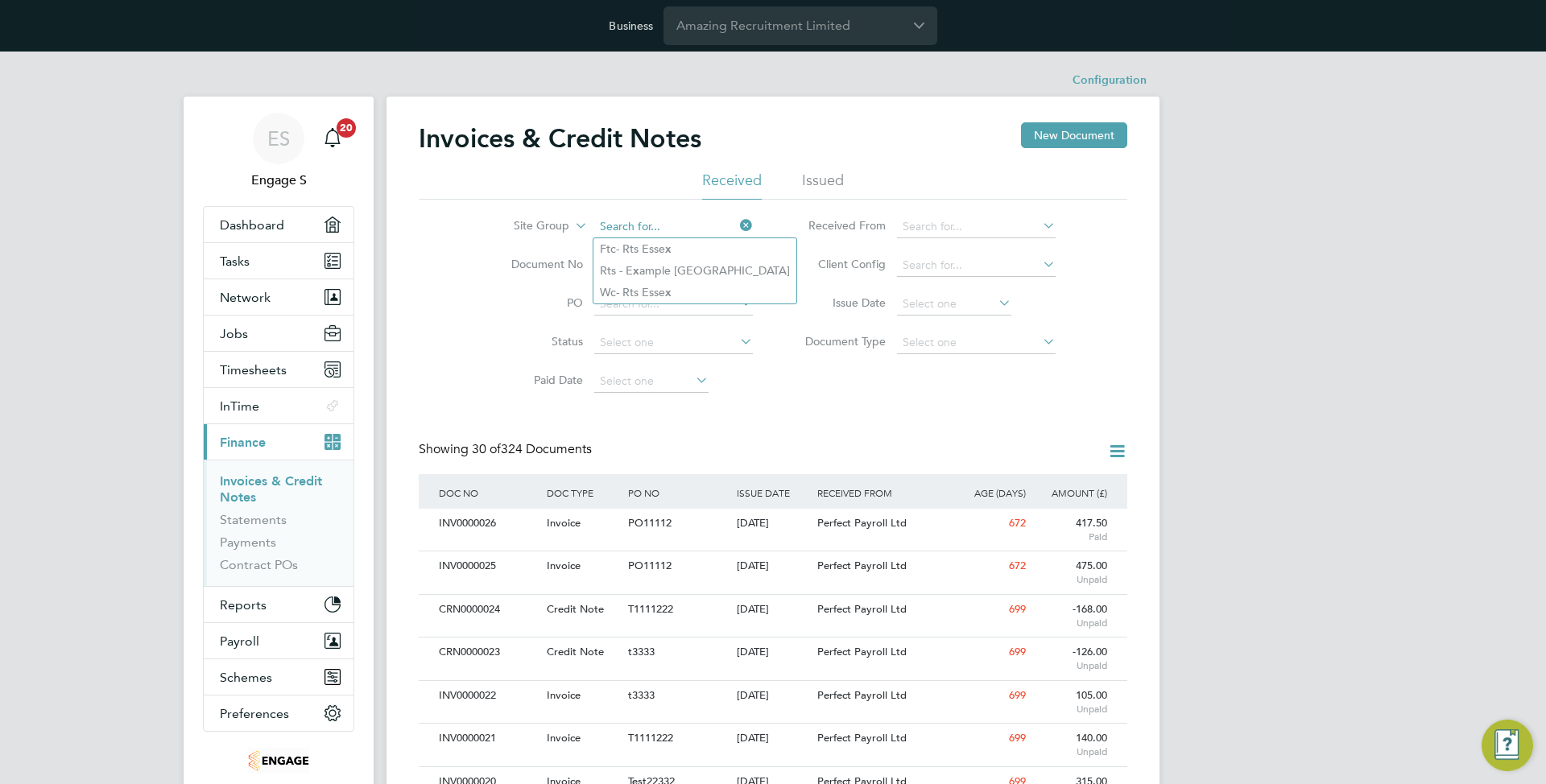
type input "y"
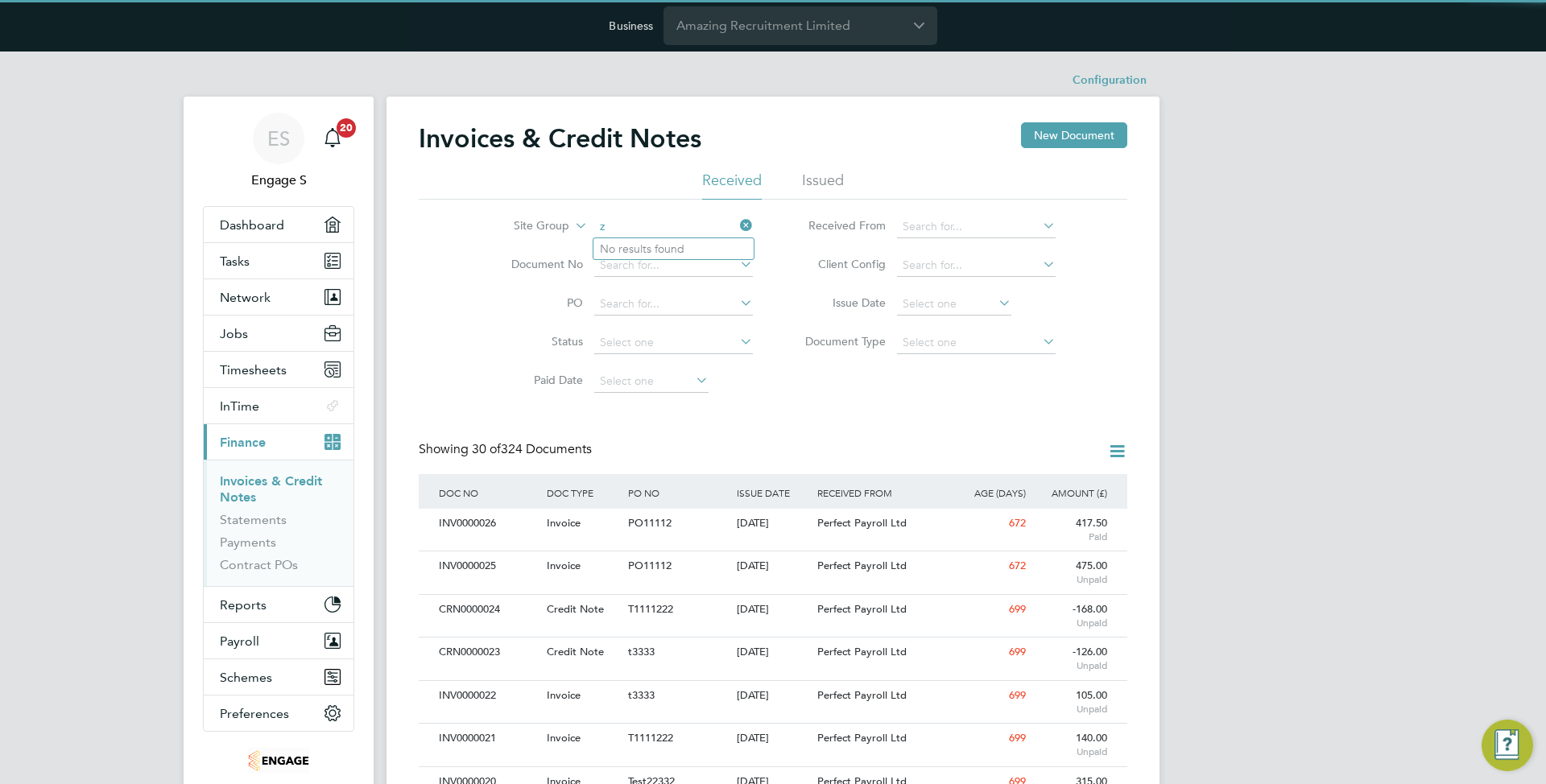
type input "z"
click at [652, 213] on li "Site Group z" at bounding box center [621, 226] width 303 height 39
